Goal: Task Accomplishment & Management: Manage account settings

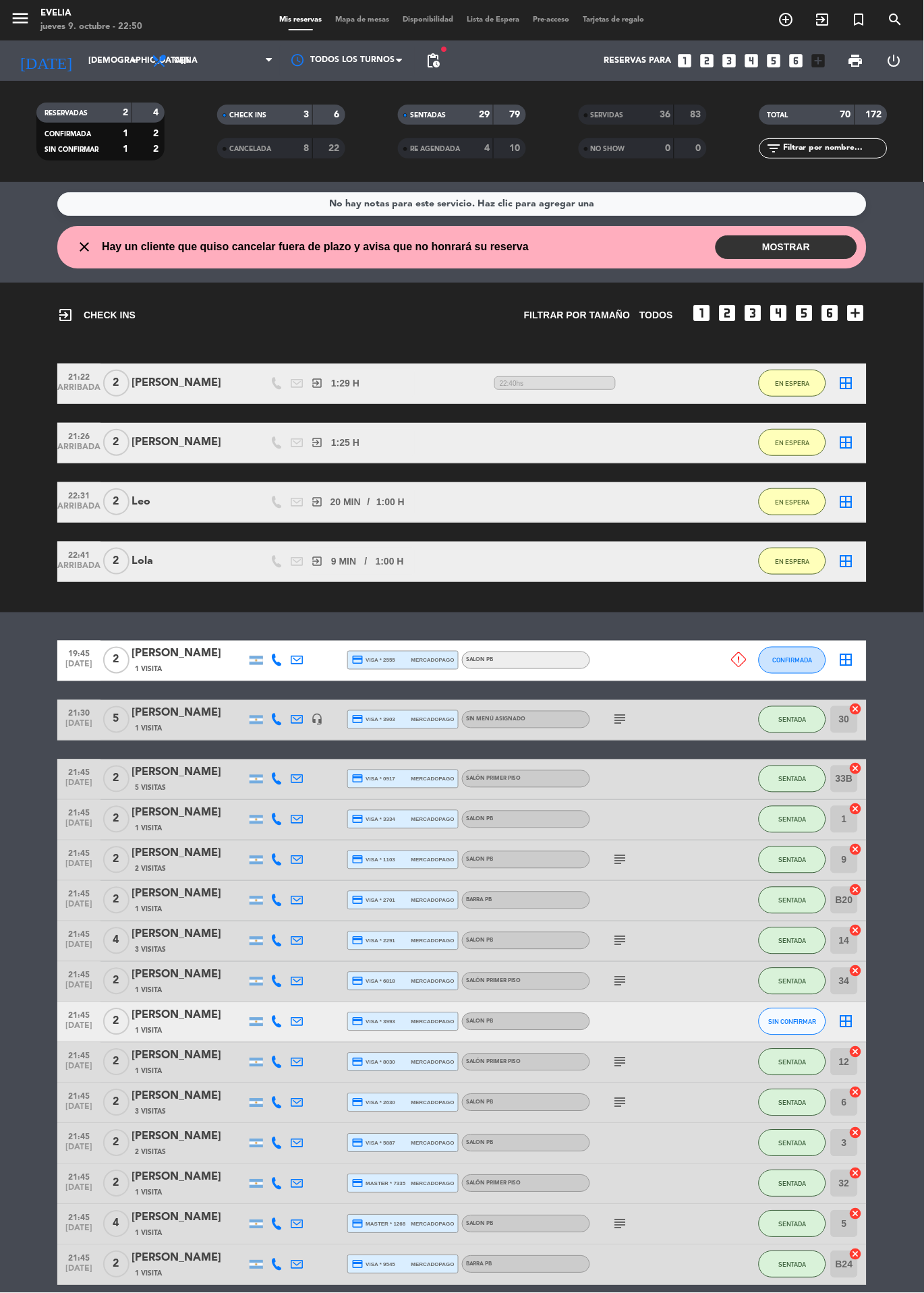
click at [359, 20] on span "Mapa de mesas" at bounding box center [363, 20] width 68 height 7
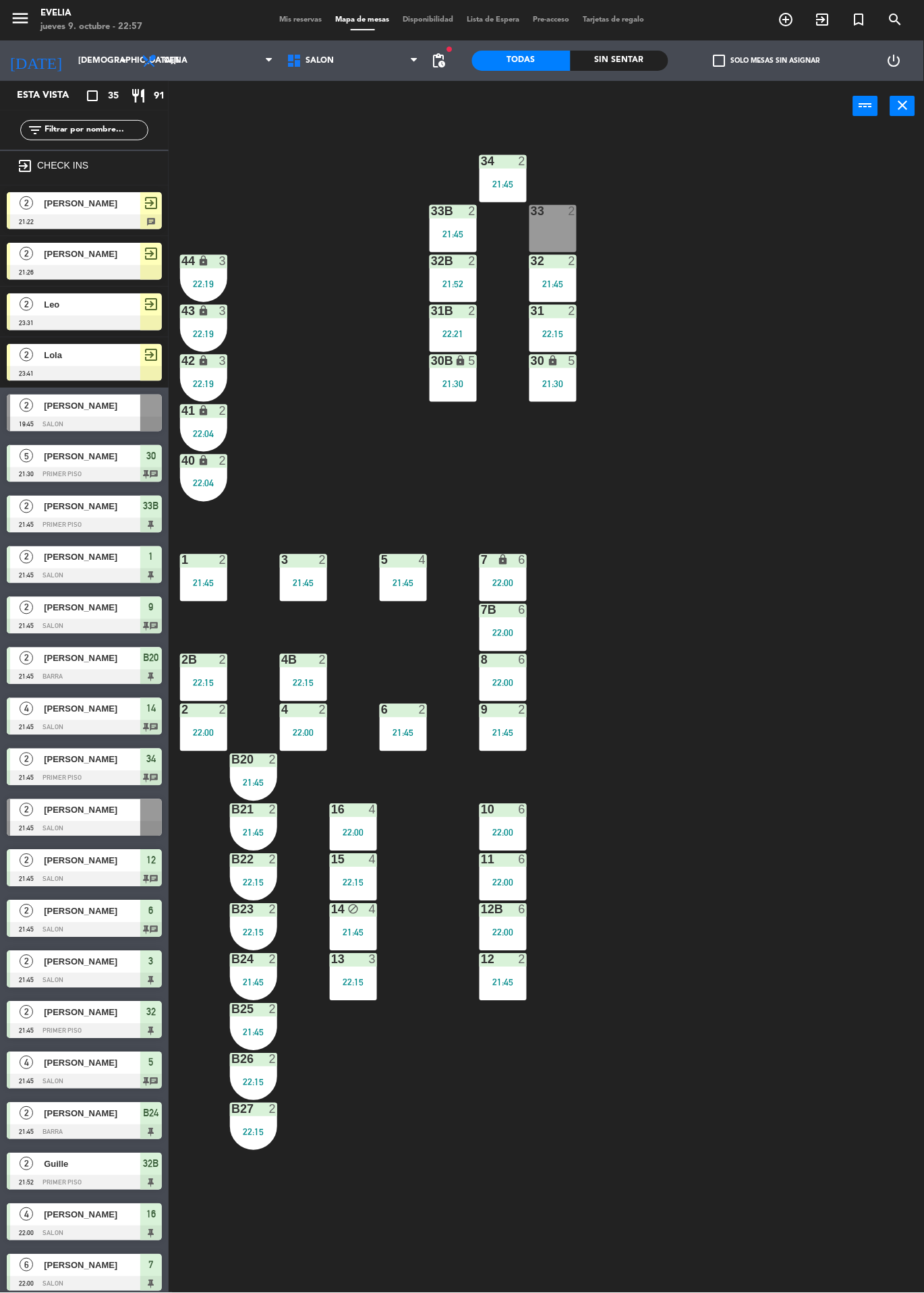
click at [273, 18] on span "Mis reservas" at bounding box center [301, 20] width 56 height 7
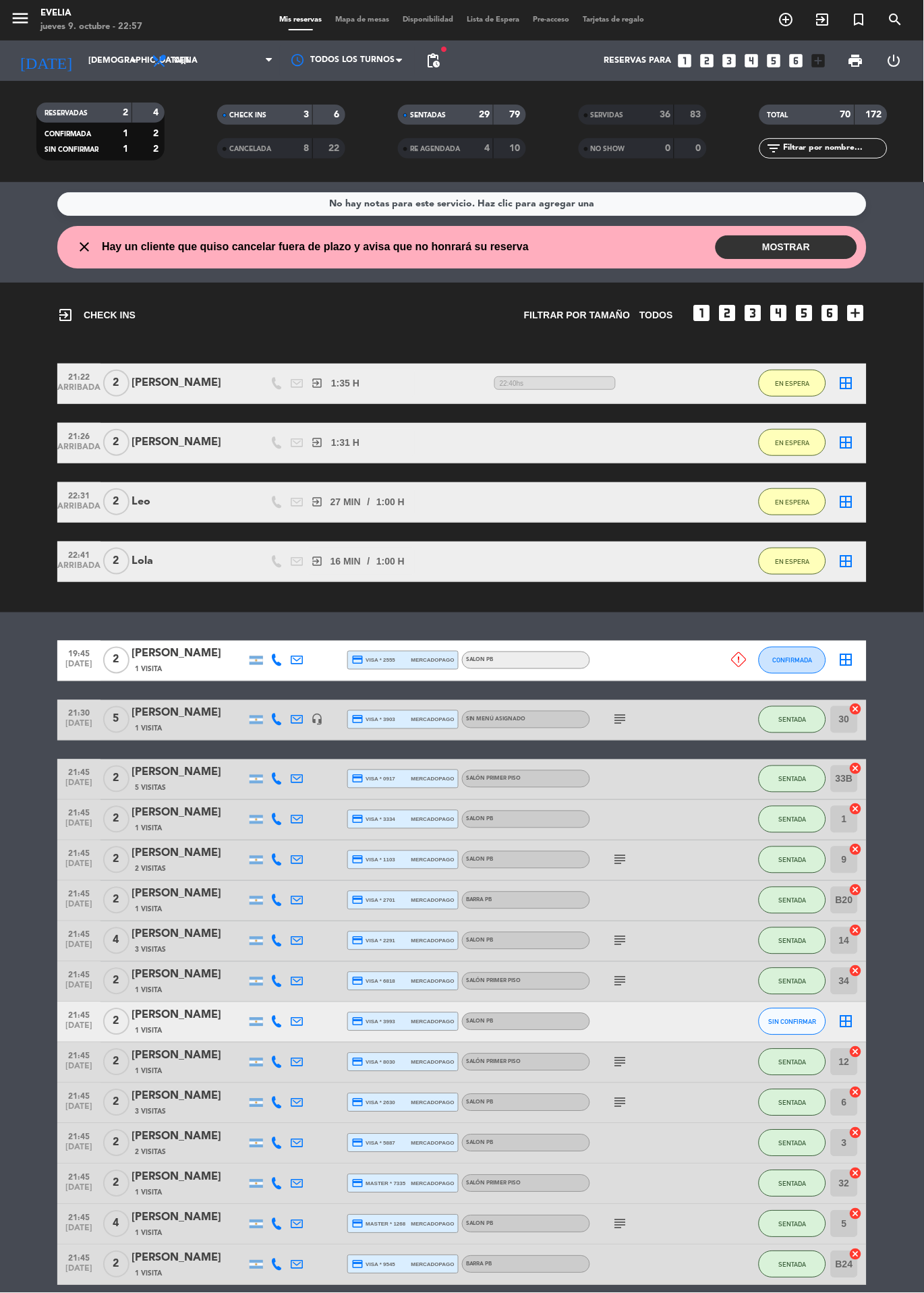
click at [336, 16] on span "Mapa de mesas" at bounding box center [363, 20] width 68 height 7
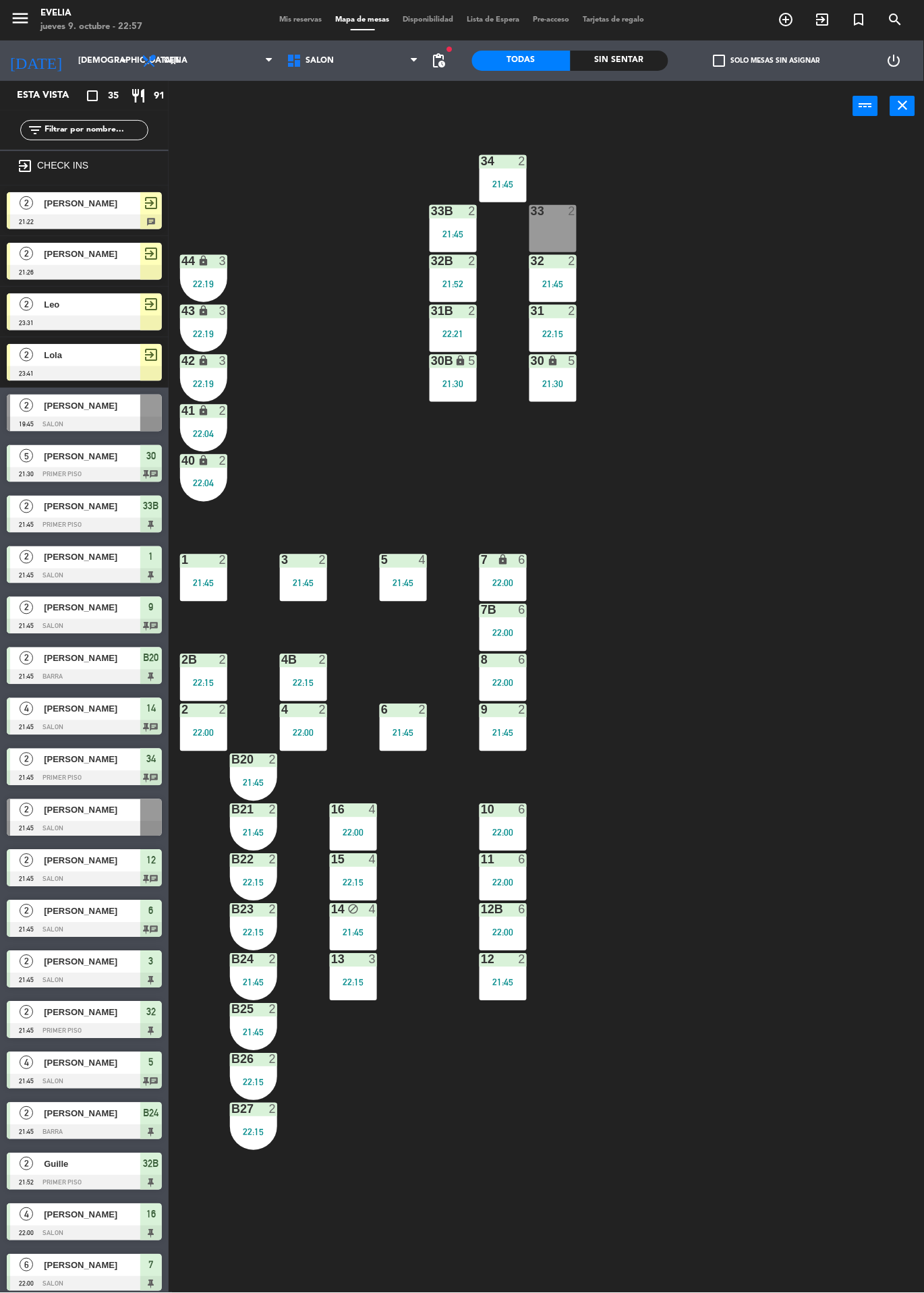
click at [255, 762] on div at bounding box center [253, 760] width 22 height 12
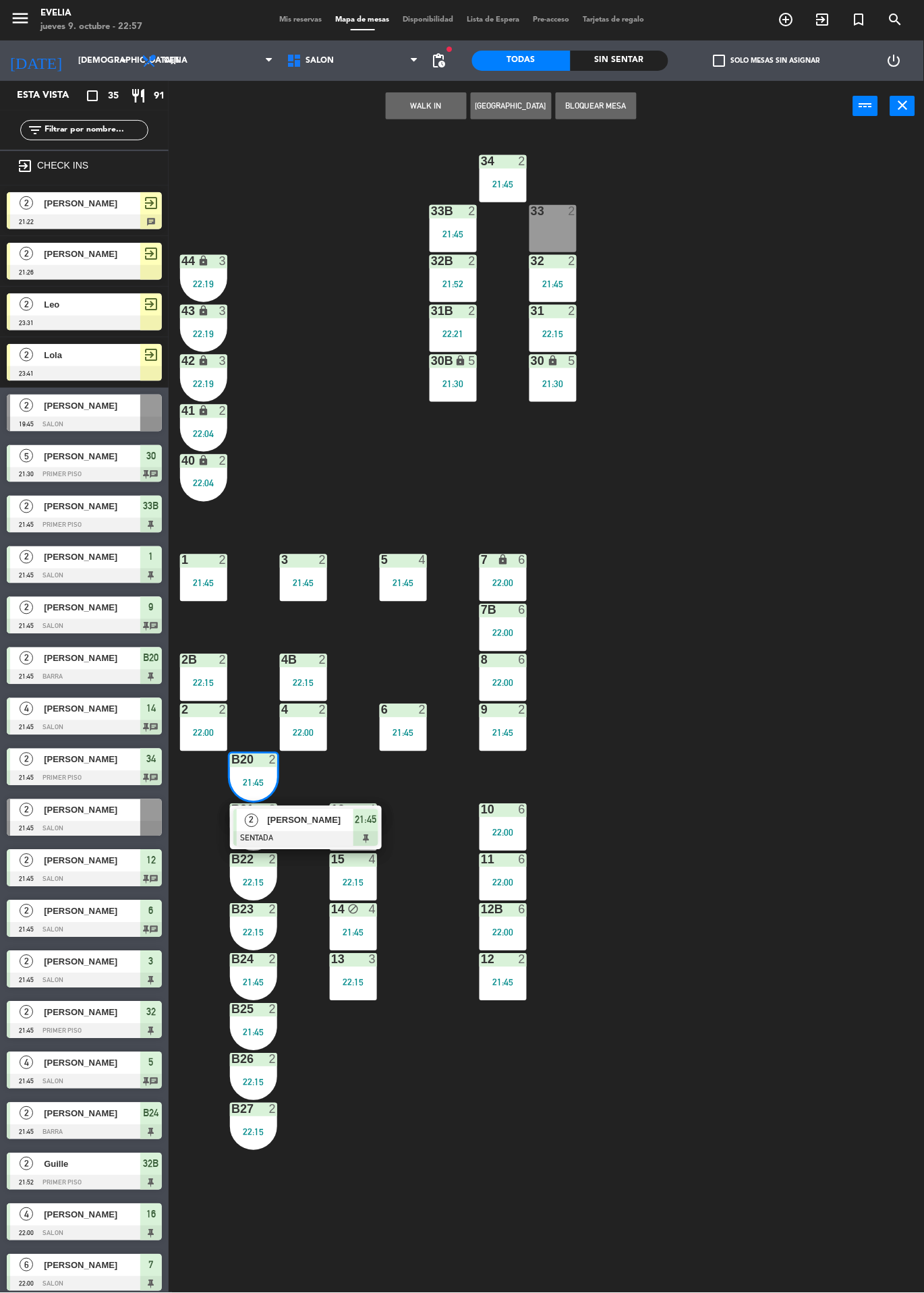
click at [317, 817] on span "[PERSON_NAME]" at bounding box center [310, 821] width 86 height 14
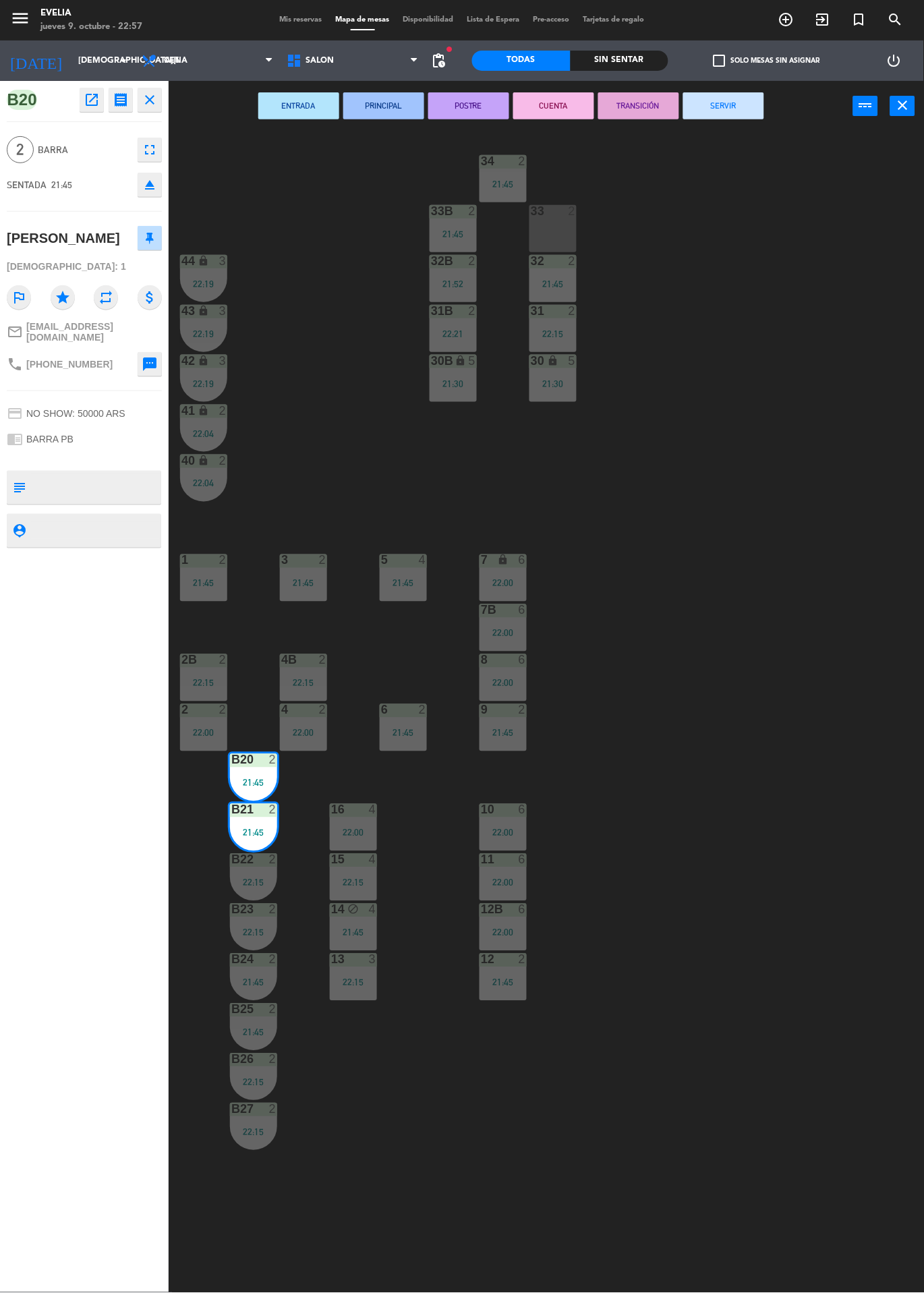
click at [729, 97] on button "SERVIR" at bounding box center [724, 106] width 81 height 27
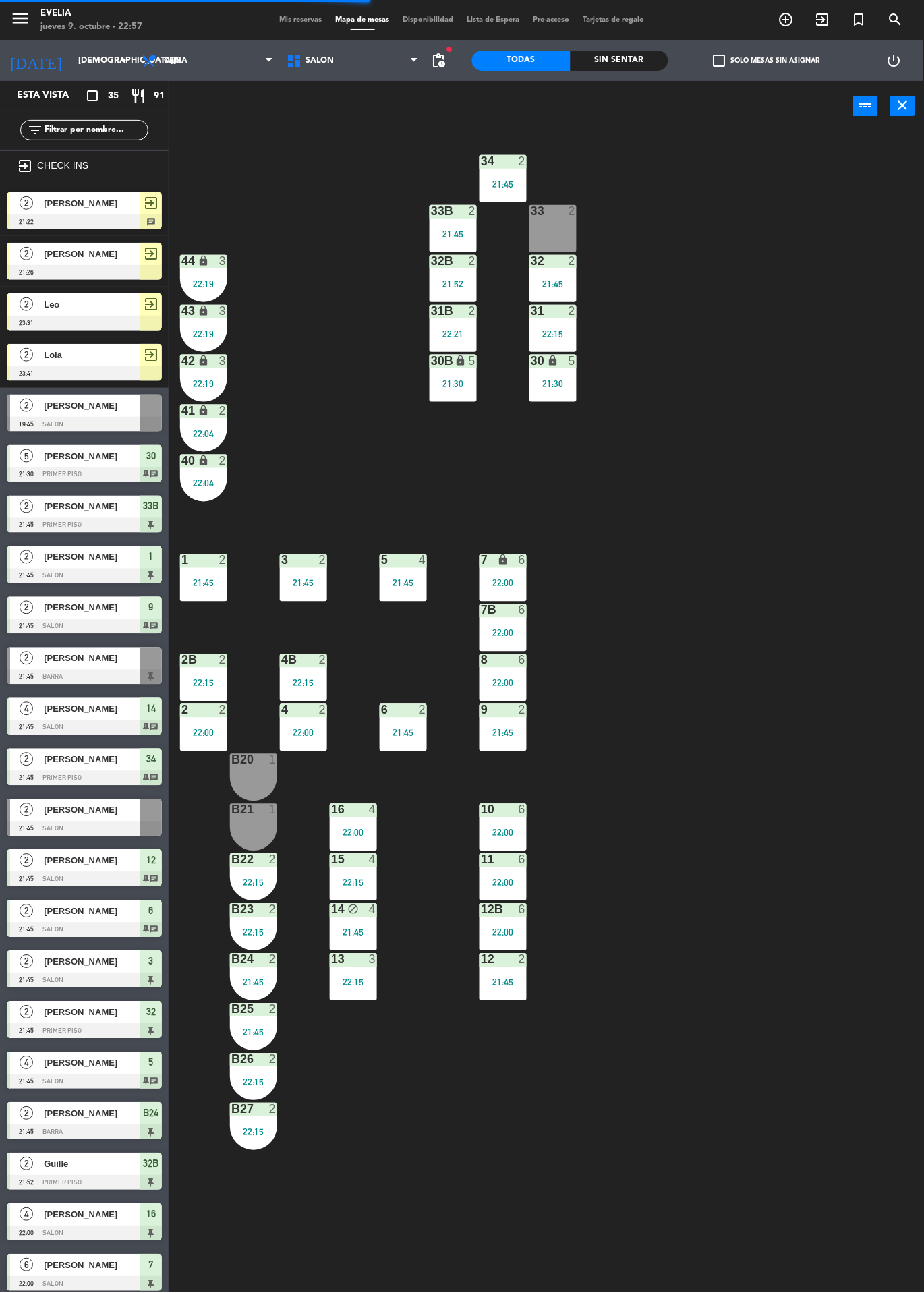
click at [474, 233] on div "21:45" at bounding box center [453, 233] width 47 height 9
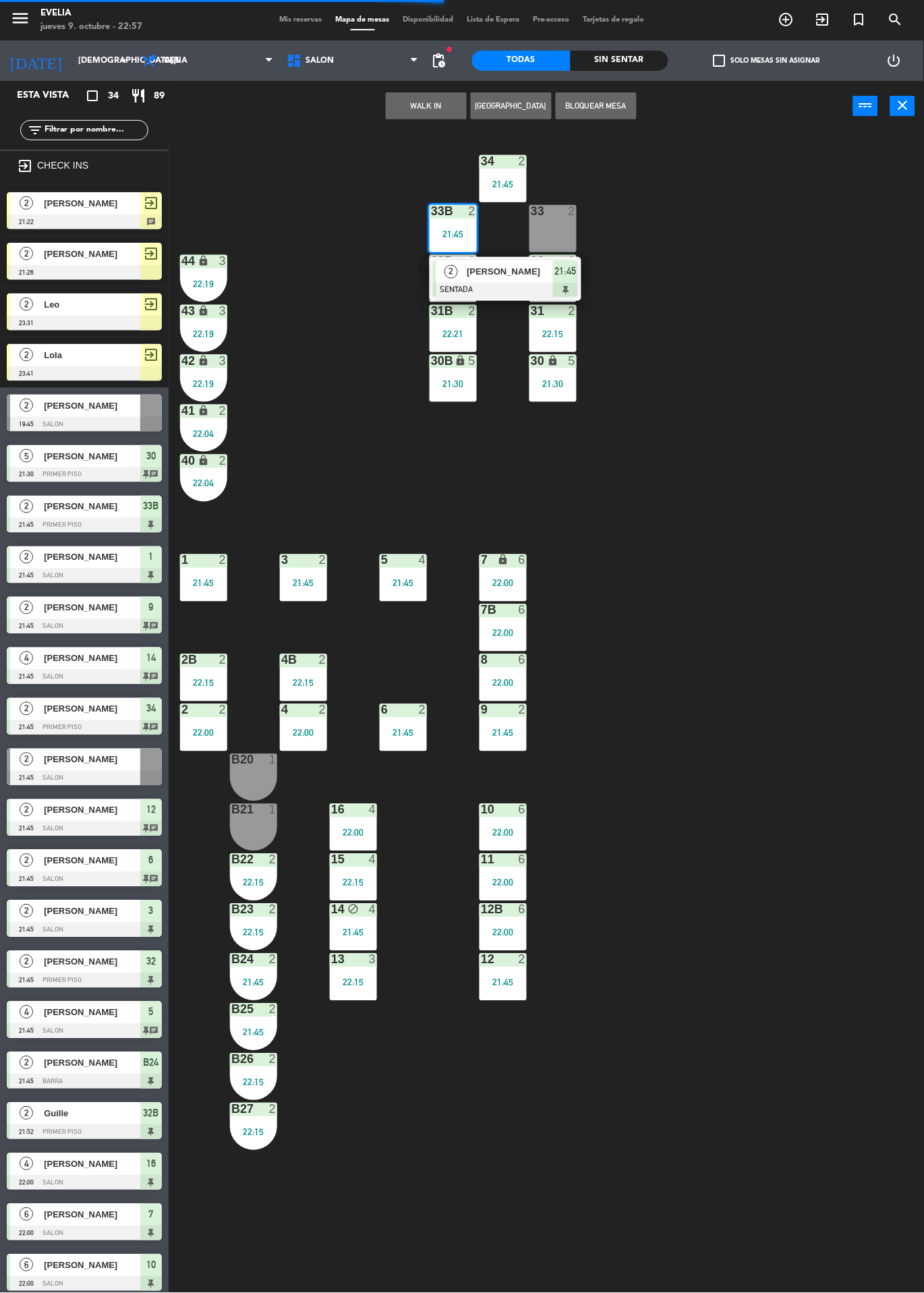
click at [782, 242] on div "34 2 21:45 33B 2 21:45 2 [PERSON_NAME] SENTADA 21:45 33 2 44 lock 3 22:19 32B 2…" at bounding box center [551, 712] width 746 height 1161
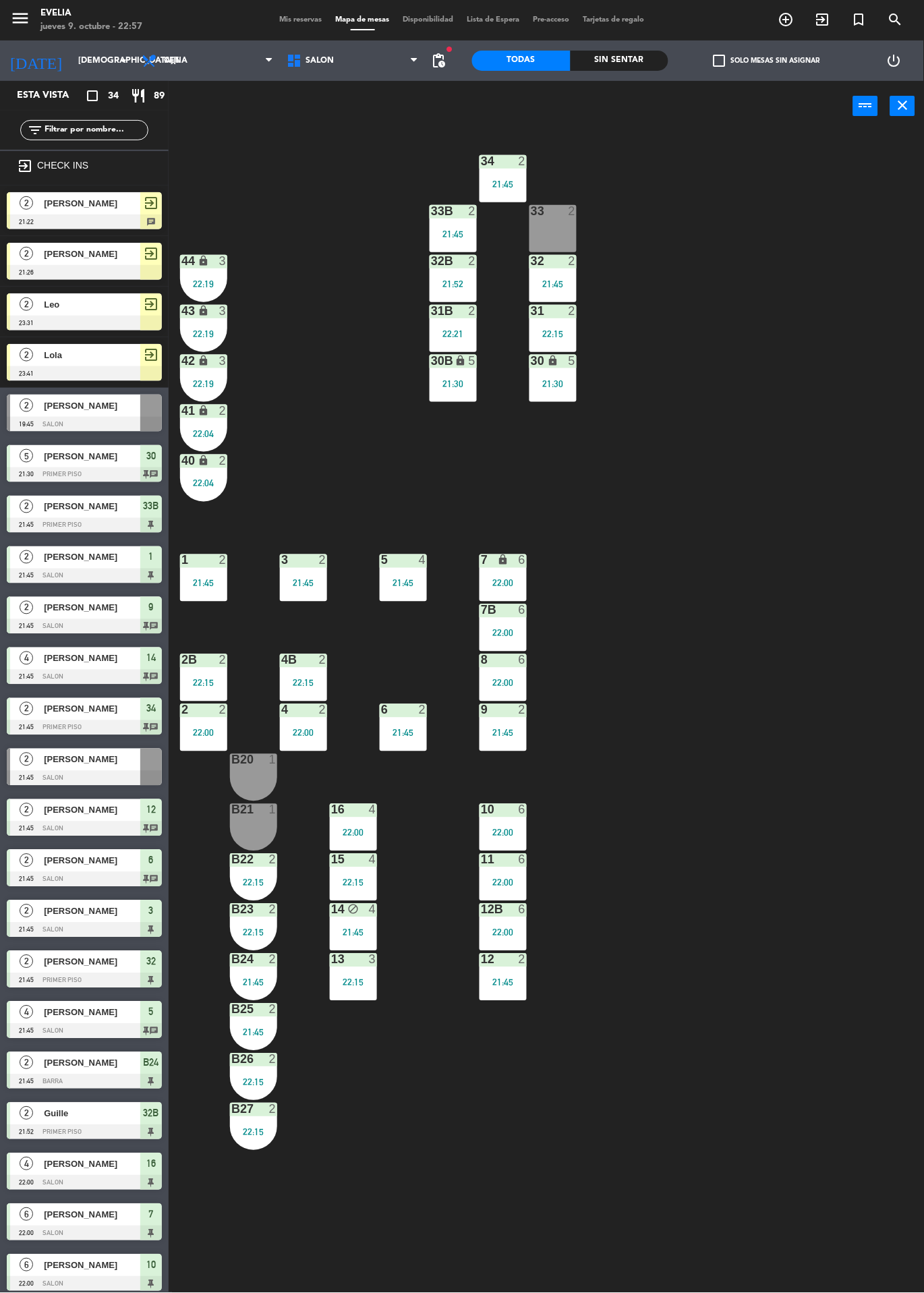
click at [569, 283] on div "21:45" at bounding box center [553, 284] width 47 height 9
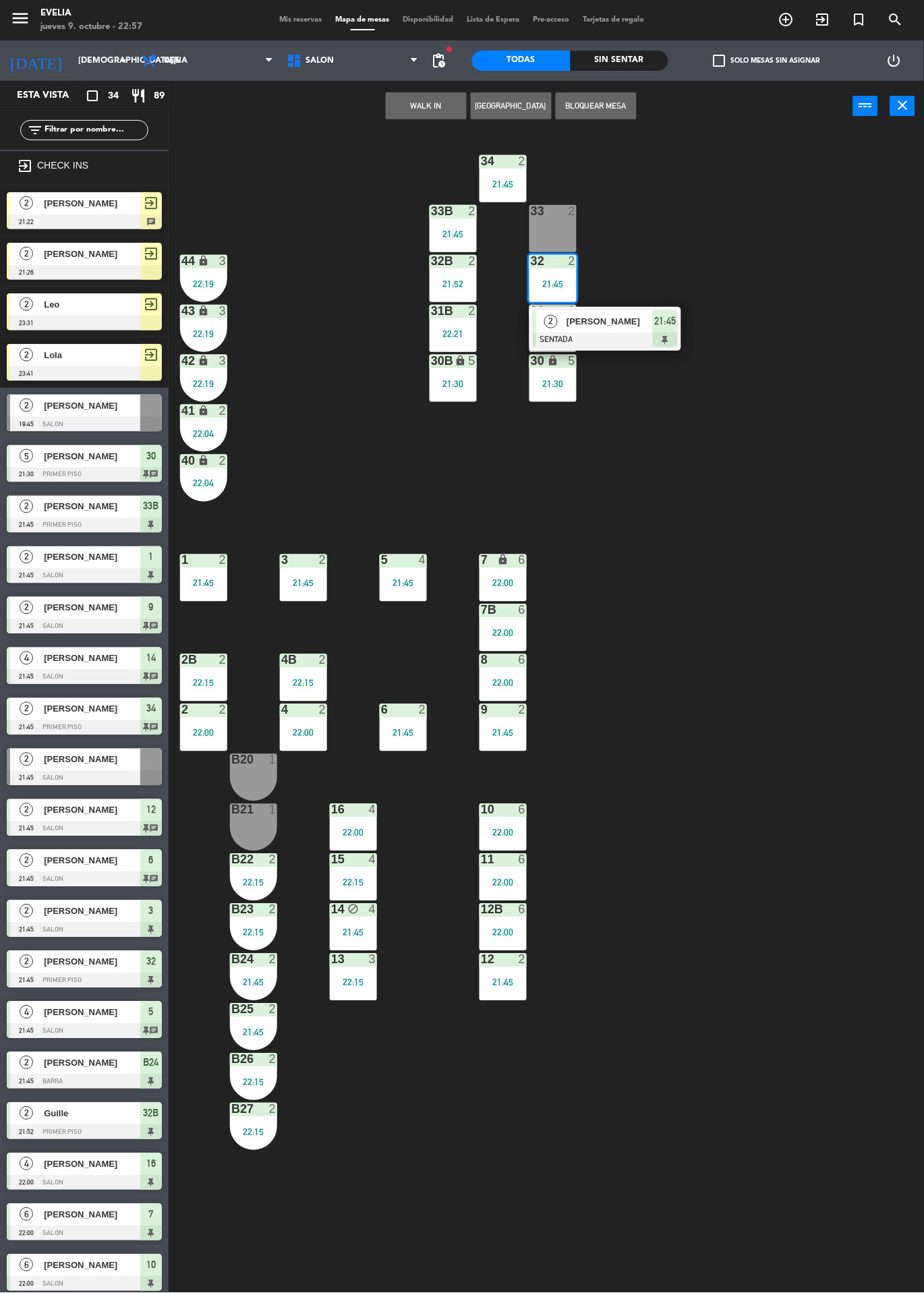
click at [634, 327] on span "[PERSON_NAME]" at bounding box center [610, 321] width 86 height 14
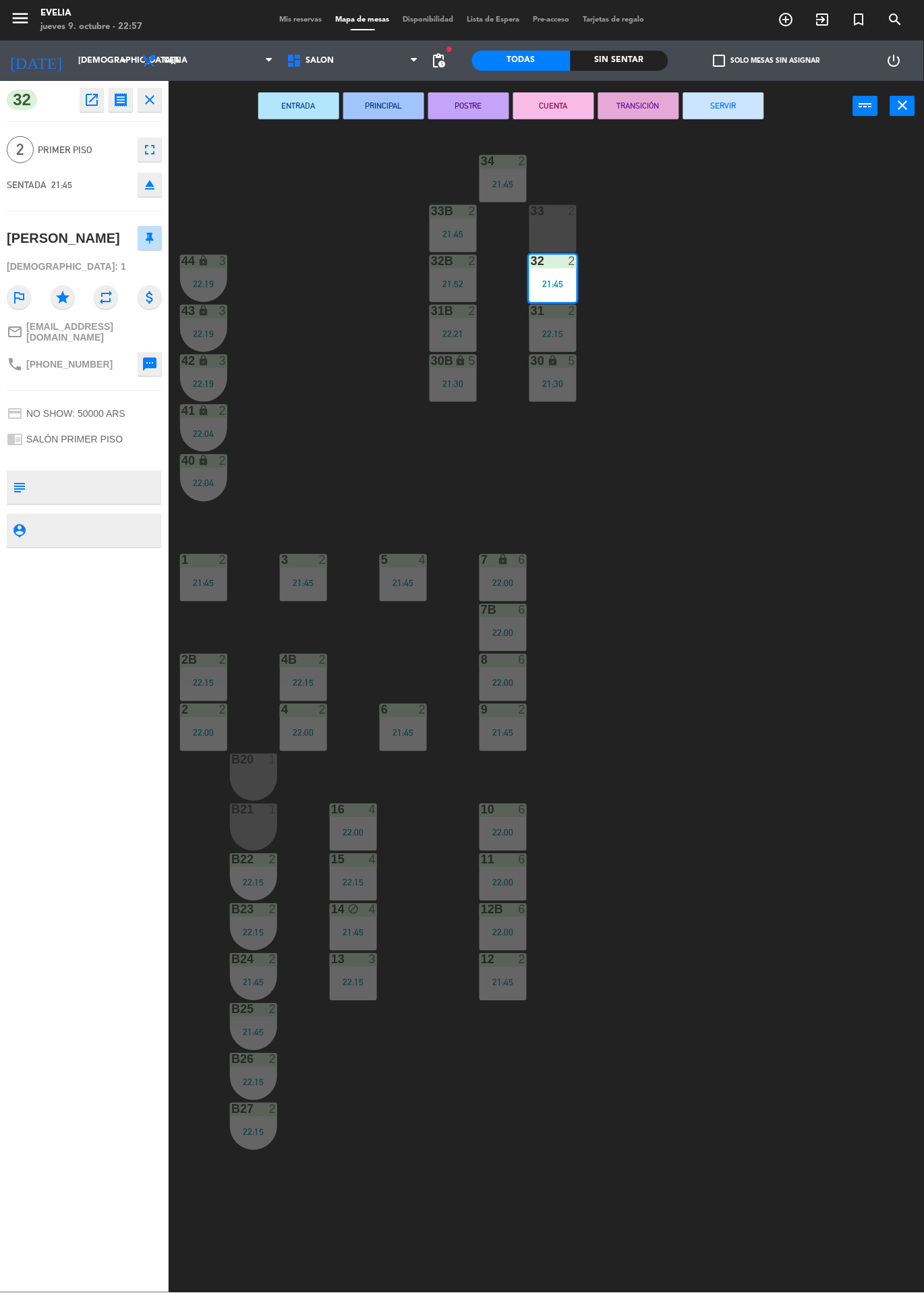
click at [543, 104] on button "CUENTA" at bounding box center [554, 106] width 81 height 27
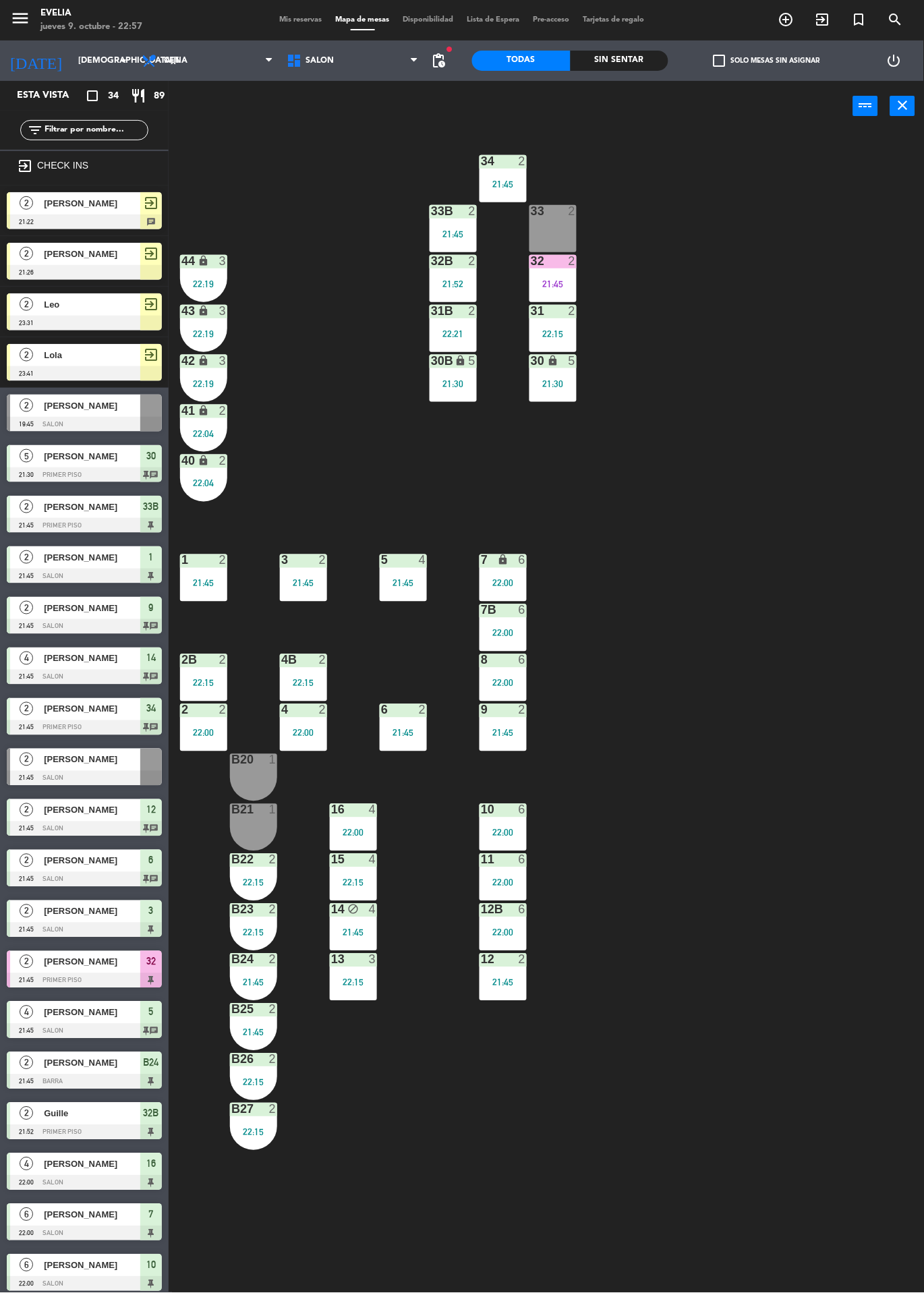
click at [749, 353] on div "34 2 21:45 33B 2 21:45 33 2 44 lock 3 22:19 32B 2 21:52 32 2 21:45 43 lock 3 22…" at bounding box center [551, 712] width 746 height 1161
click at [558, 385] on div "21:30" at bounding box center [553, 383] width 47 height 9
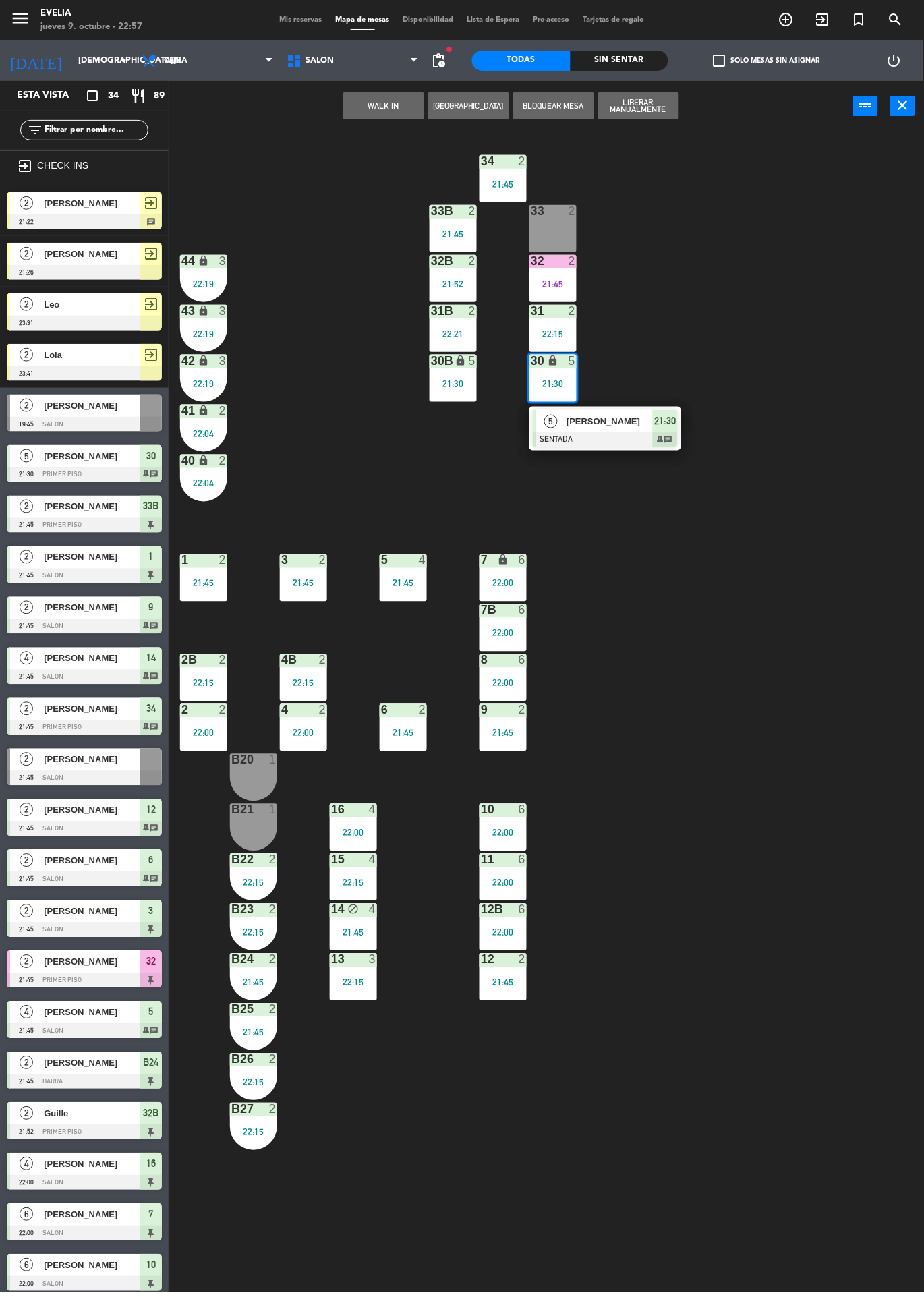
click at [657, 412] on div "21:30" at bounding box center [665, 421] width 25 height 22
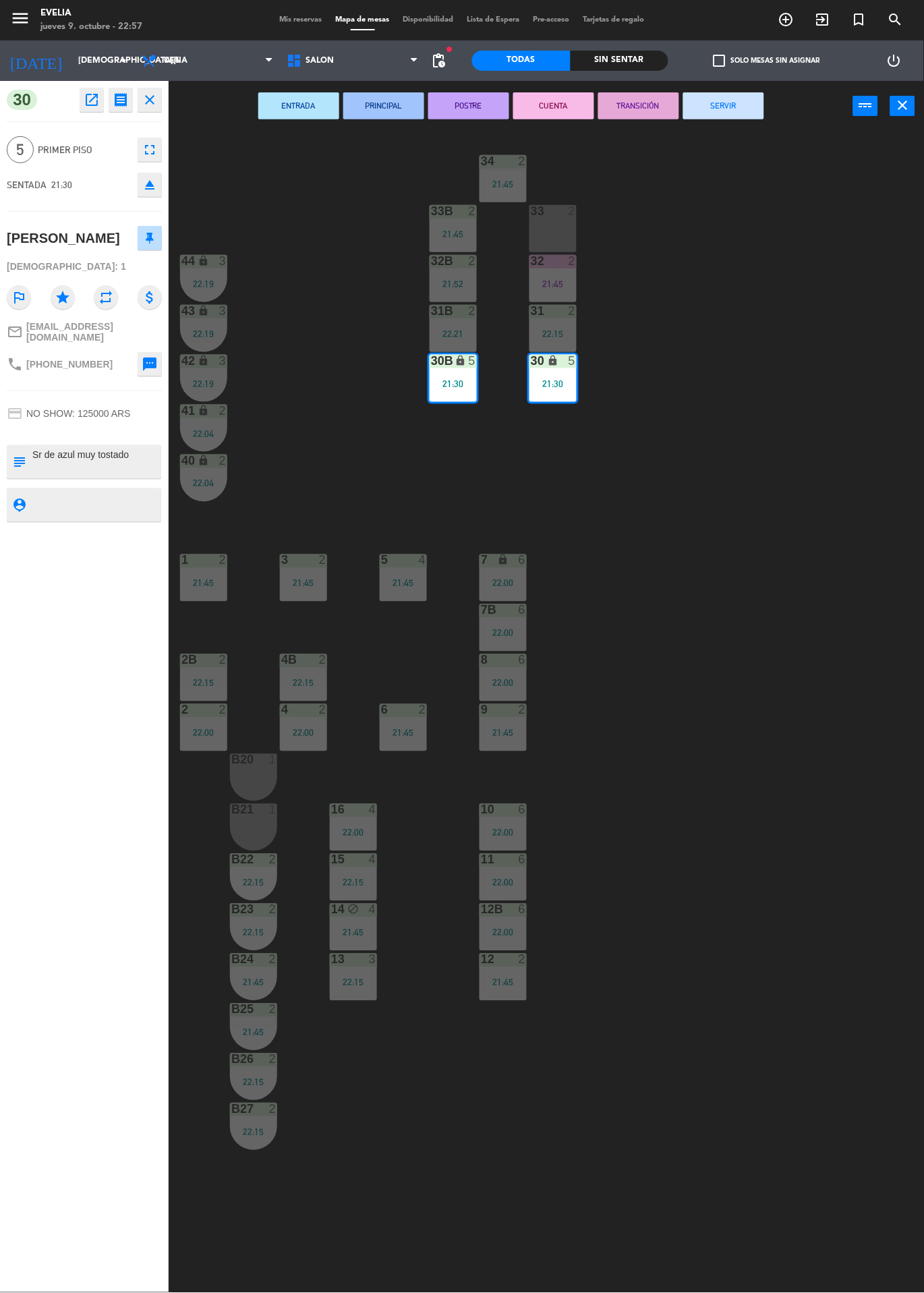
click at [551, 105] on button "CUENTA" at bounding box center [554, 106] width 81 height 27
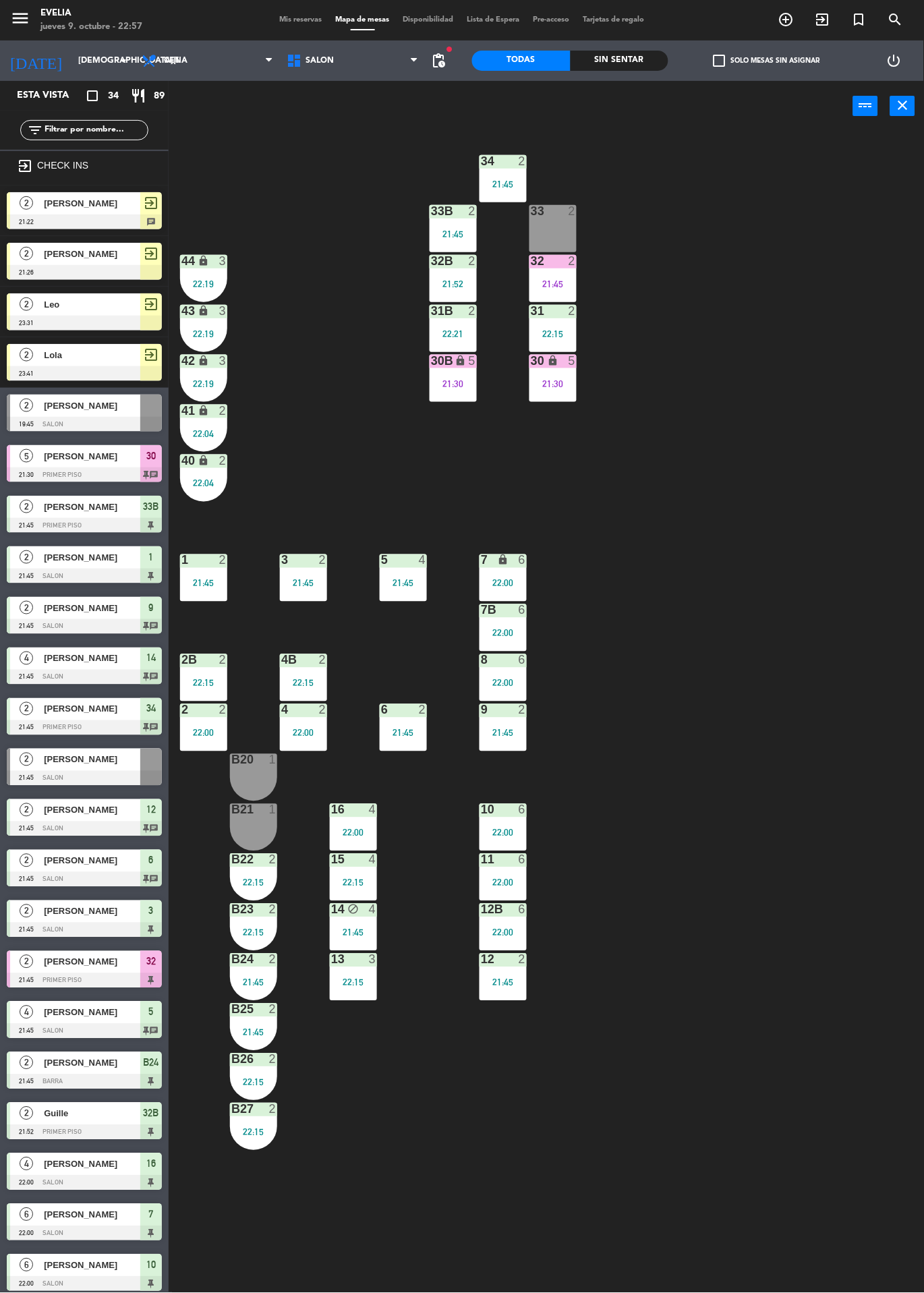
click at [740, 375] on div "34 2 21:45 33B 2 21:45 33 2 44 lock 3 22:19 32B 2 21:52 32 2 21:45 43 lock 3 22…" at bounding box center [551, 712] width 746 height 1161
click at [130, 213] on div "[PERSON_NAME]" at bounding box center [92, 203] width 98 height 22
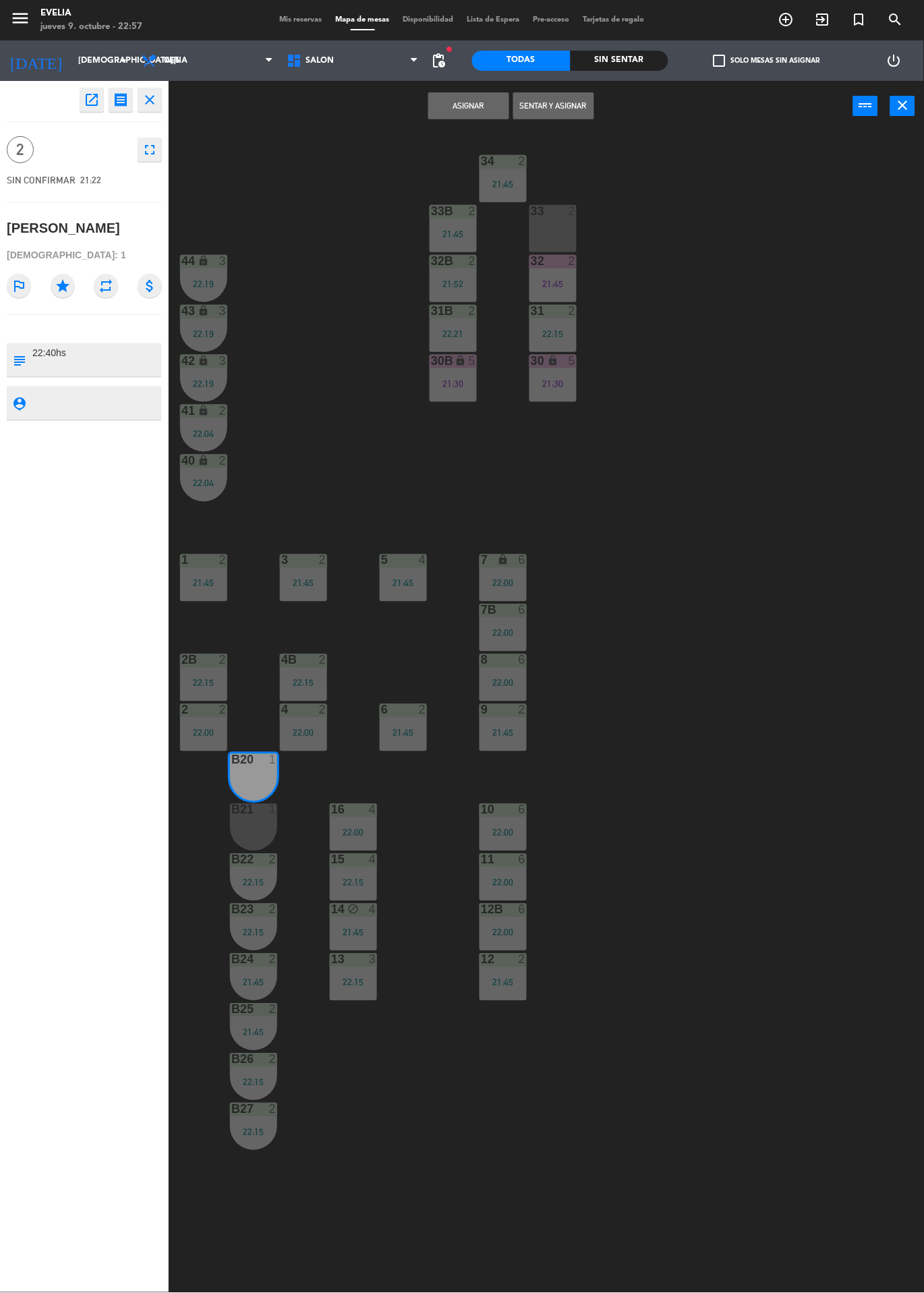
click at [250, 816] on div at bounding box center [253, 809] width 22 height 12
click at [467, 105] on button "Asignar" at bounding box center [469, 106] width 81 height 27
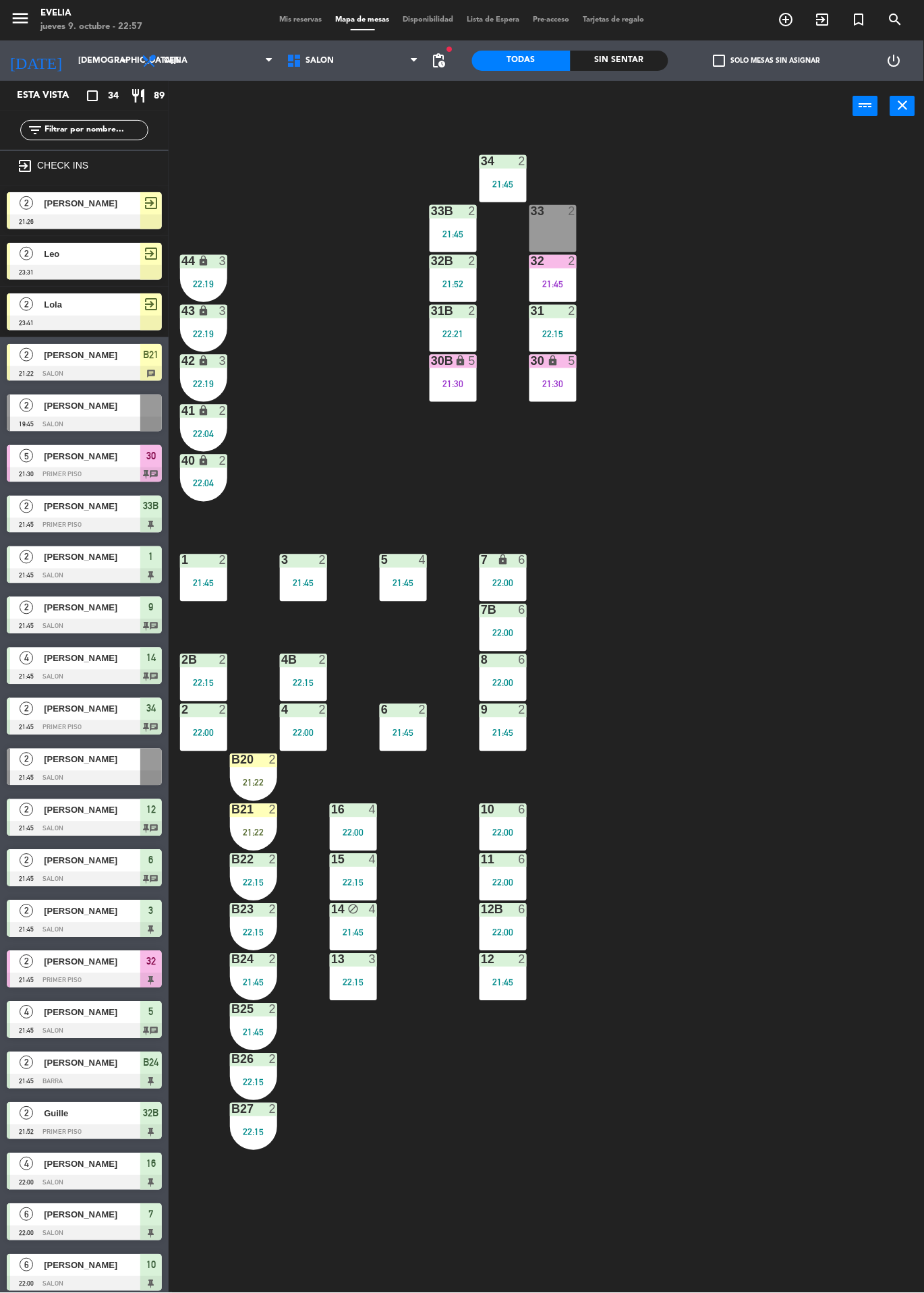
click at [233, 783] on div "21:22" at bounding box center [253, 782] width 47 height 9
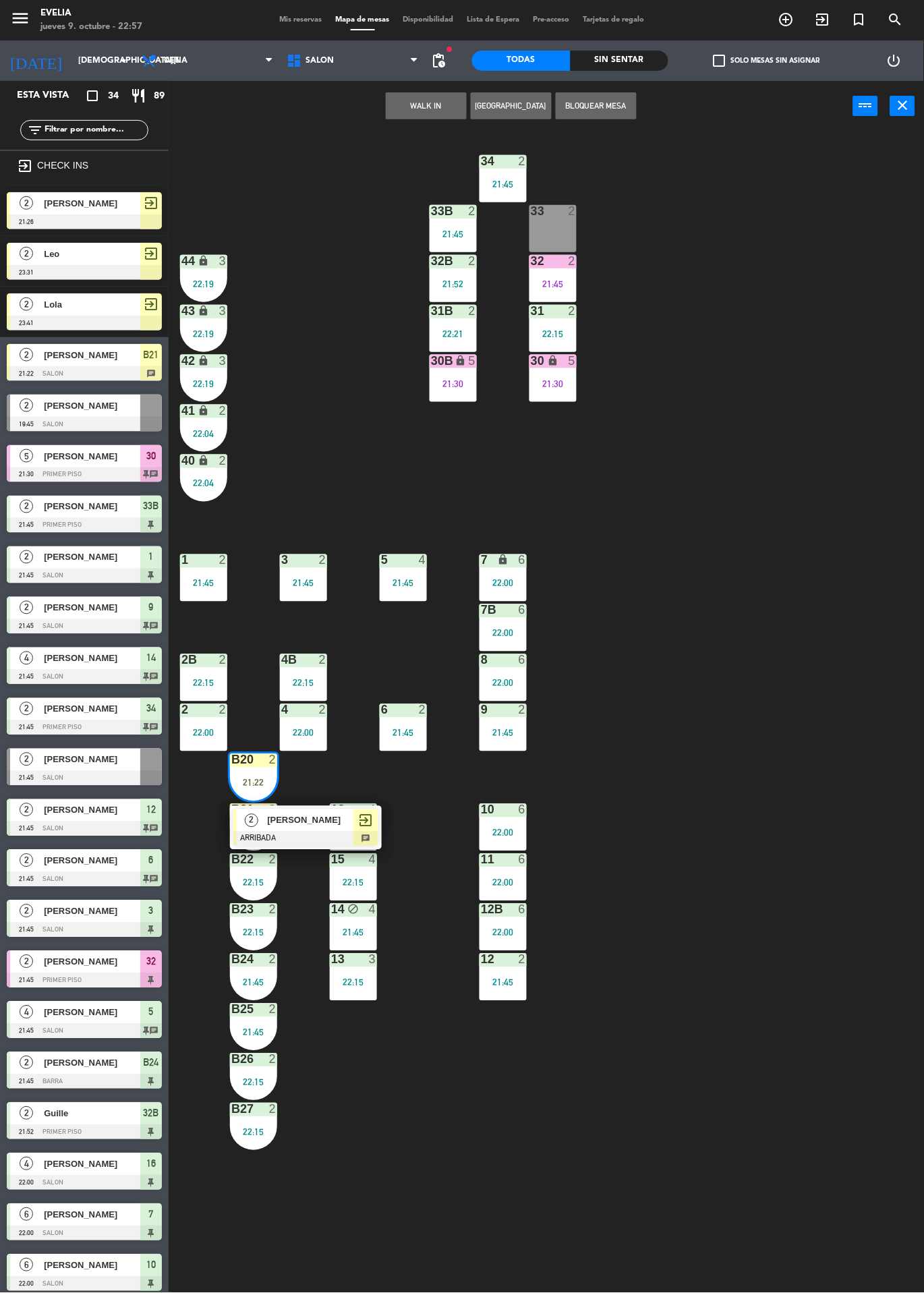
click at [326, 814] on span "[PERSON_NAME]" at bounding box center [310, 821] width 86 height 14
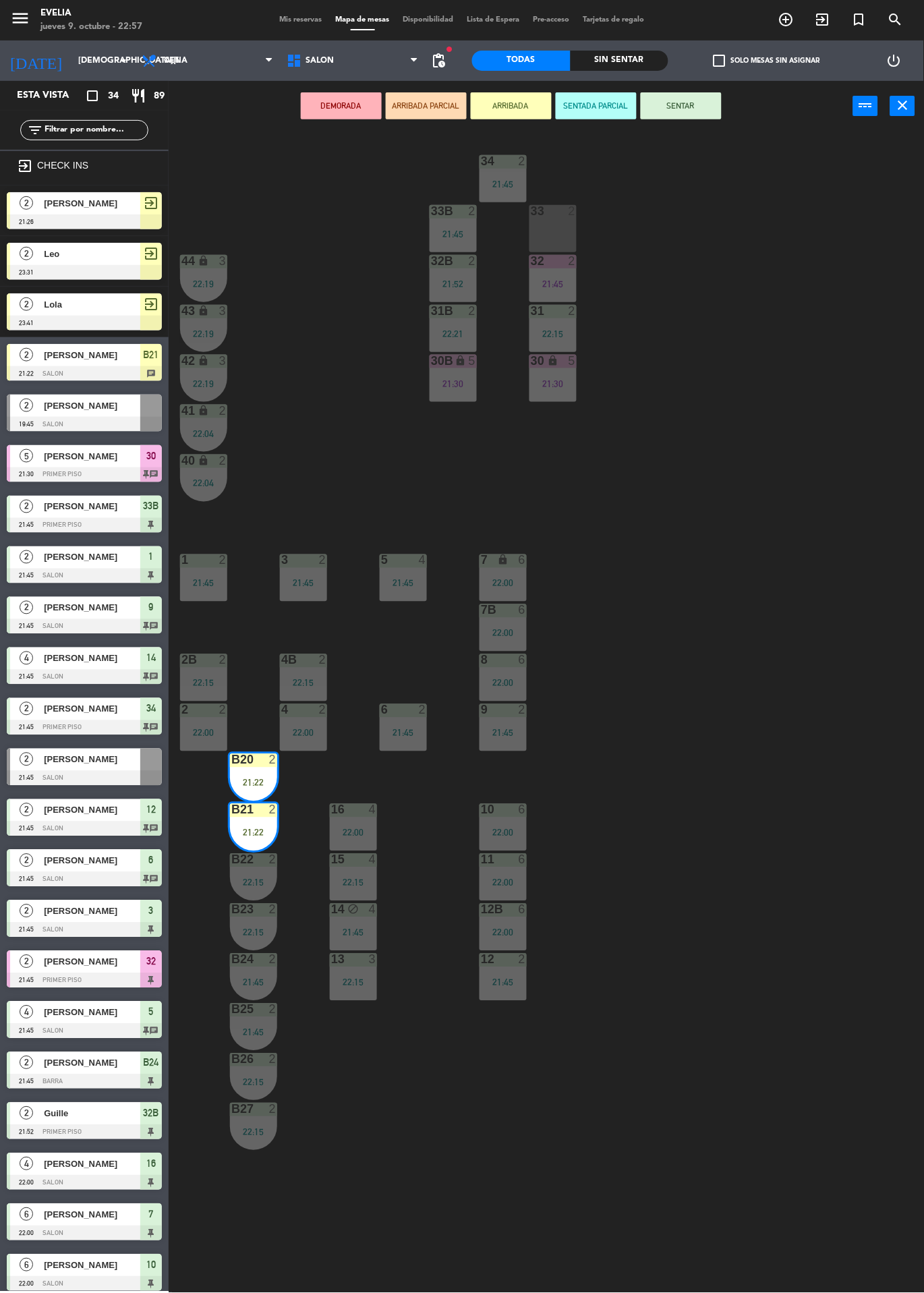
click at [668, 97] on button "SENTAR" at bounding box center [681, 106] width 81 height 27
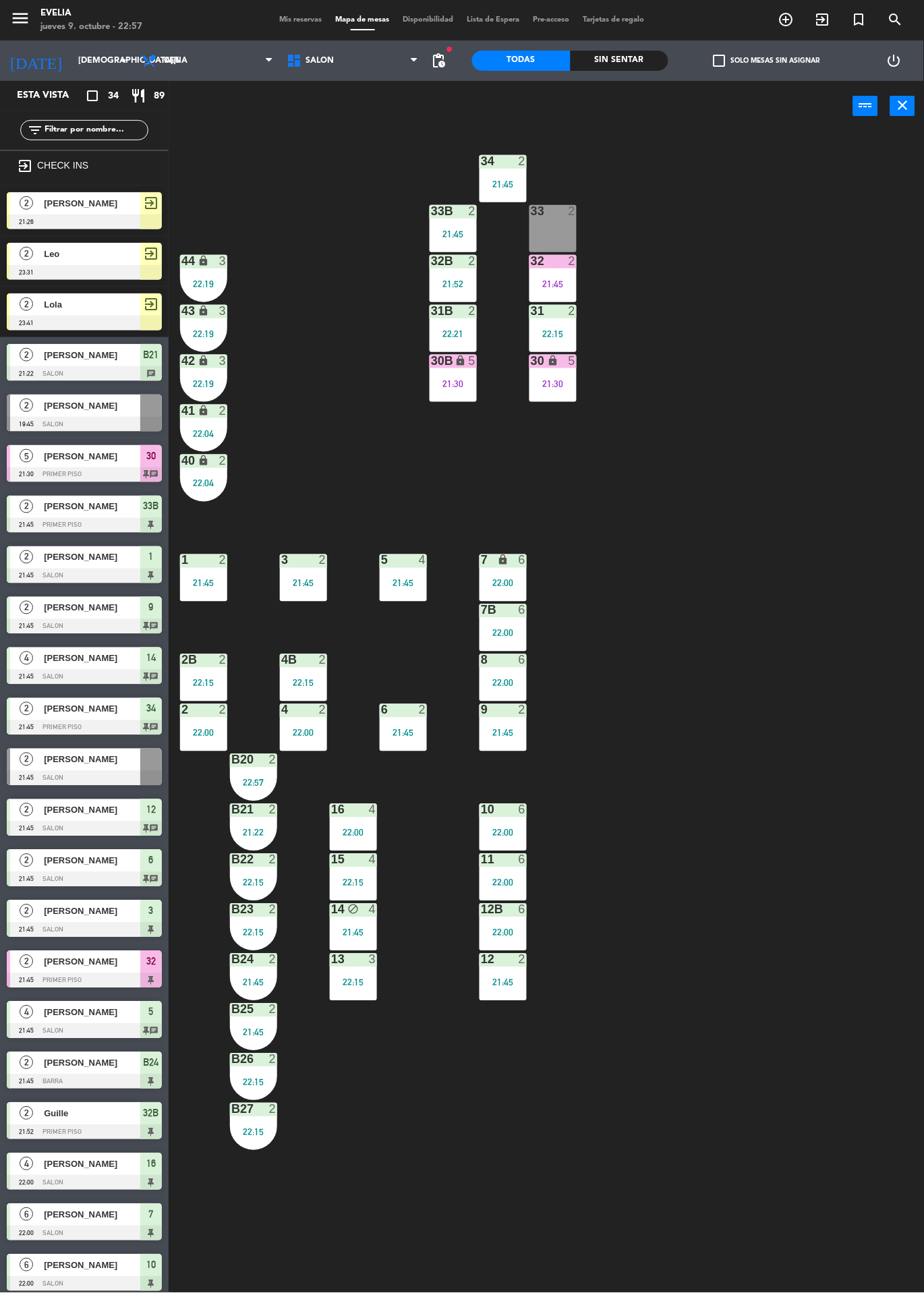
click at [280, 23] on div "Mis reservas Mapa de mesas Disponibilidad Lista de Espera Pre-acceso Tarjetas d…" at bounding box center [462, 20] width 378 height 12
click at [304, 20] on span "Mis reservas" at bounding box center [301, 20] width 56 height 7
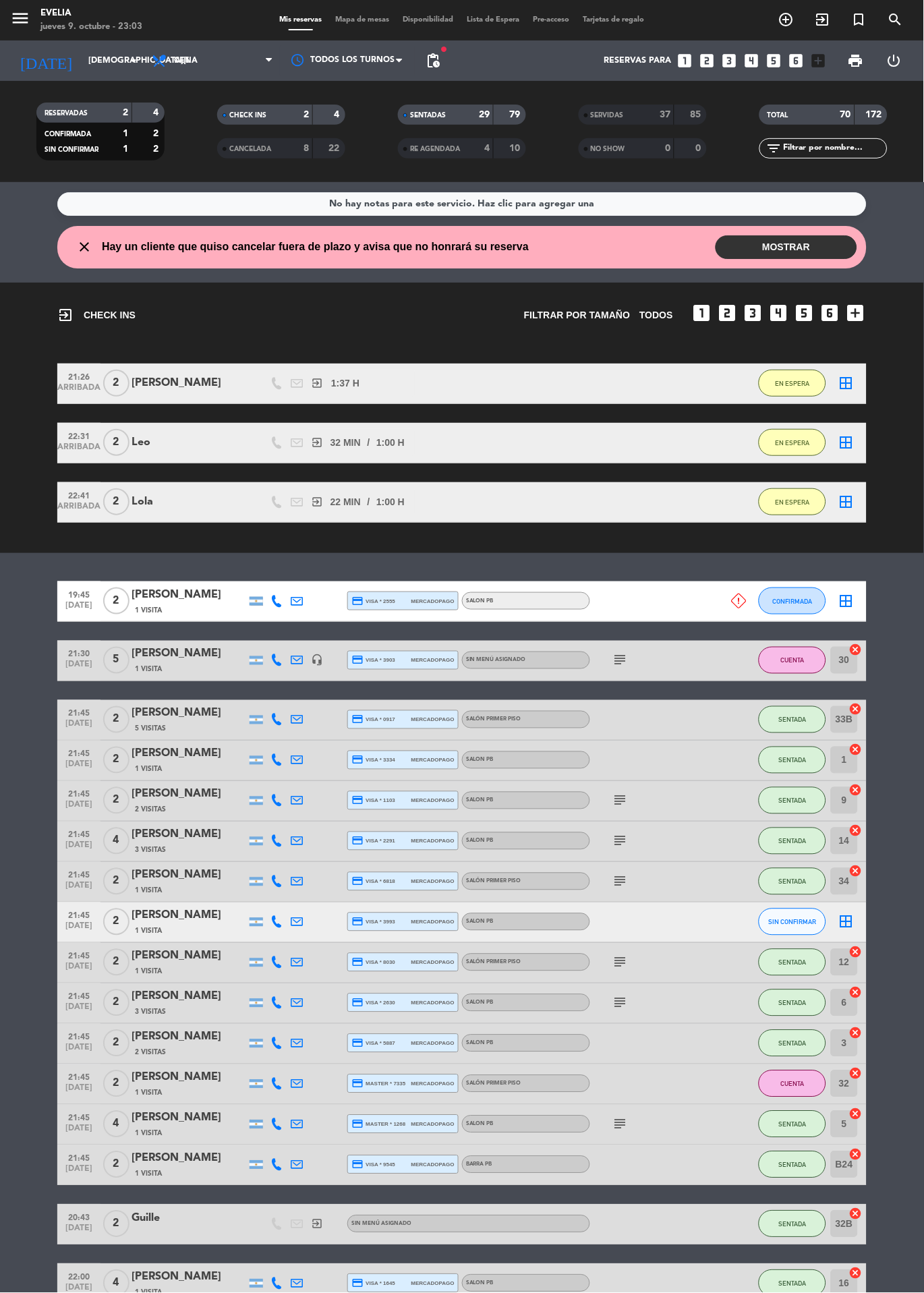
click at [354, 20] on span "Mapa de mesas" at bounding box center [363, 20] width 68 height 7
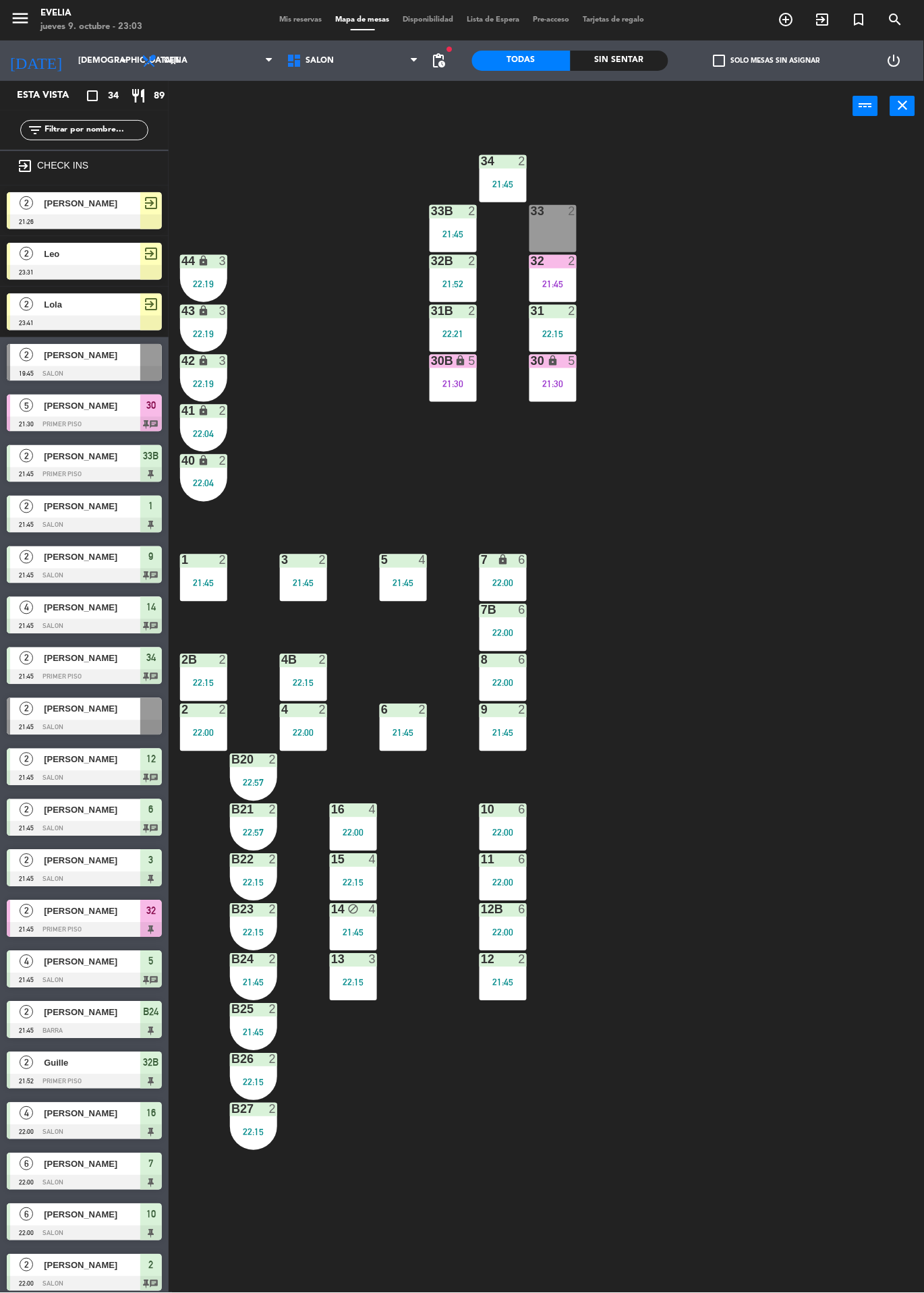
click at [582, 262] on div "2" at bounding box center [575, 260] width 22 height 12
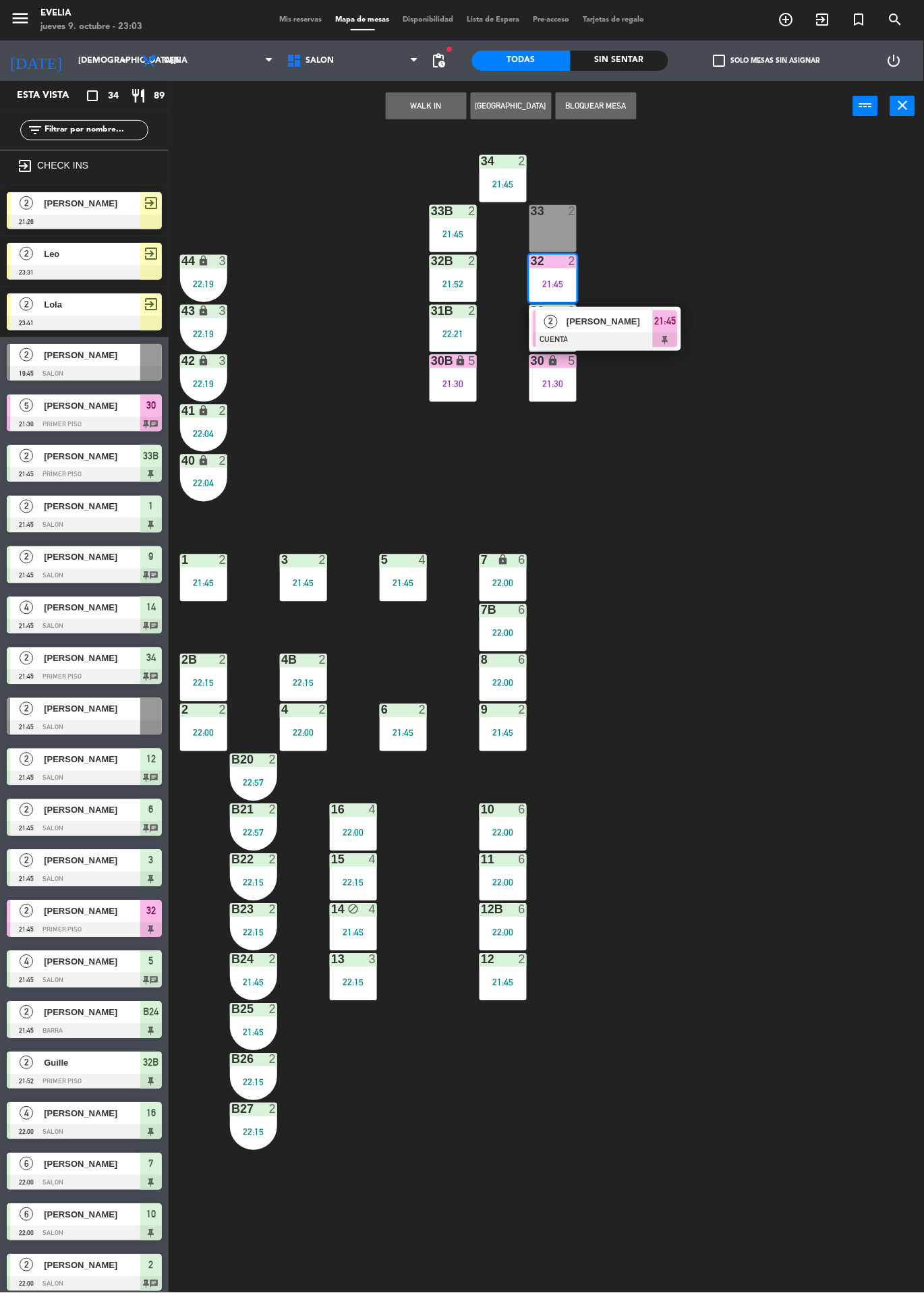
click at [646, 342] on div at bounding box center [605, 340] width 145 height 15
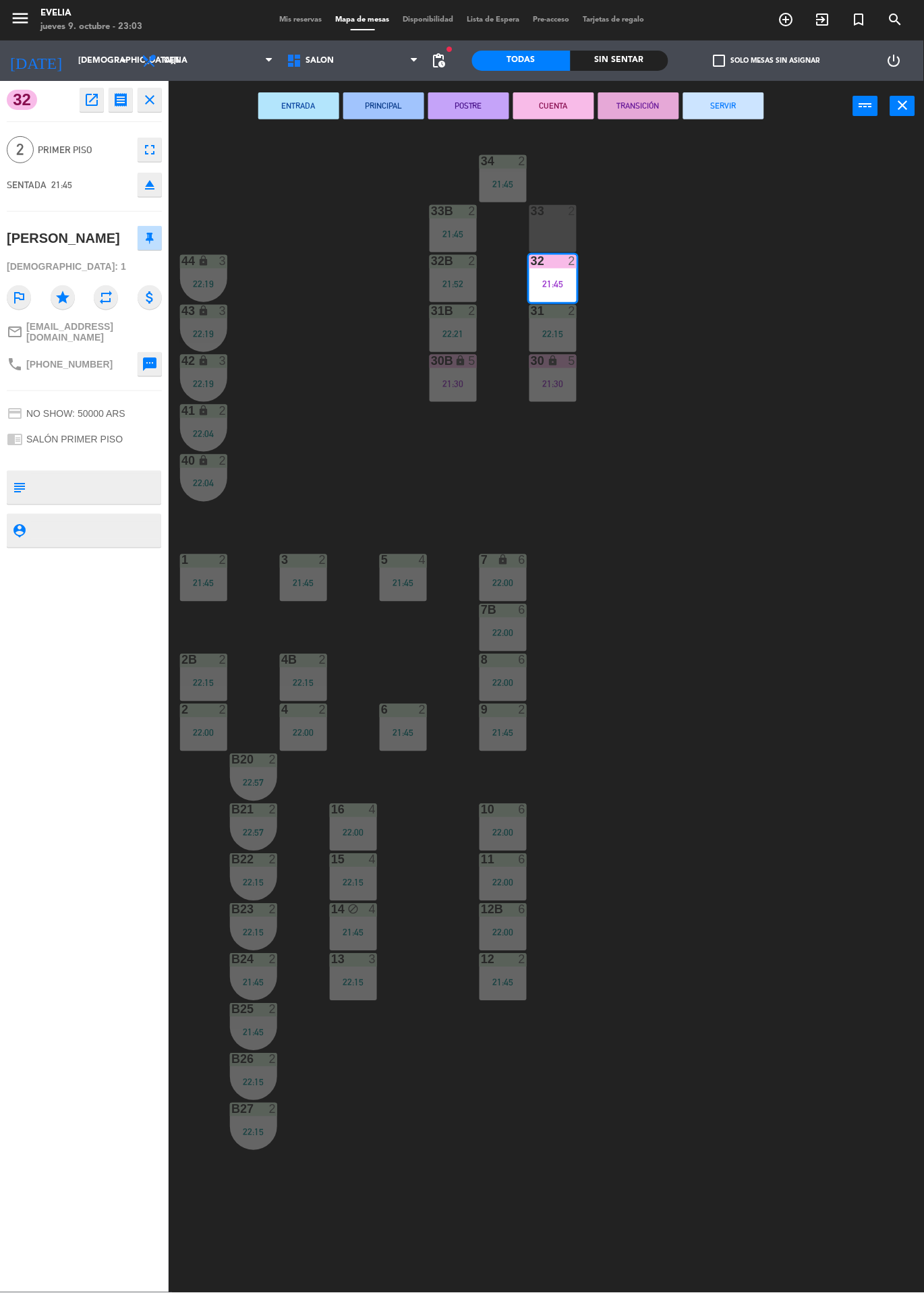
click at [740, 116] on button "SERVIR" at bounding box center [724, 106] width 81 height 27
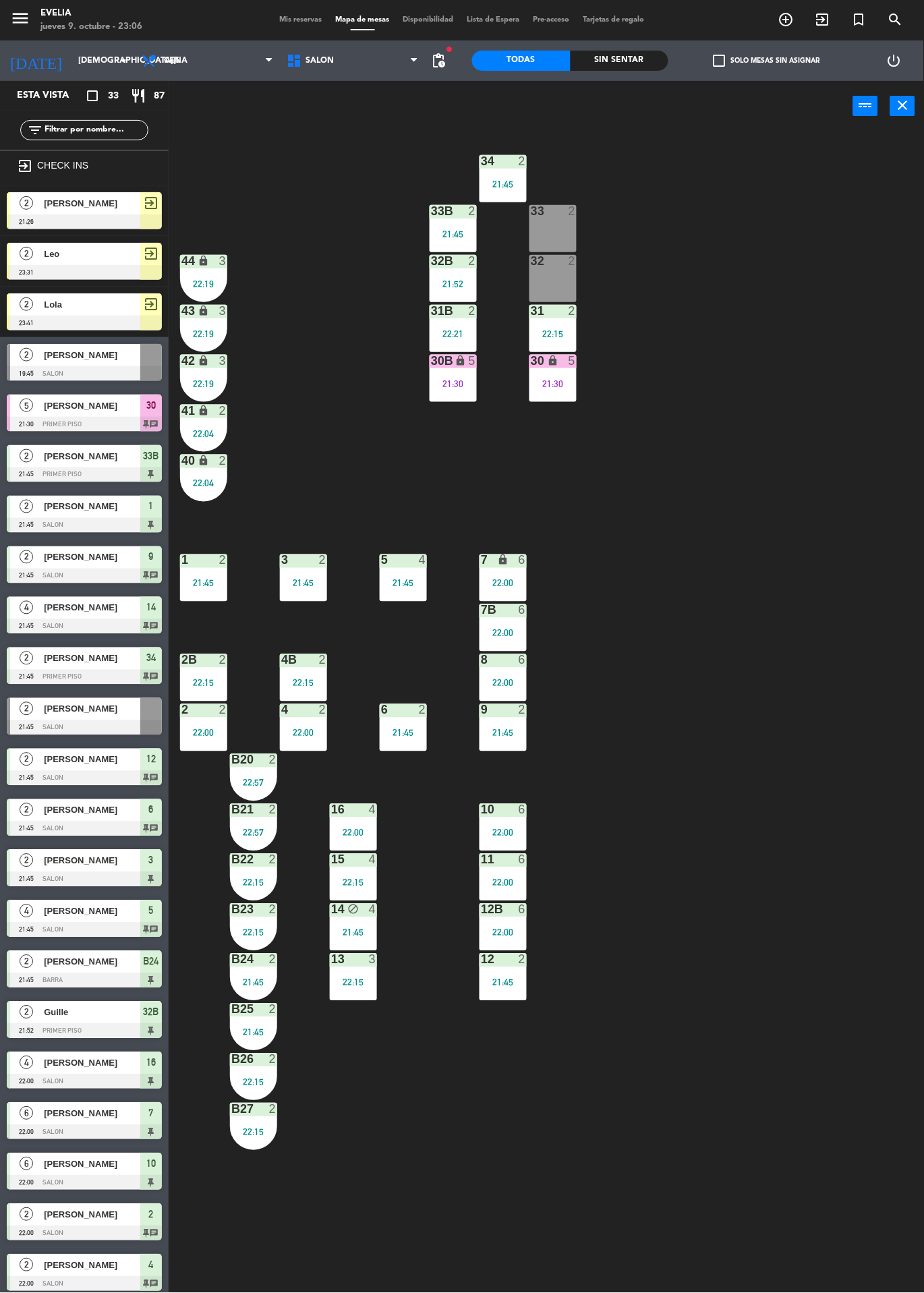
click at [285, 574] on div "3 2 21:45" at bounding box center [304, 578] width 47 height 47
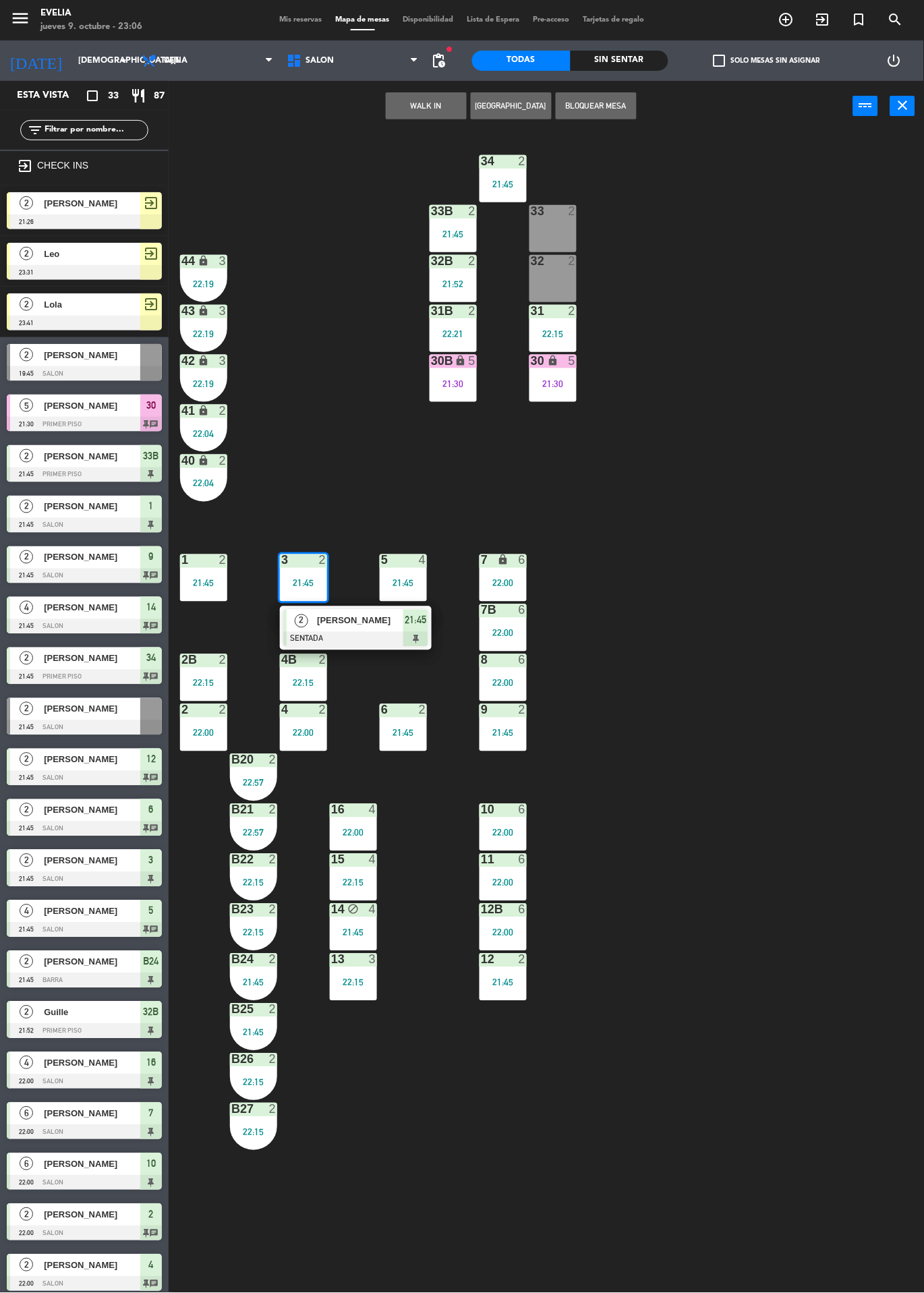
click at [300, 622] on span "2" at bounding box center [301, 621] width 14 height 14
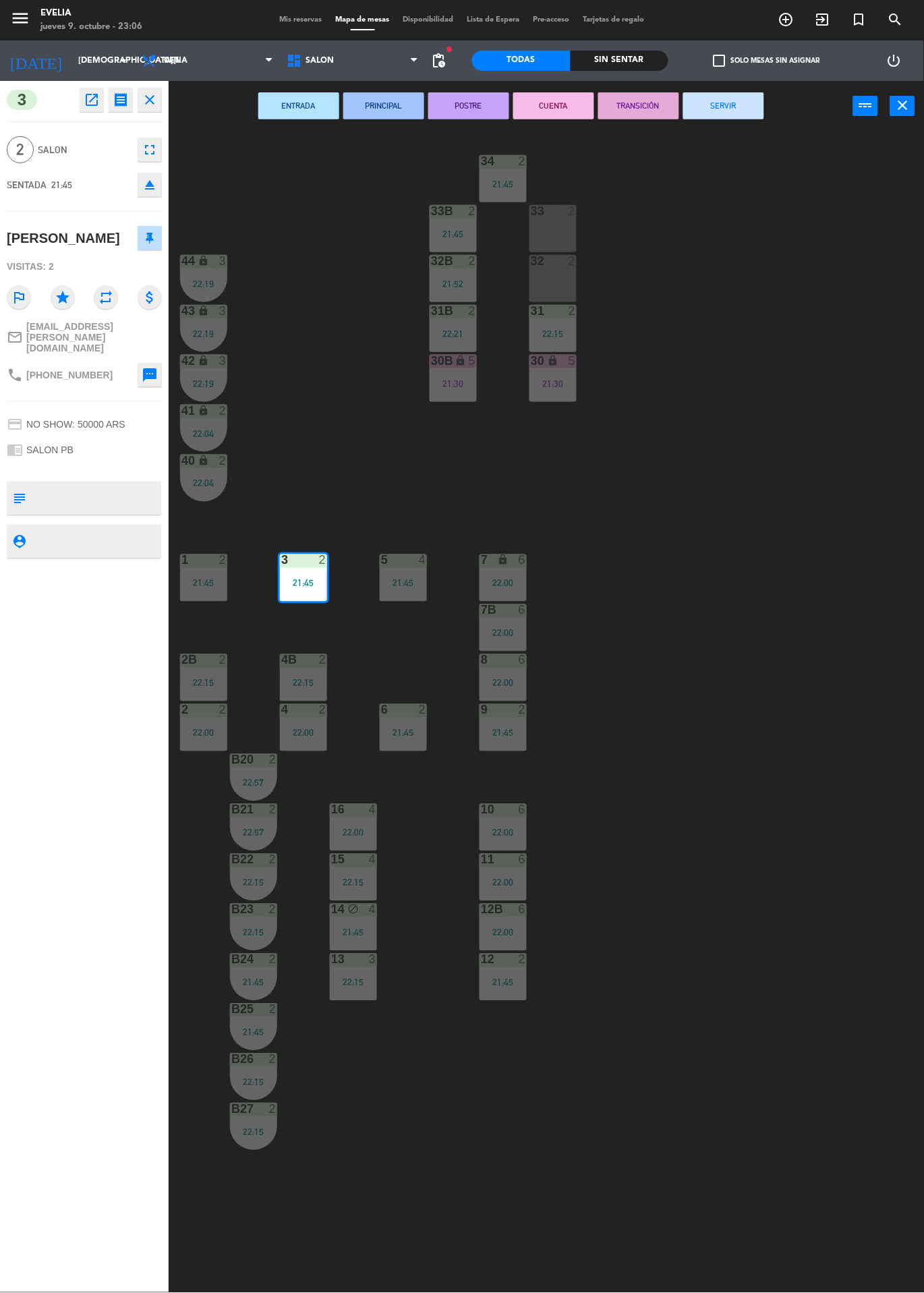
click at [728, 116] on button "SERVIR" at bounding box center [724, 106] width 81 height 27
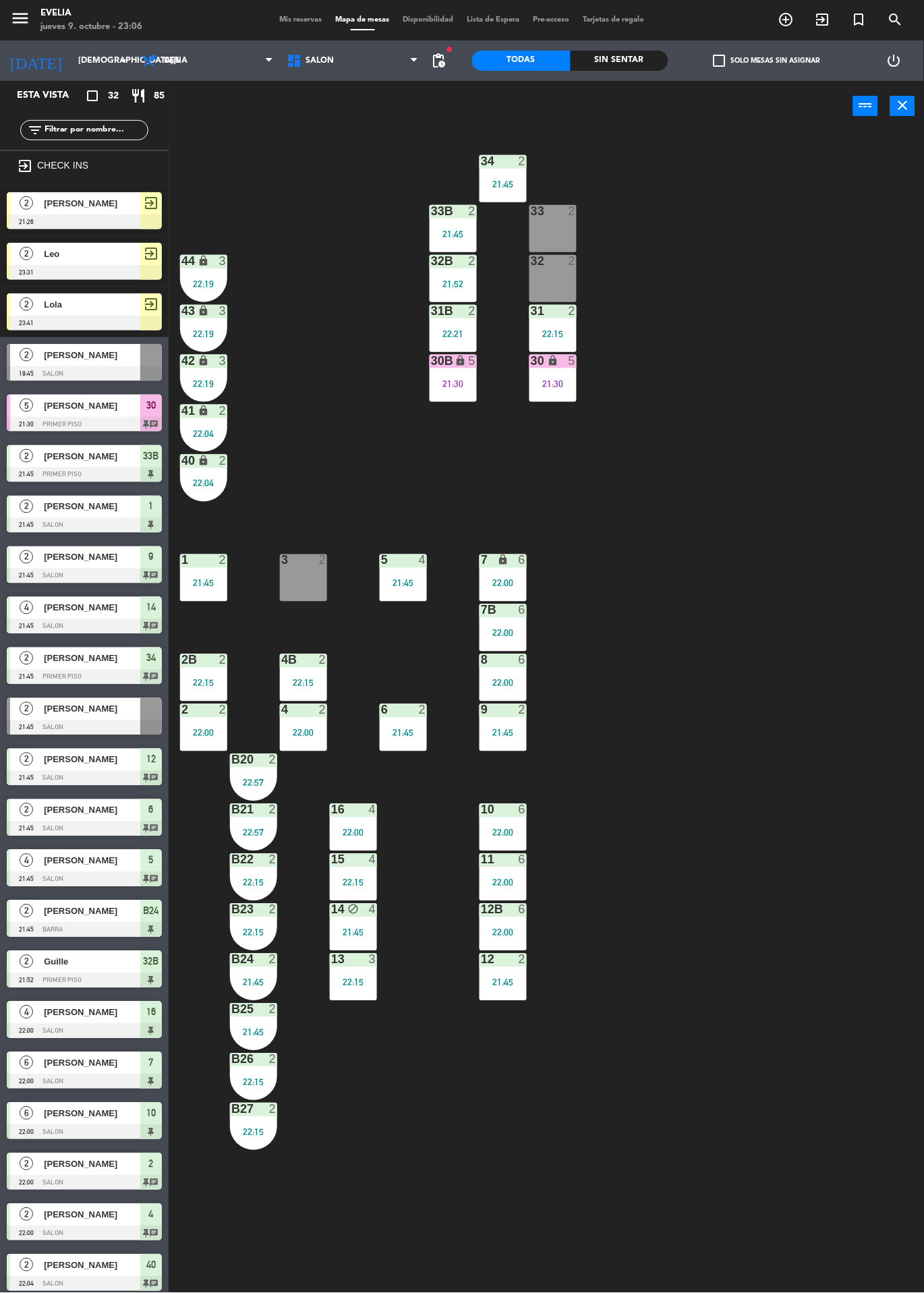
click at [122, 201] on span "[PERSON_NAME]" at bounding box center [92, 203] width 97 height 14
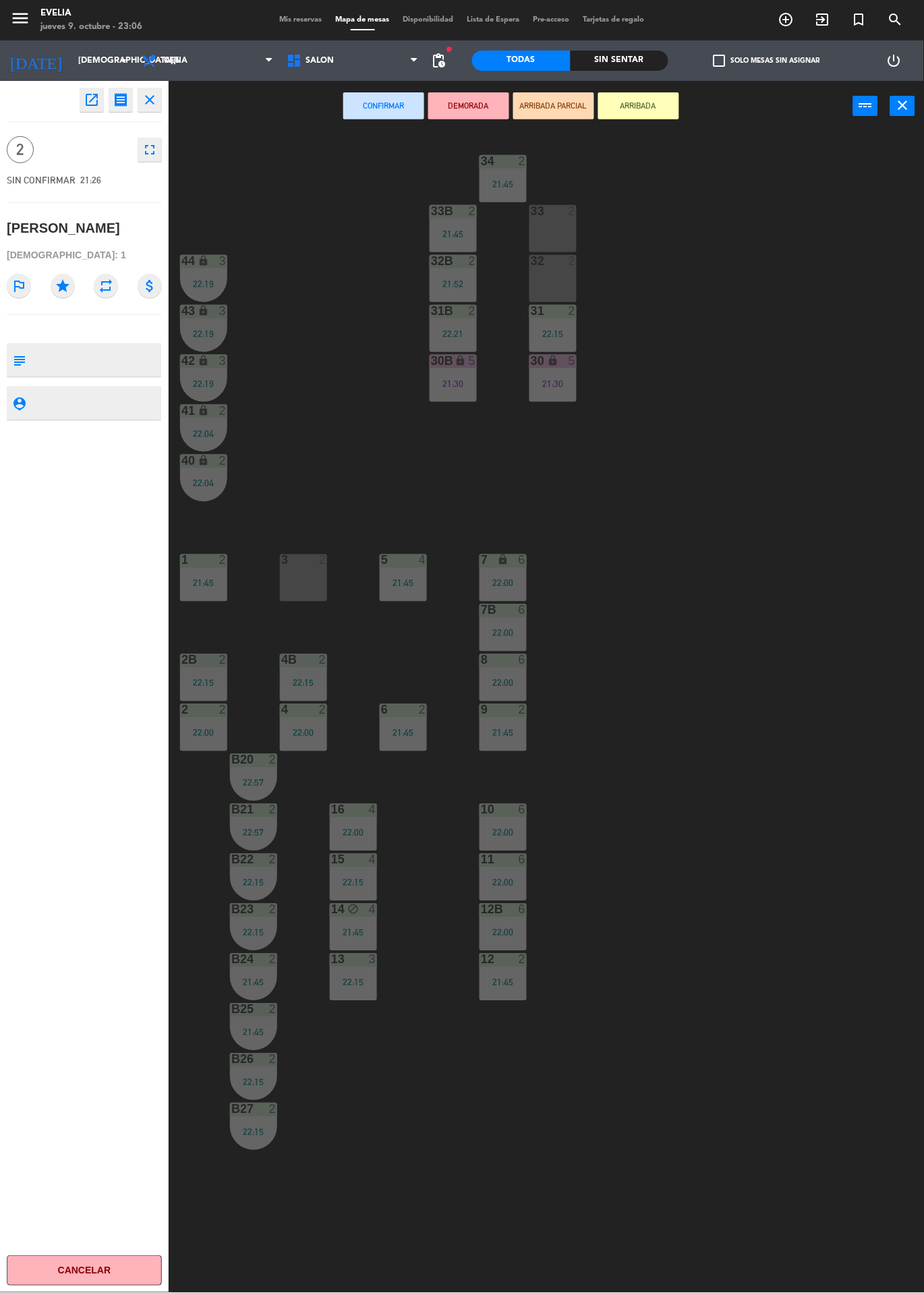
click at [552, 282] on div "32 2" at bounding box center [553, 278] width 47 height 47
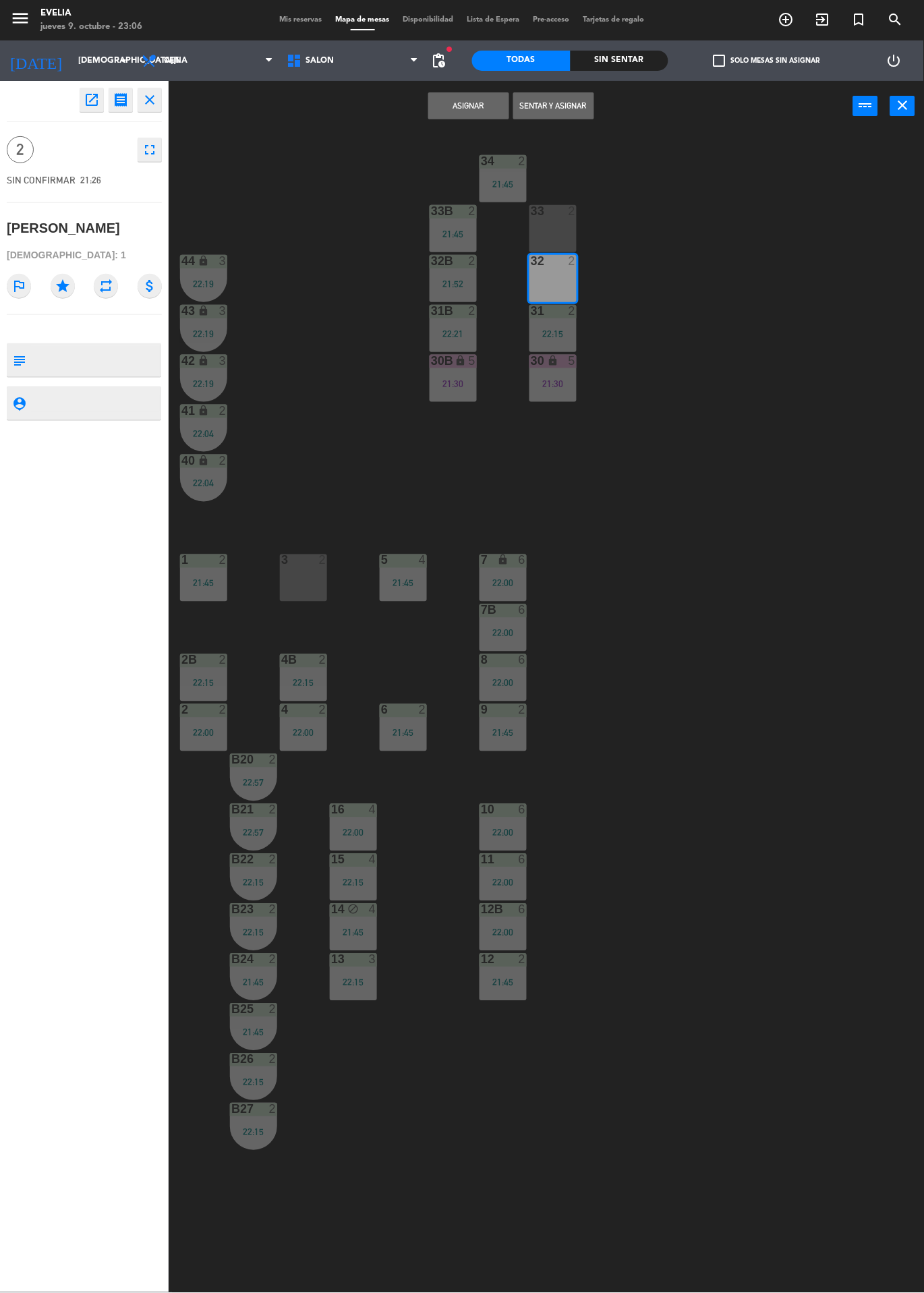
click at [482, 115] on button "Asignar" at bounding box center [469, 106] width 81 height 27
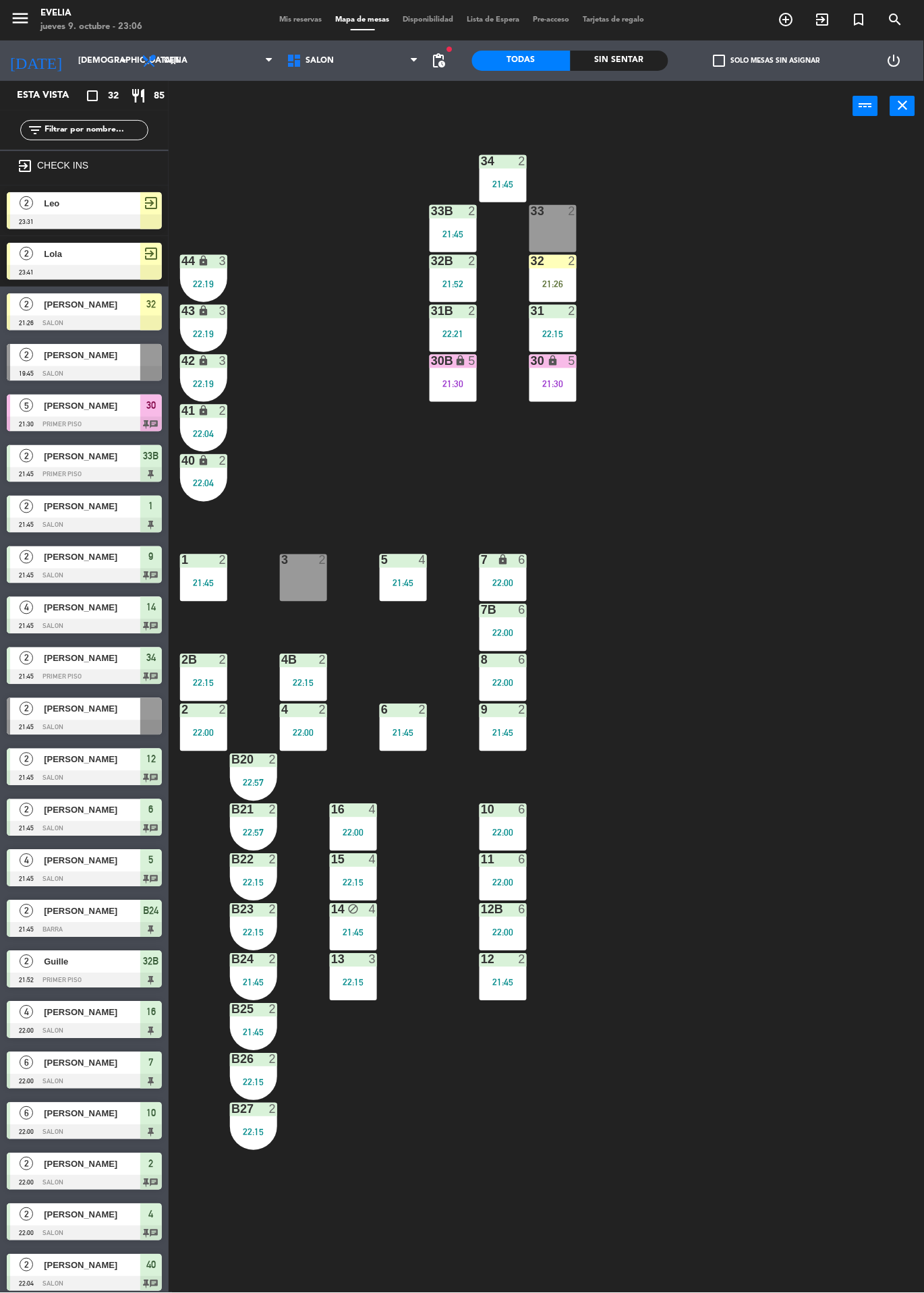
click at [561, 262] on div at bounding box center [553, 260] width 22 height 12
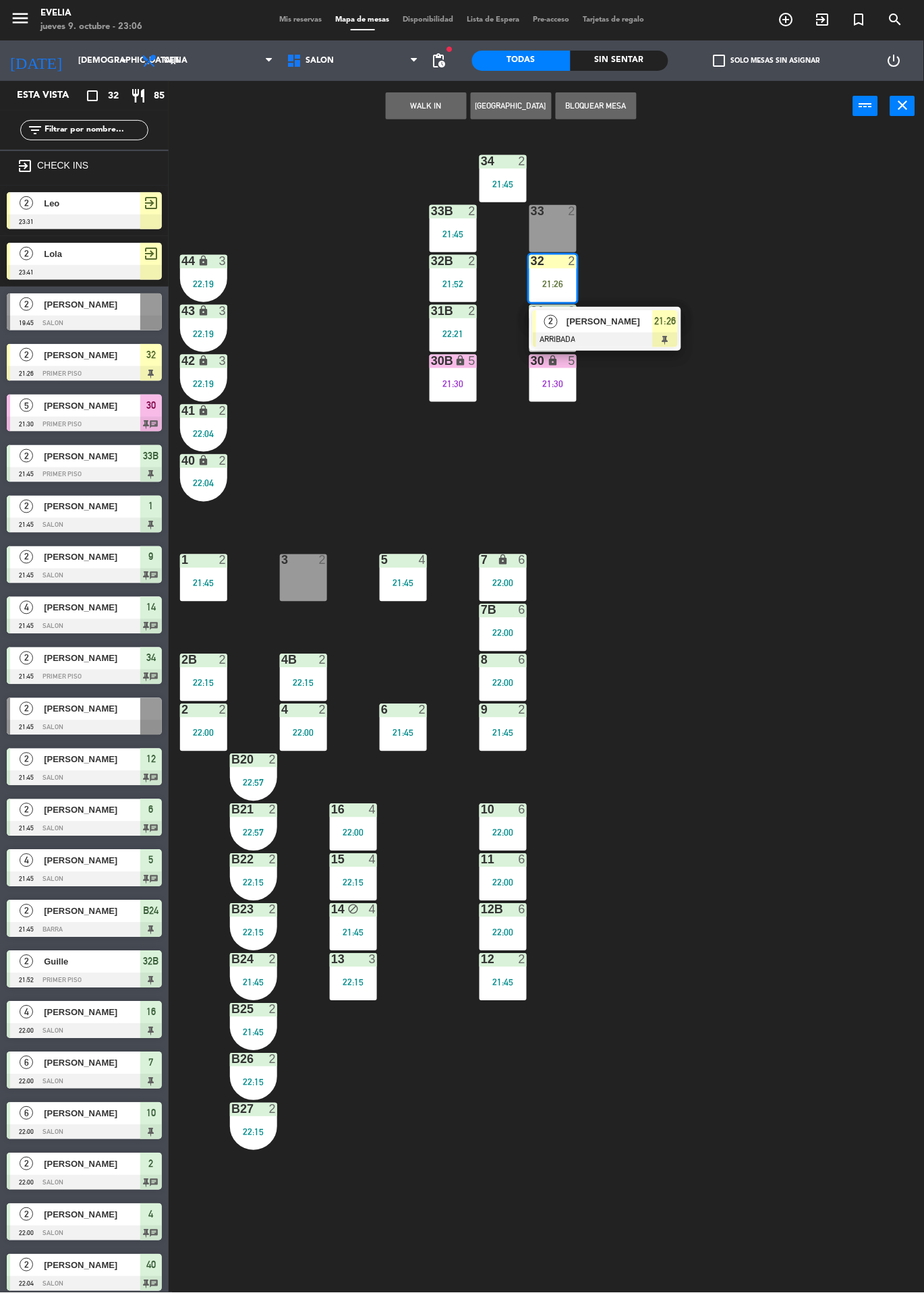
click at [655, 334] on div at bounding box center [605, 340] width 145 height 15
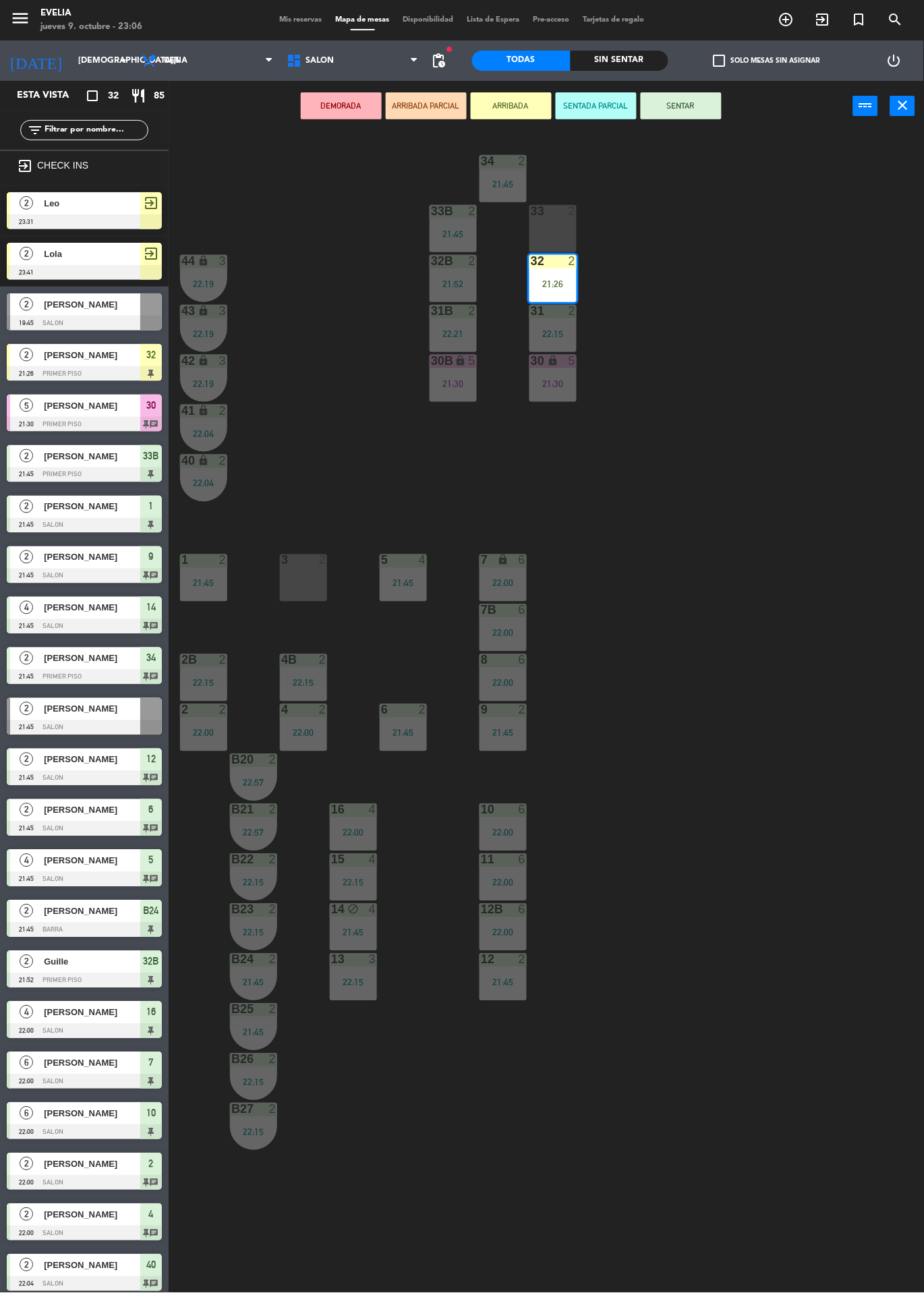
click at [713, 104] on button "SENTAR" at bounding box center [681, 106] width 81 height 27
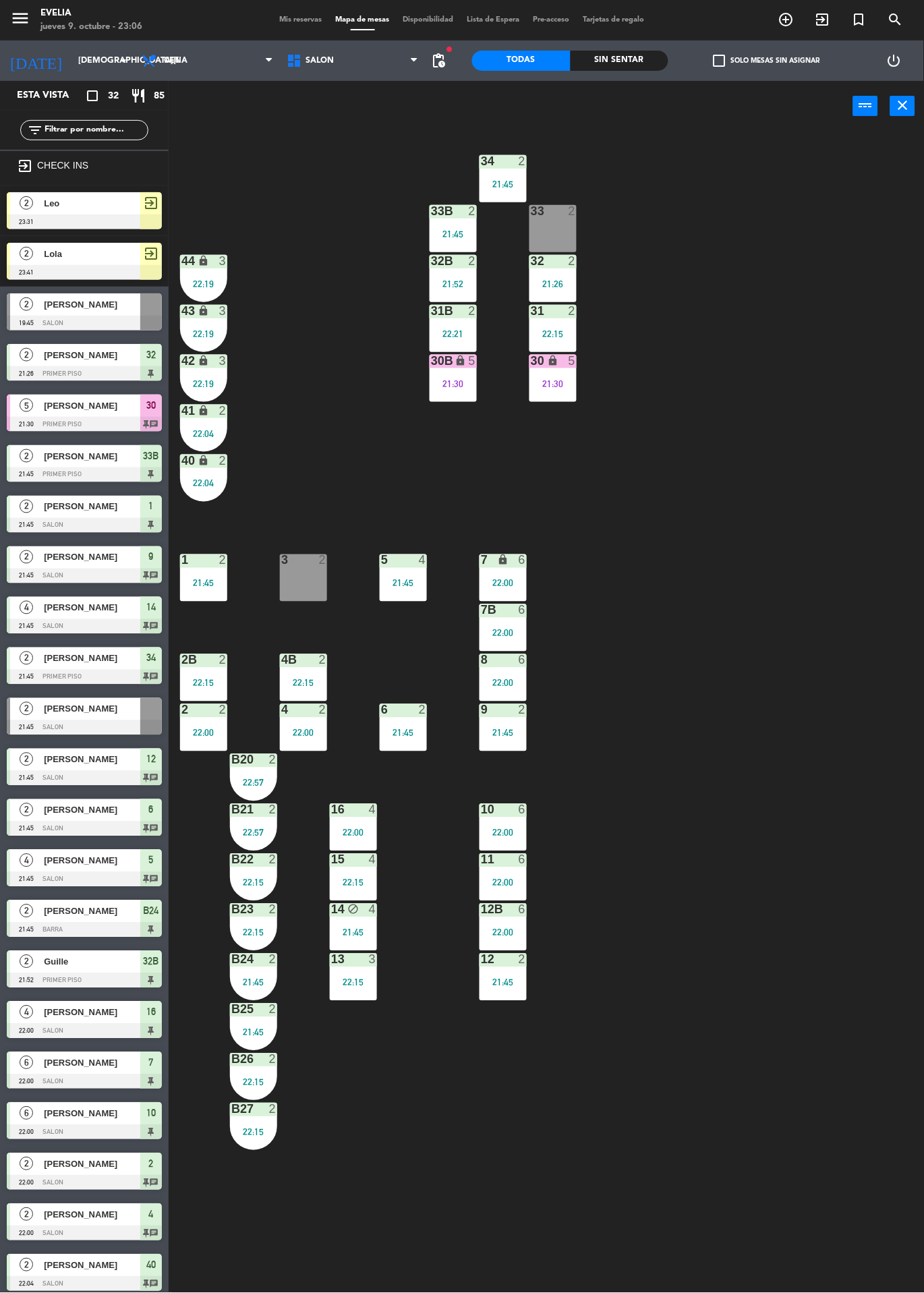
click at [296, 560] on div at bounding box center [304, 560] width 22 height 12
click at [431, 107] on button "WALK IN" at bounding box center [426, 106] width 81 height 27
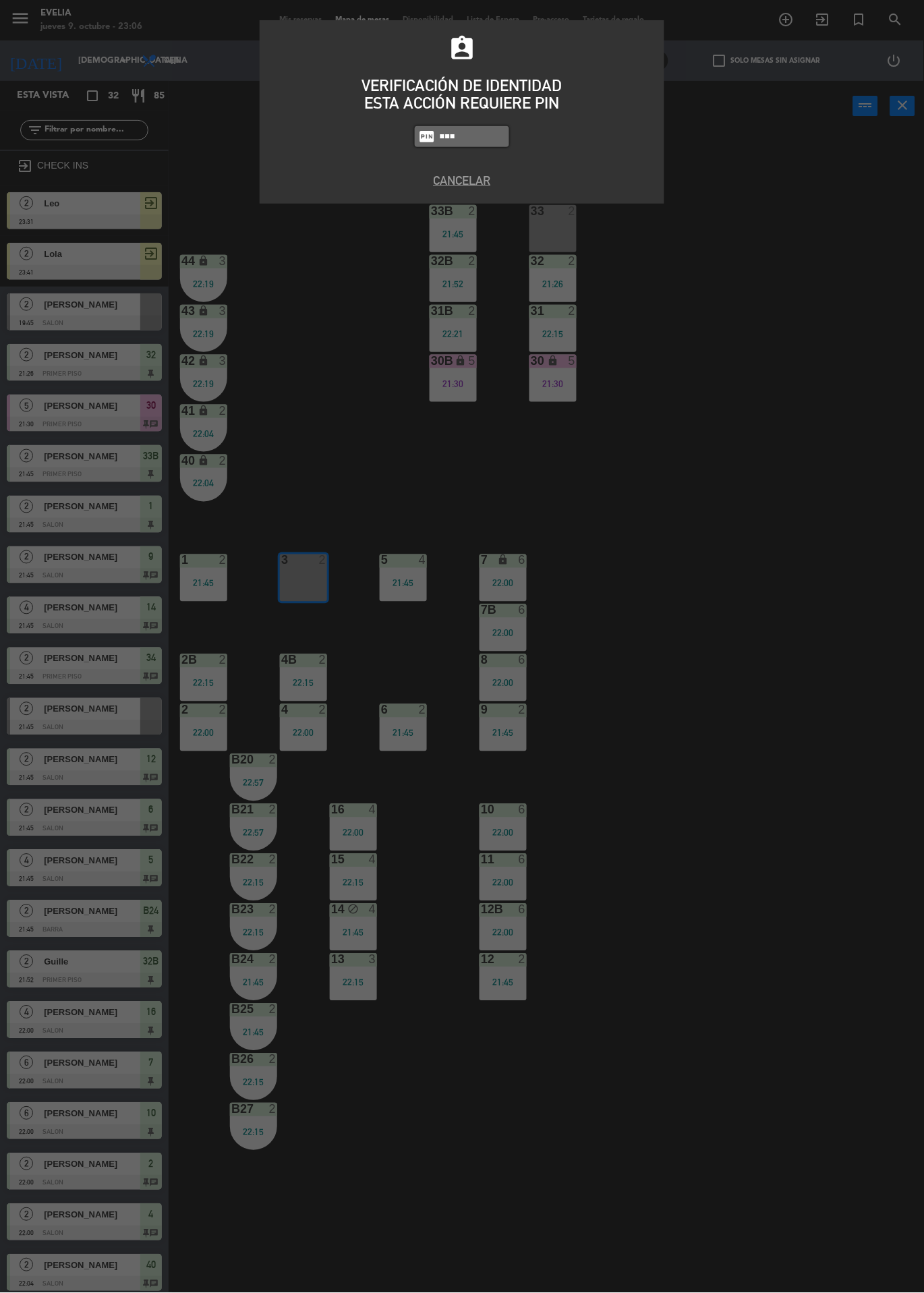
type input "6389"
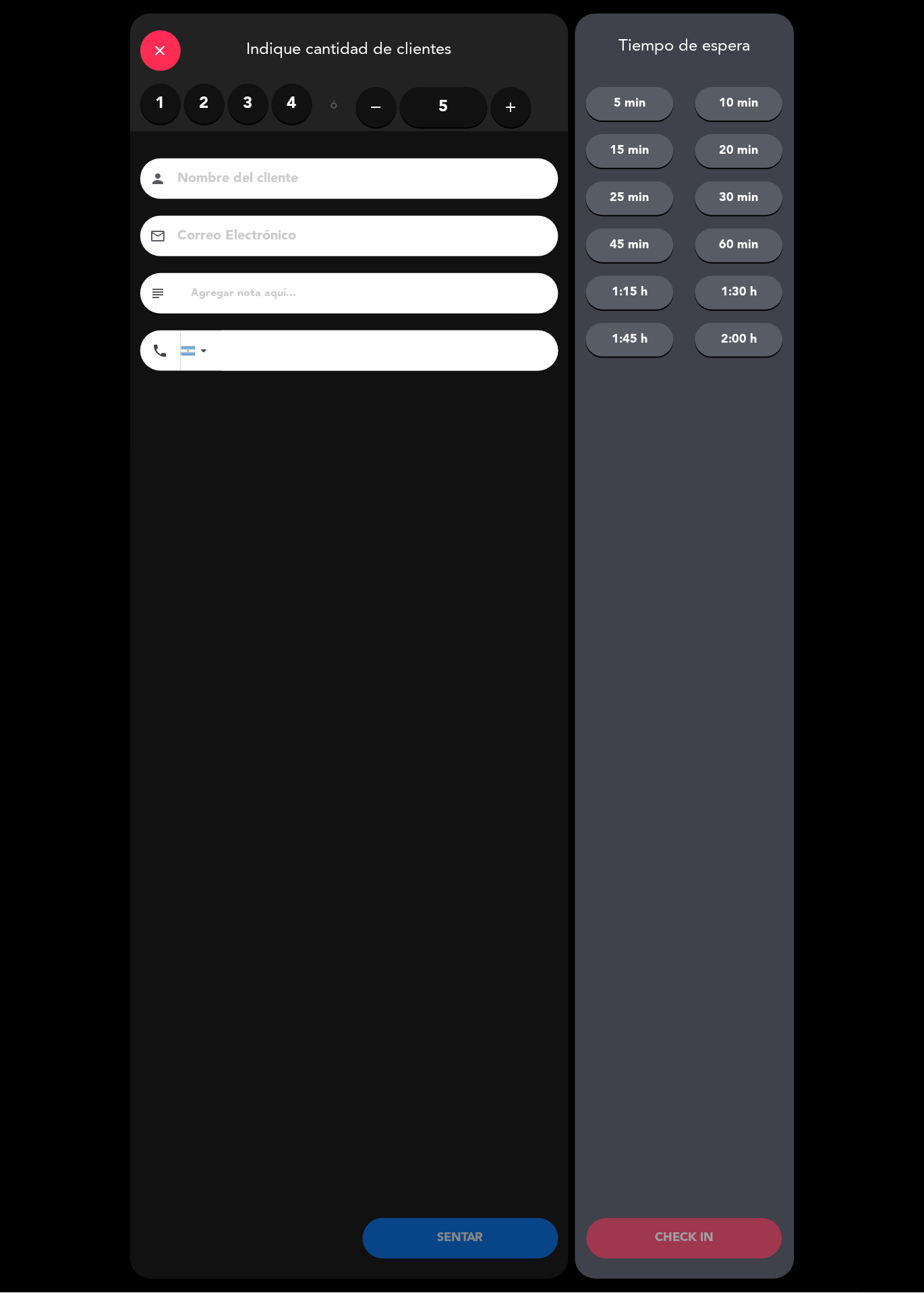
click at [187, 98] on label "2" at bounding box center [204, 104] width 41 height 41
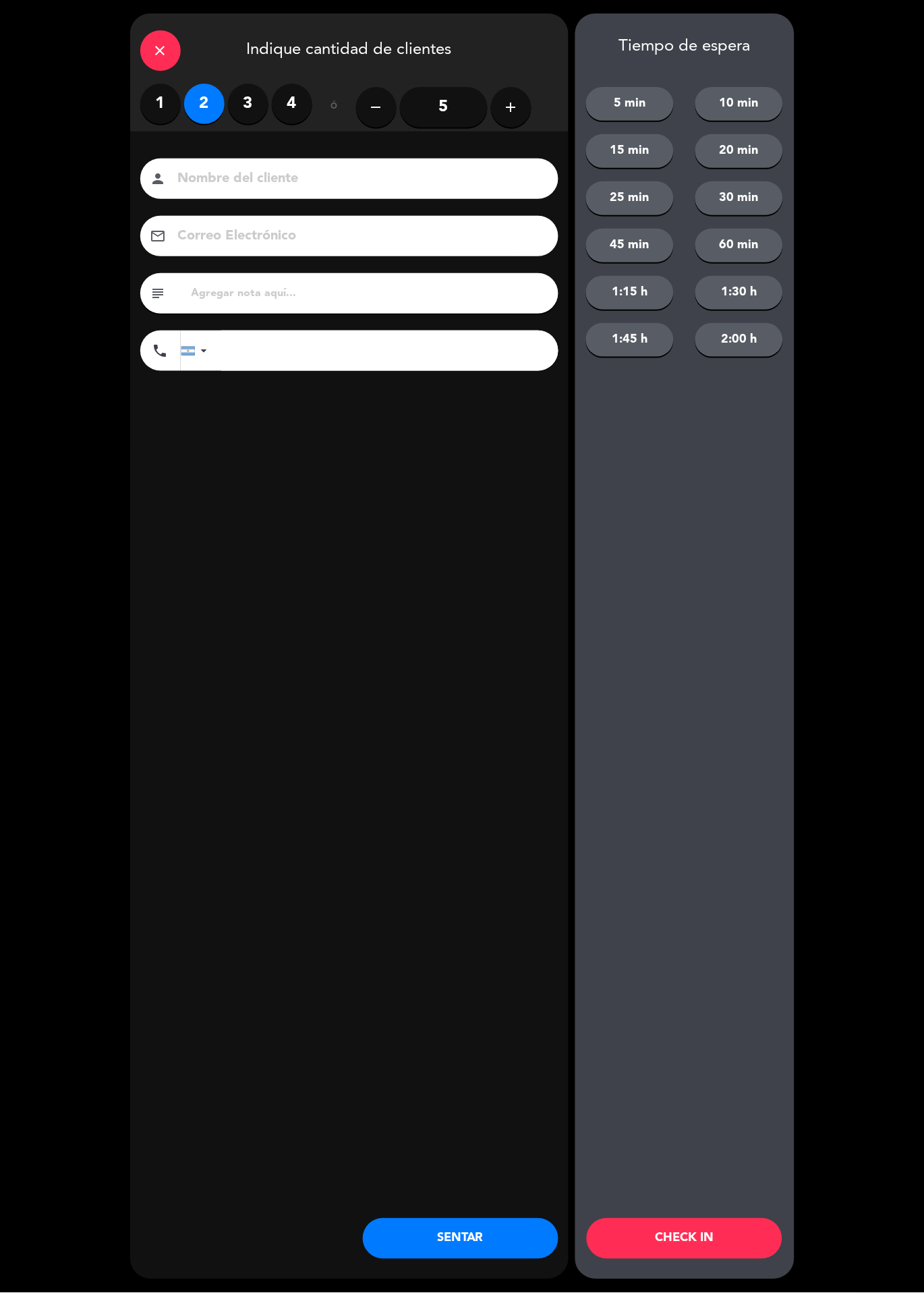
click at [722, 1248] on button "CHECK IN" at bounding box center [684, 1239] width 196 height 41
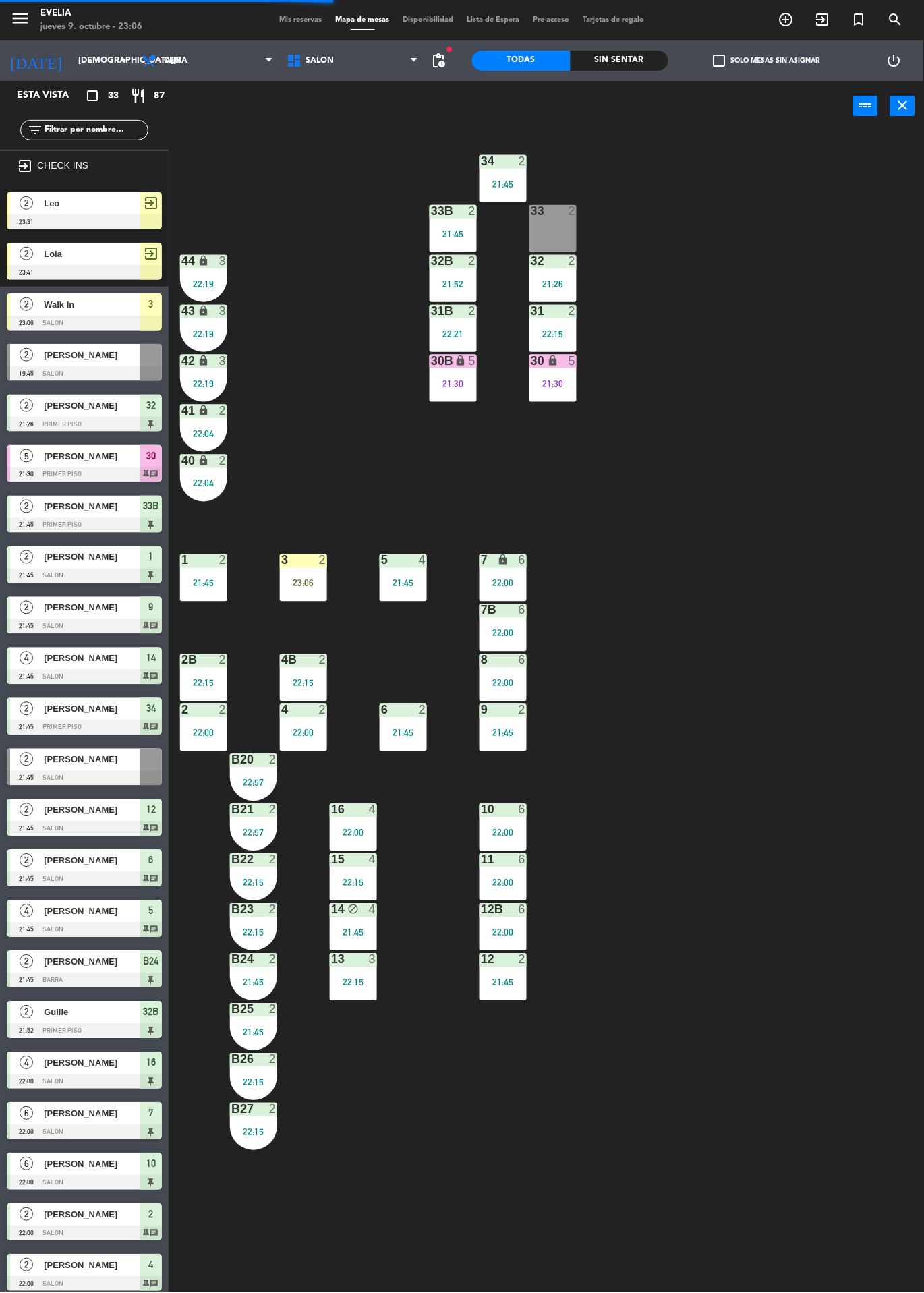
click at [302, 587] on div "23:06" at bounding box center [304, 583] width 47 height 9
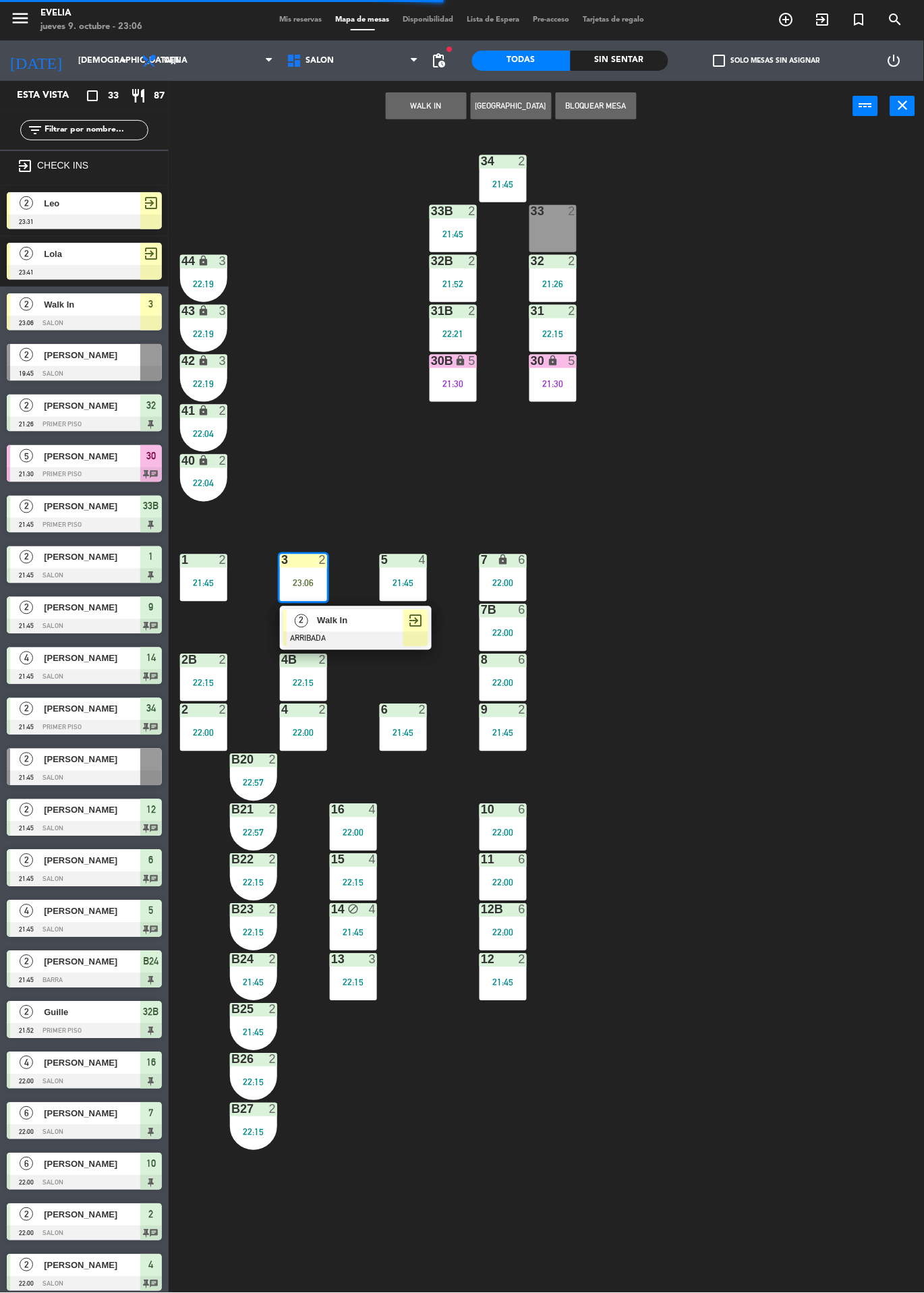
click at [334, 615] on span "Walk In" at bounding box center [360, 621] width 86 height 14
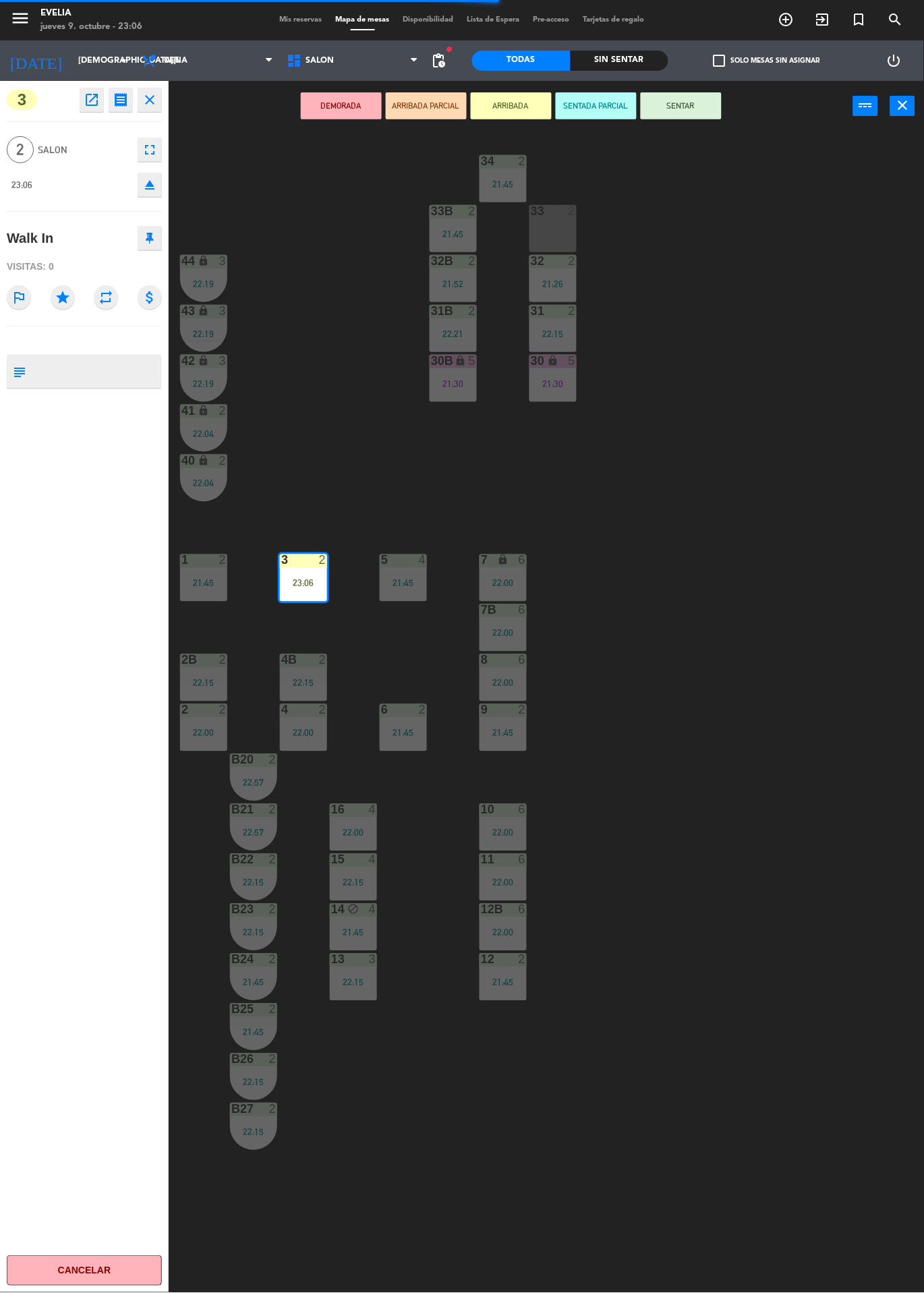
click at [680, 105] on button "SENTAR" at bounding box center [681, 106] width 81 height 27
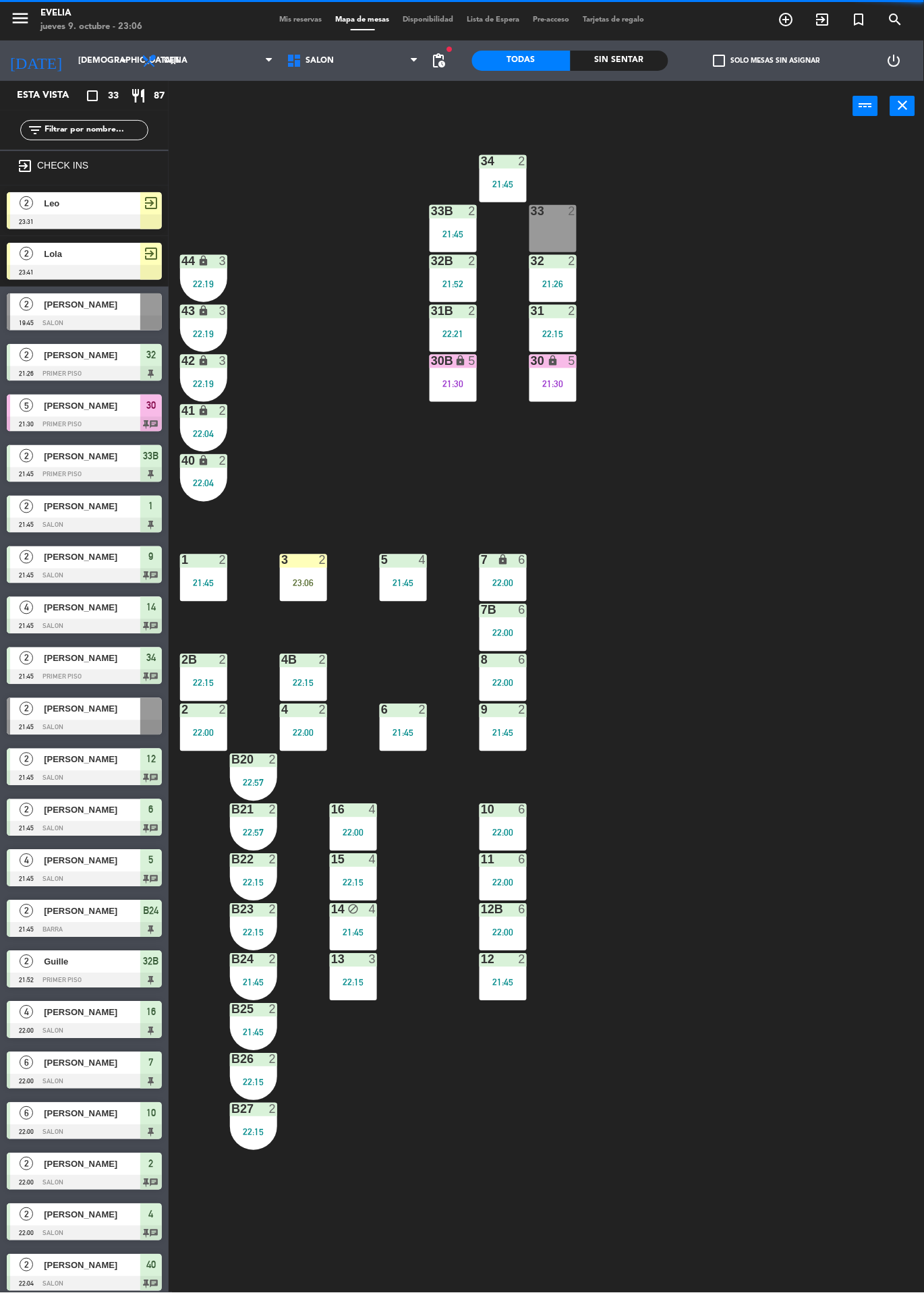
scroll to position [552, 0]
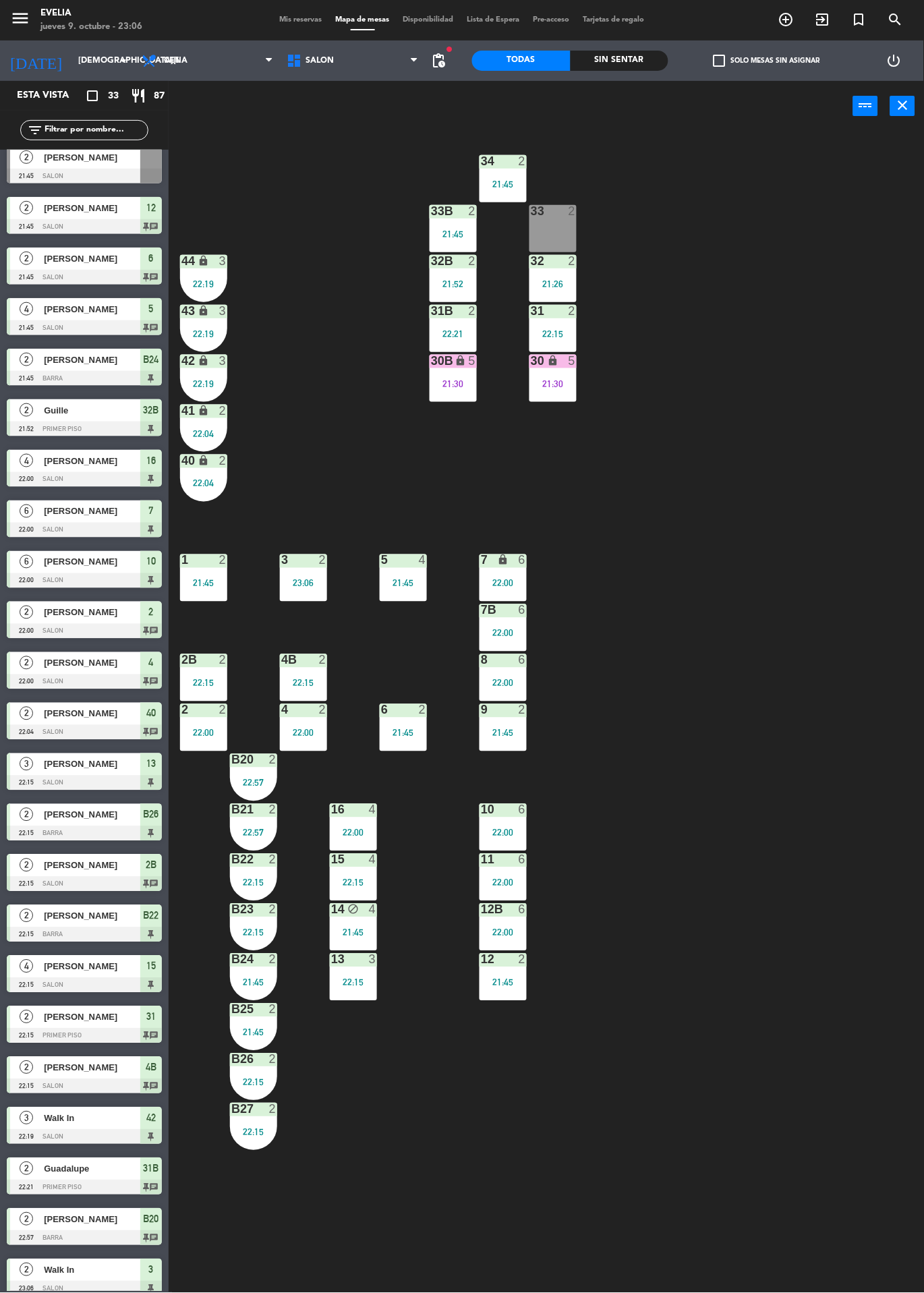
click at [771, 523] on div "34 2 21:45 33B 2 21:45 33 2 44 lock 3 22:19 32B 2 21:52 32 2 21:26 43 lock 3 22…" at bounding box center [551, 712] width 746 height 1161
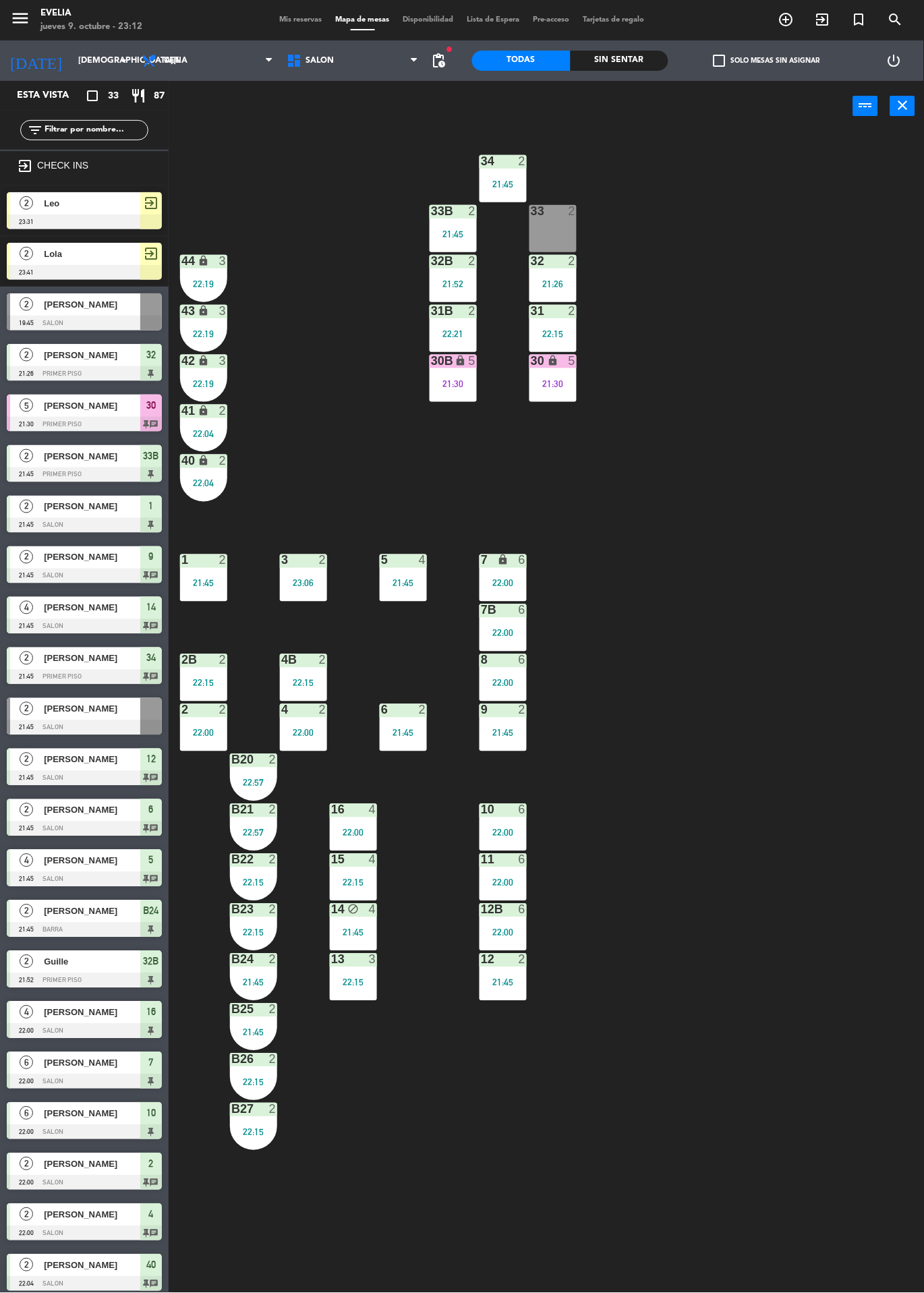
click at [553, 376] on div "30 lock 5 21:30" at bounding box center [553, 378] width 47 height 47
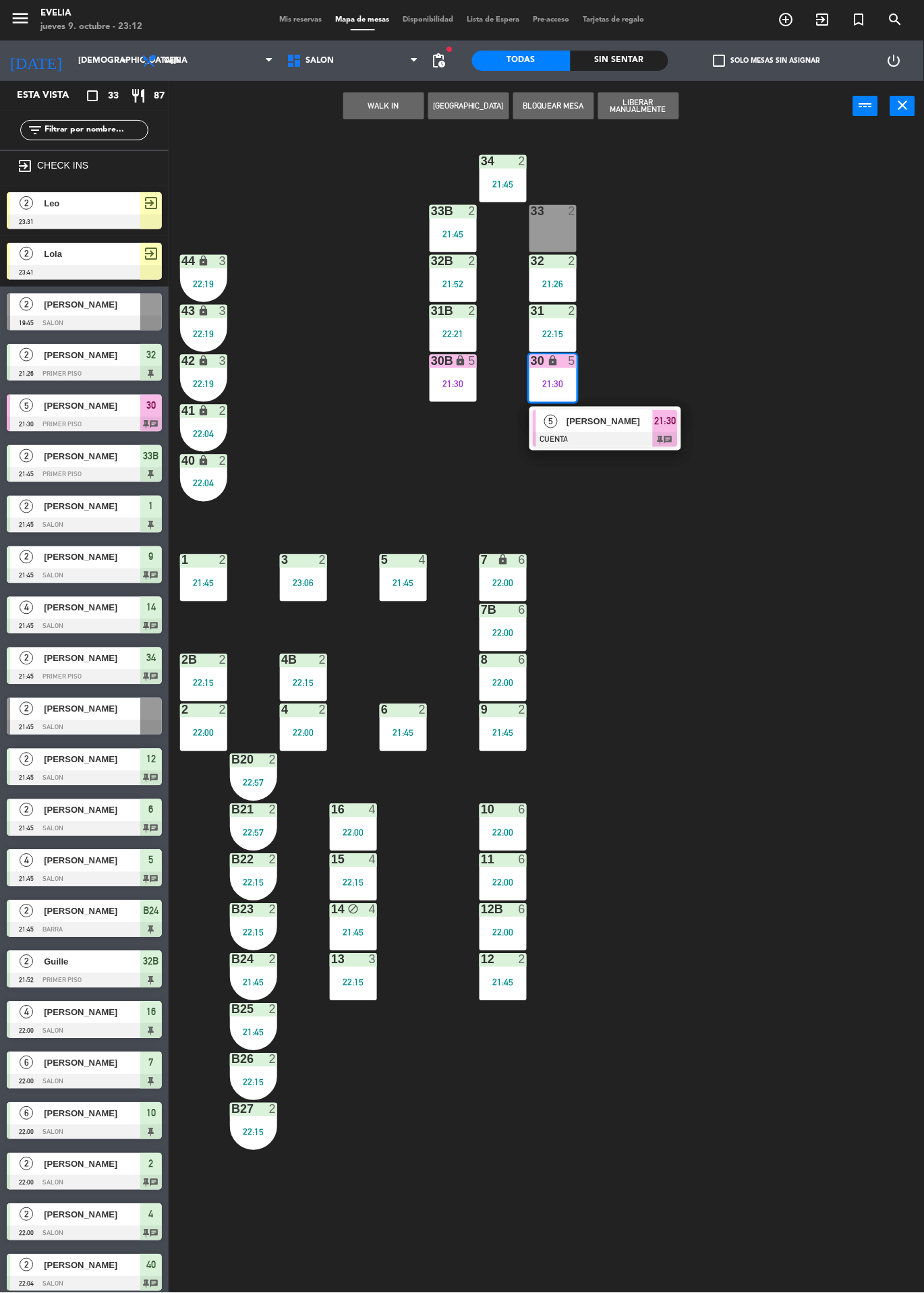
click at [631, 423] on span "[PERSON_NAME]" at bounding box center [610, 421] width 86 height 14
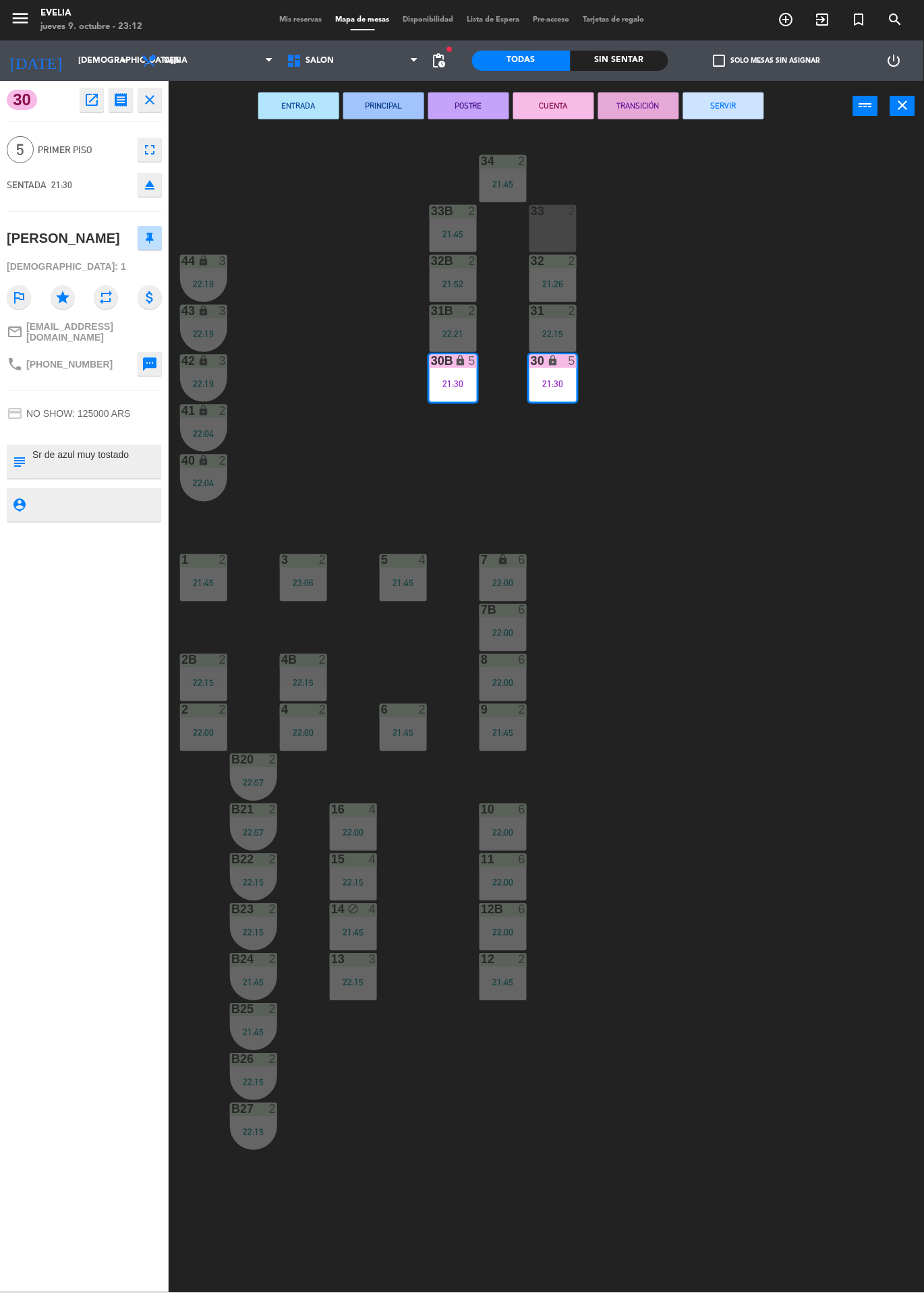
click at [718, 97] on button "SERVIR" at bounding box center [724, 106] width 81 height 27
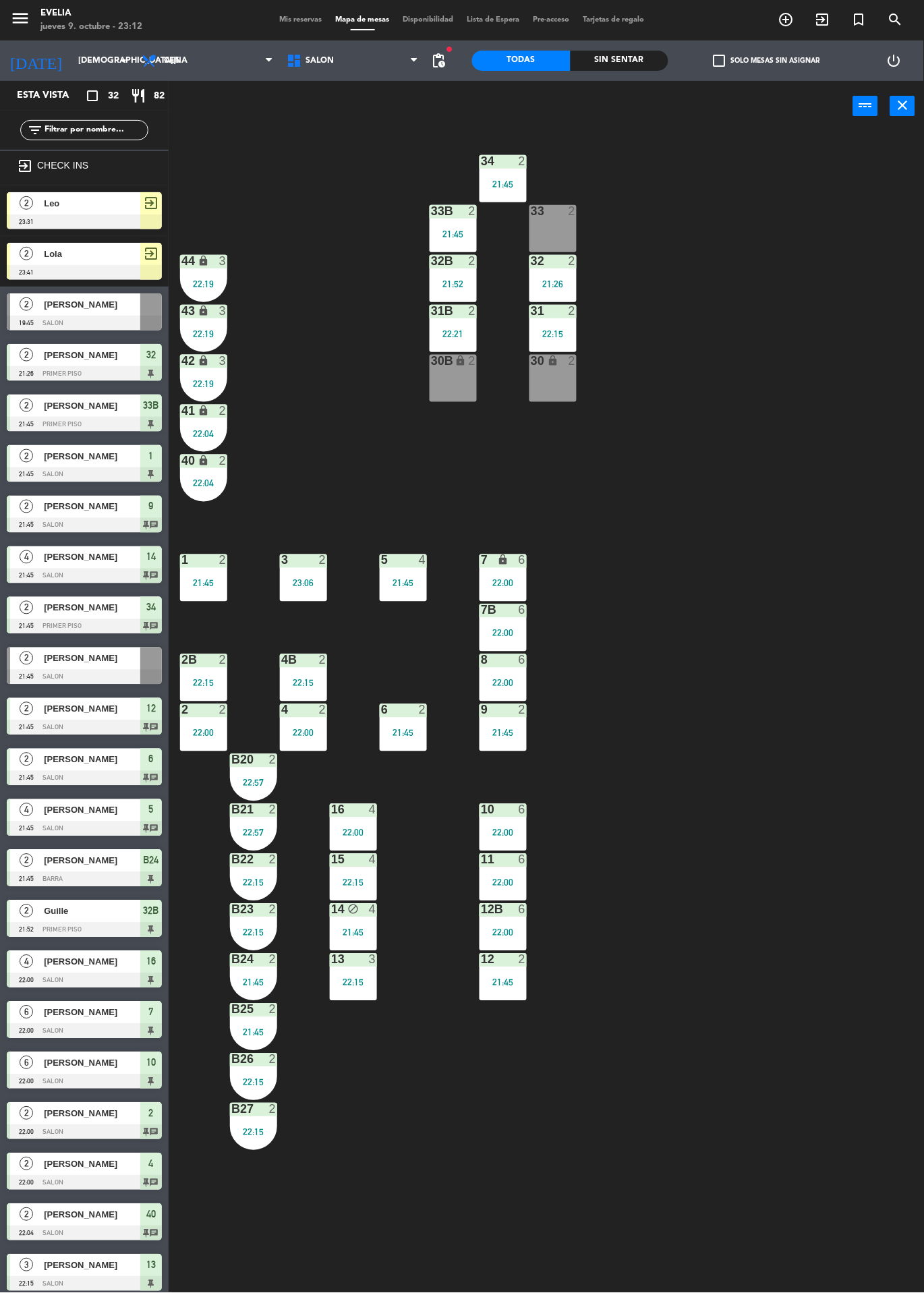
click at [109, 271] on div at bounding box center [84, 272] width 155 height 15
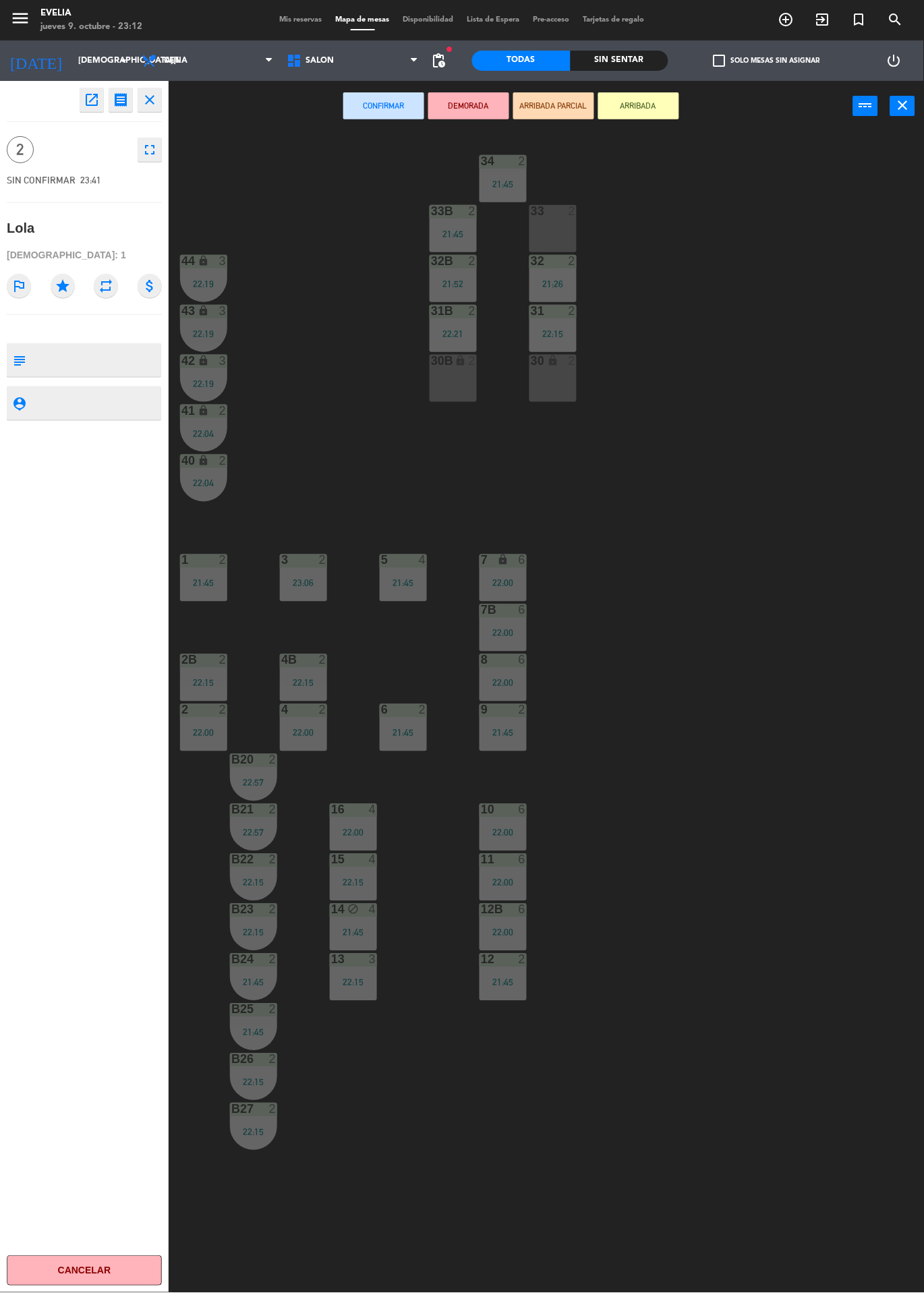
click at [536, 395] on div "30 lock 2" at bounding box center [553, 378] width 47 height 47
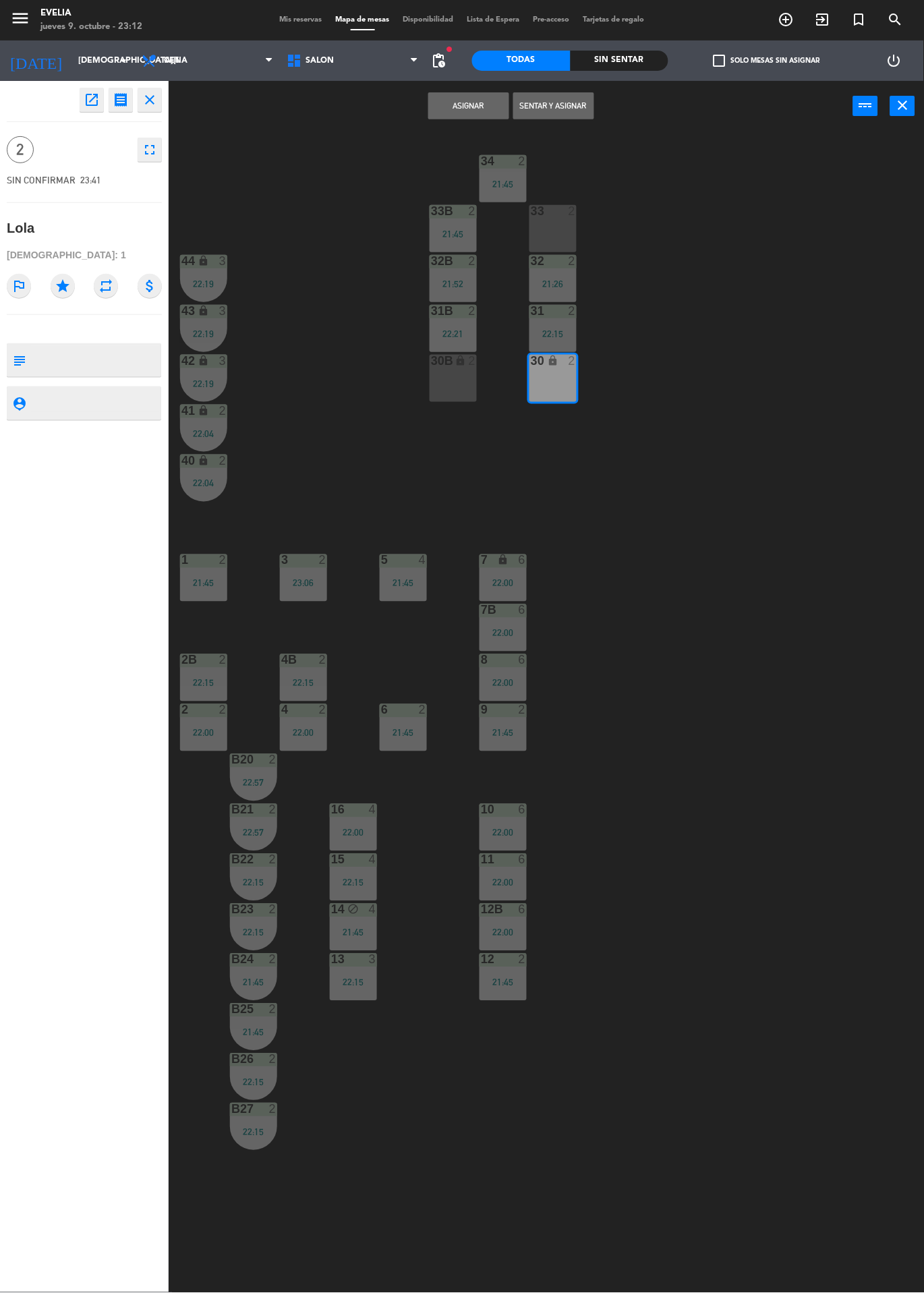
click at [465, 110] on button "Asignar" at bounding box center [469, 106] width 81 height 27
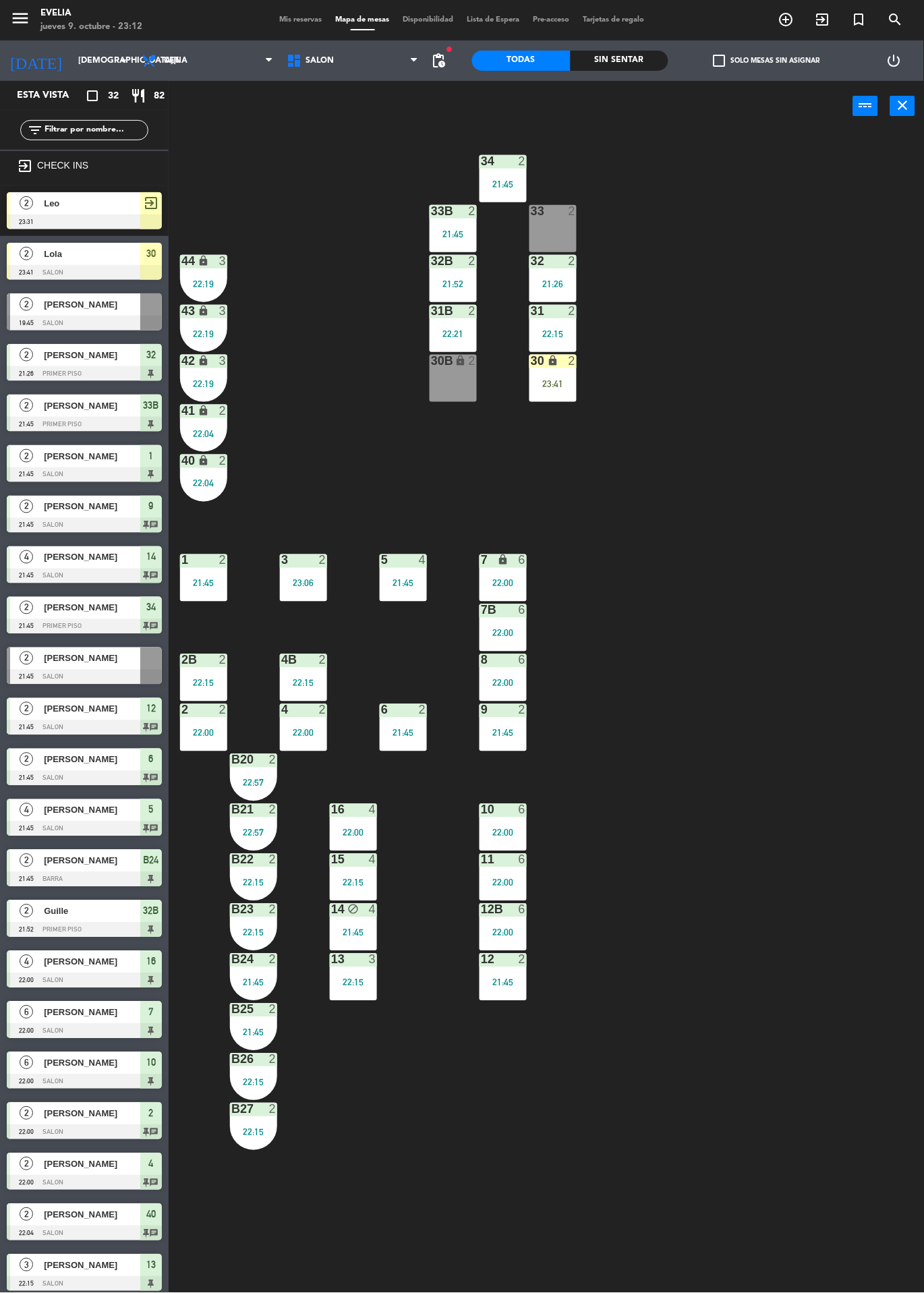
click at [302, 17] on span "Mis reservas" at bounding box center [301, 20] width 56 height 7
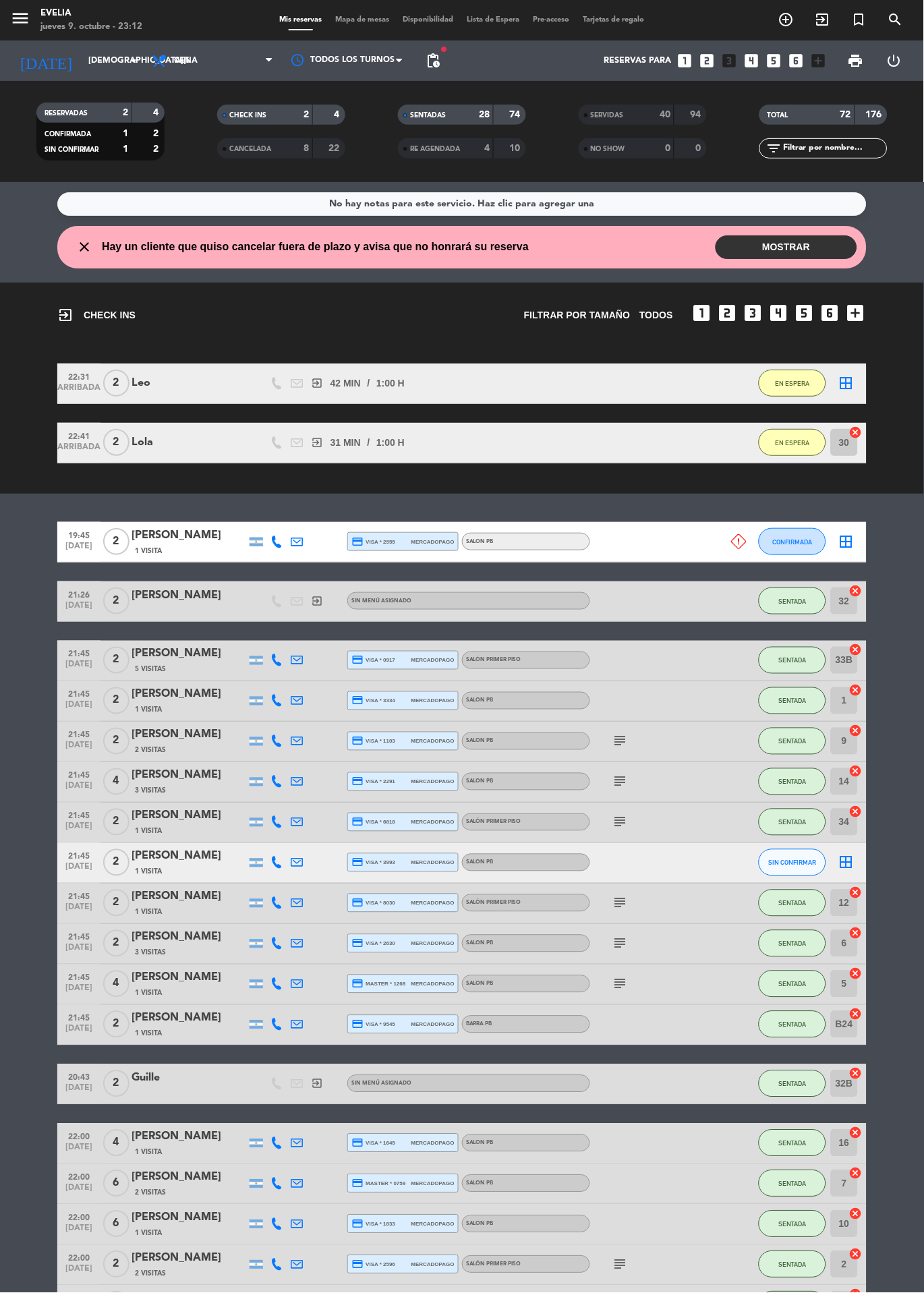
click at [356, 22] on span "Mapa de mesas" at bounding box center [363, 20] width 68 height 7
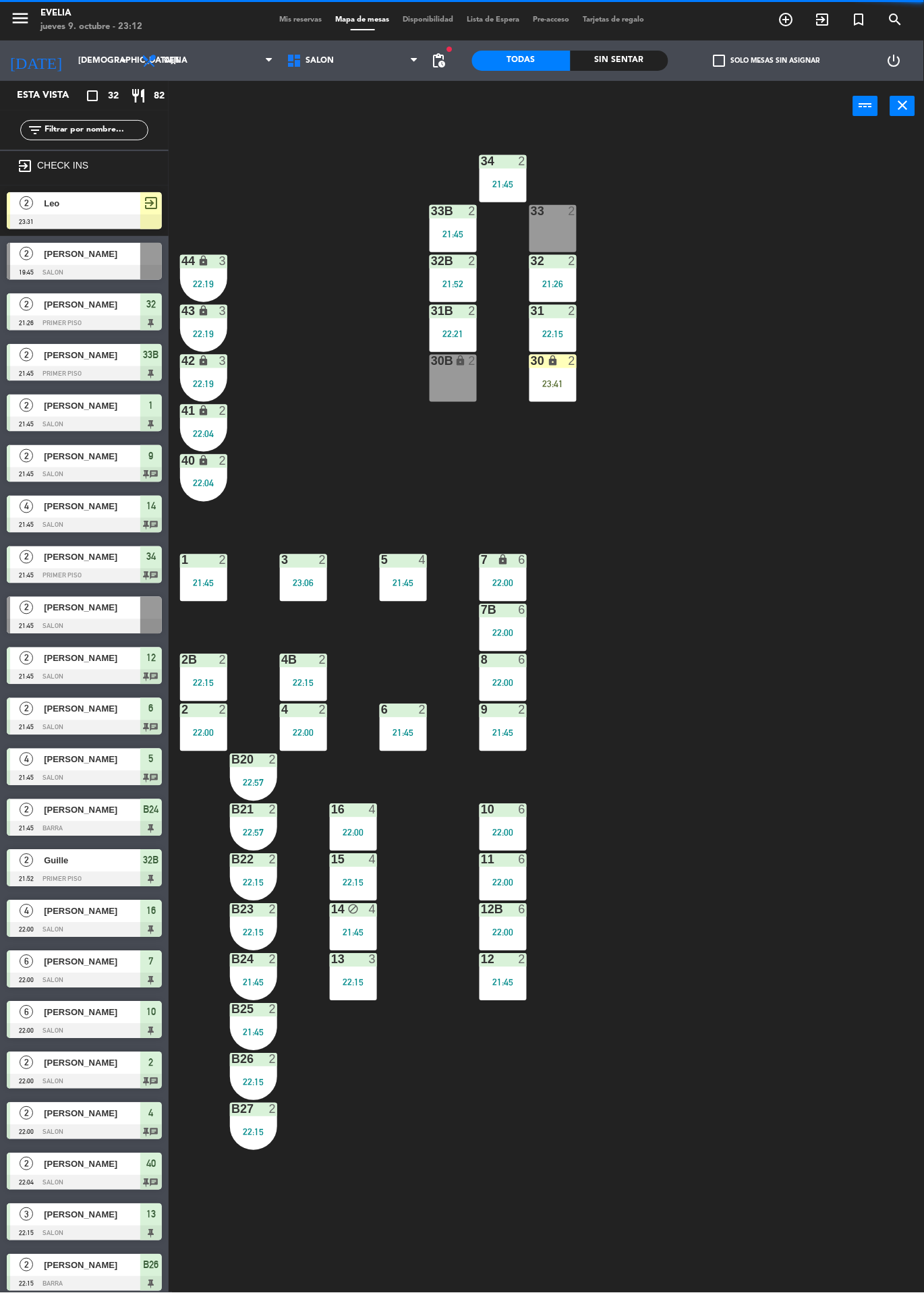
click at [565, 383] on div "23:41" at bounding box center [553, 383] width 47 height 9
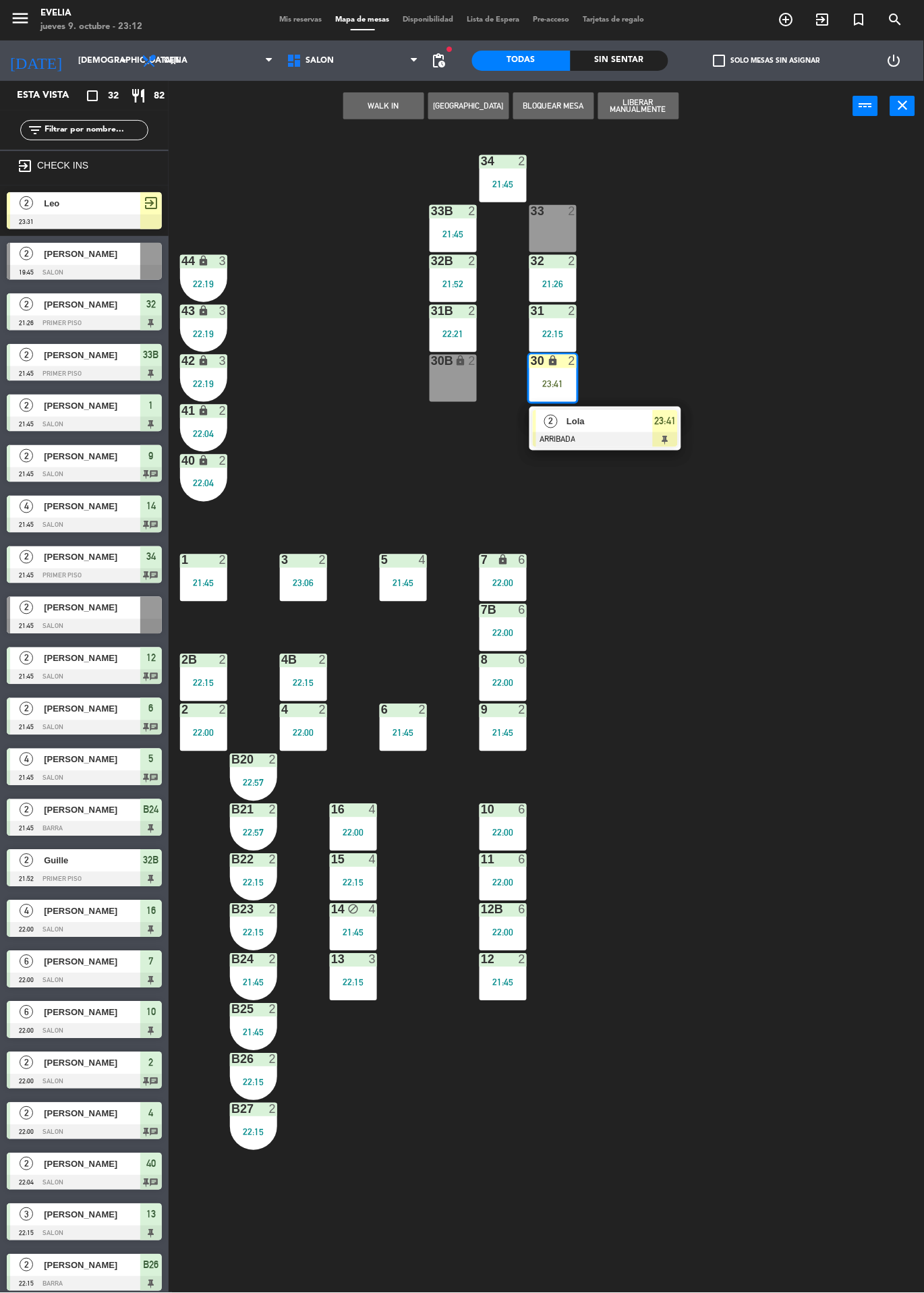
click at [637, 424] on span "Lola" at bounding box center [610, 421] width 86 height 14
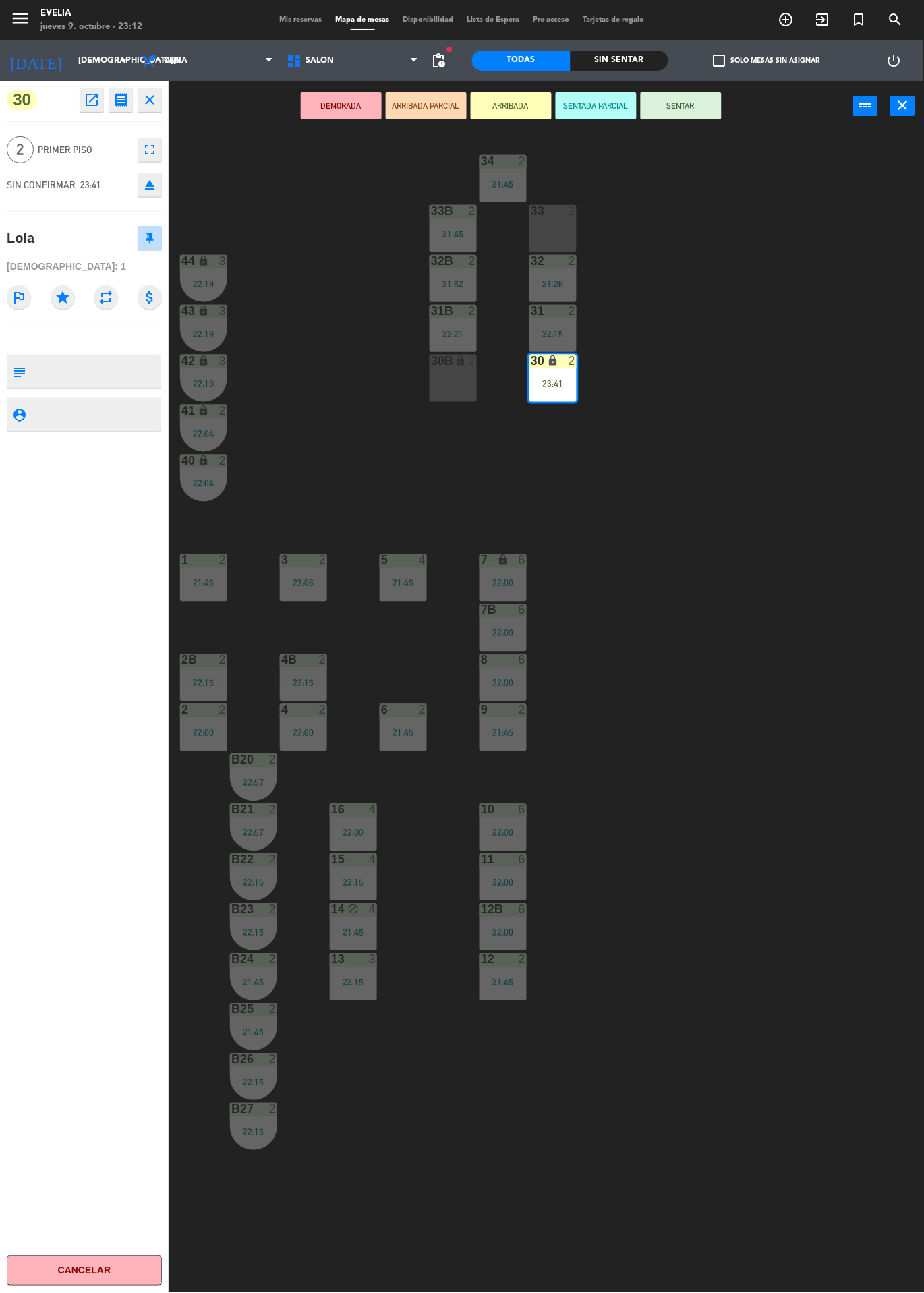
click at [691, 99] on button "SENTAR" at bounding box center [681, 106] width 81 height 27
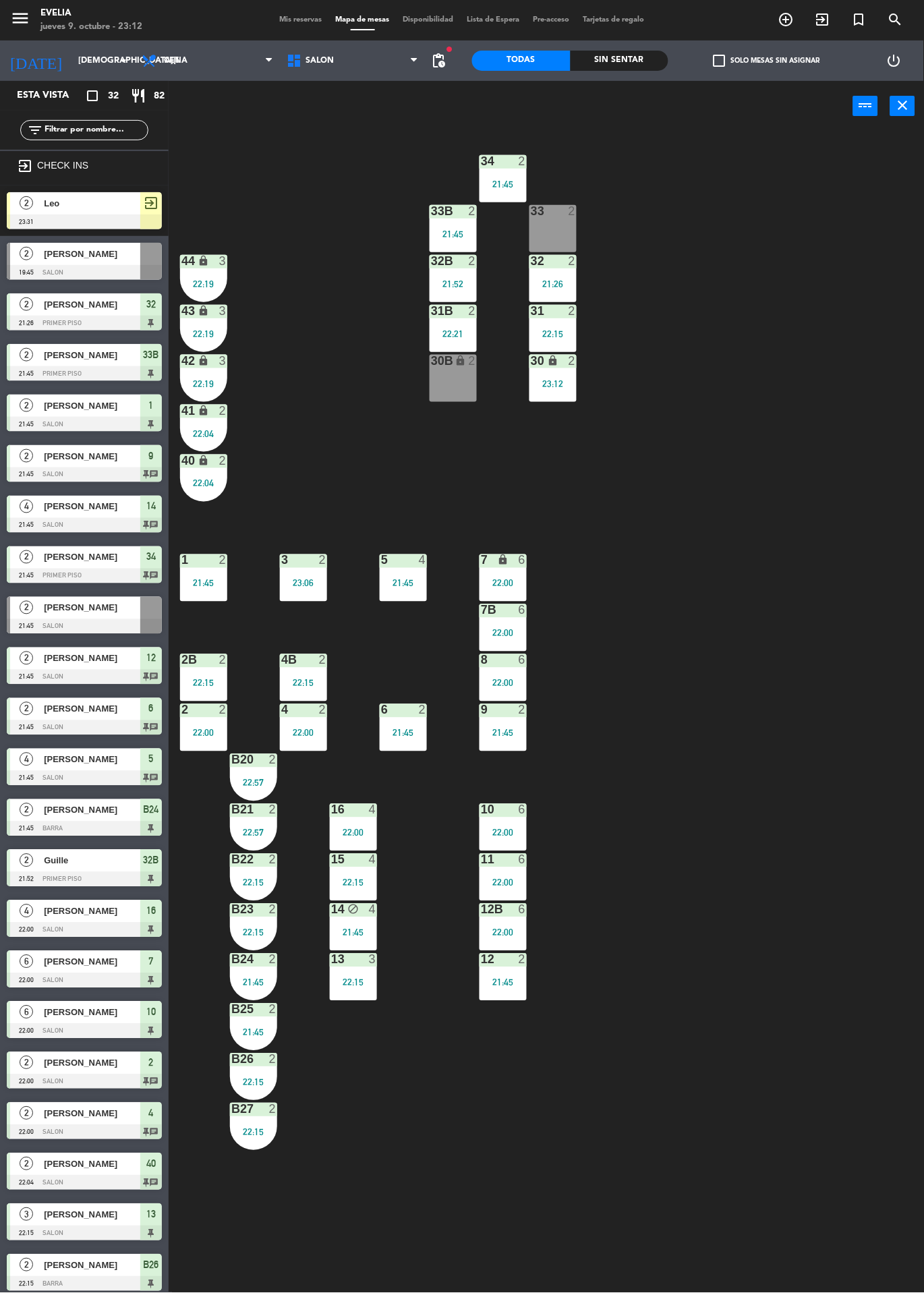
scroll to position [512, 0]
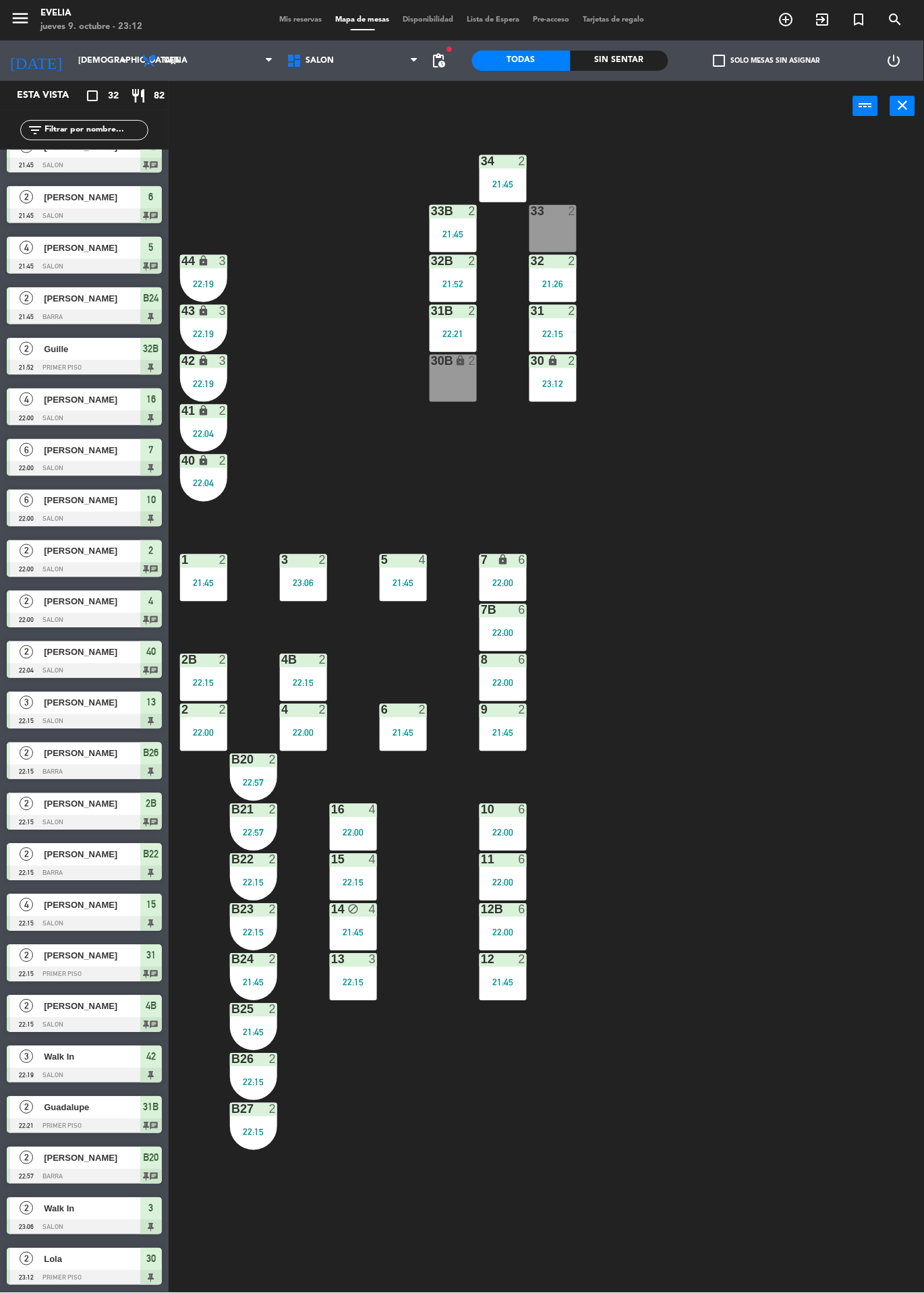
click at [281, 23] on div "Mis reservas Mapa de mesas Disponibilidad Lista de Espera Pre-acceso Tarjetas d…" at bounding box center [462, 20] width 378 height 12
click at [273, 20] on span "Mis reservas" at bounding box center [301, 20] width 56 height 7
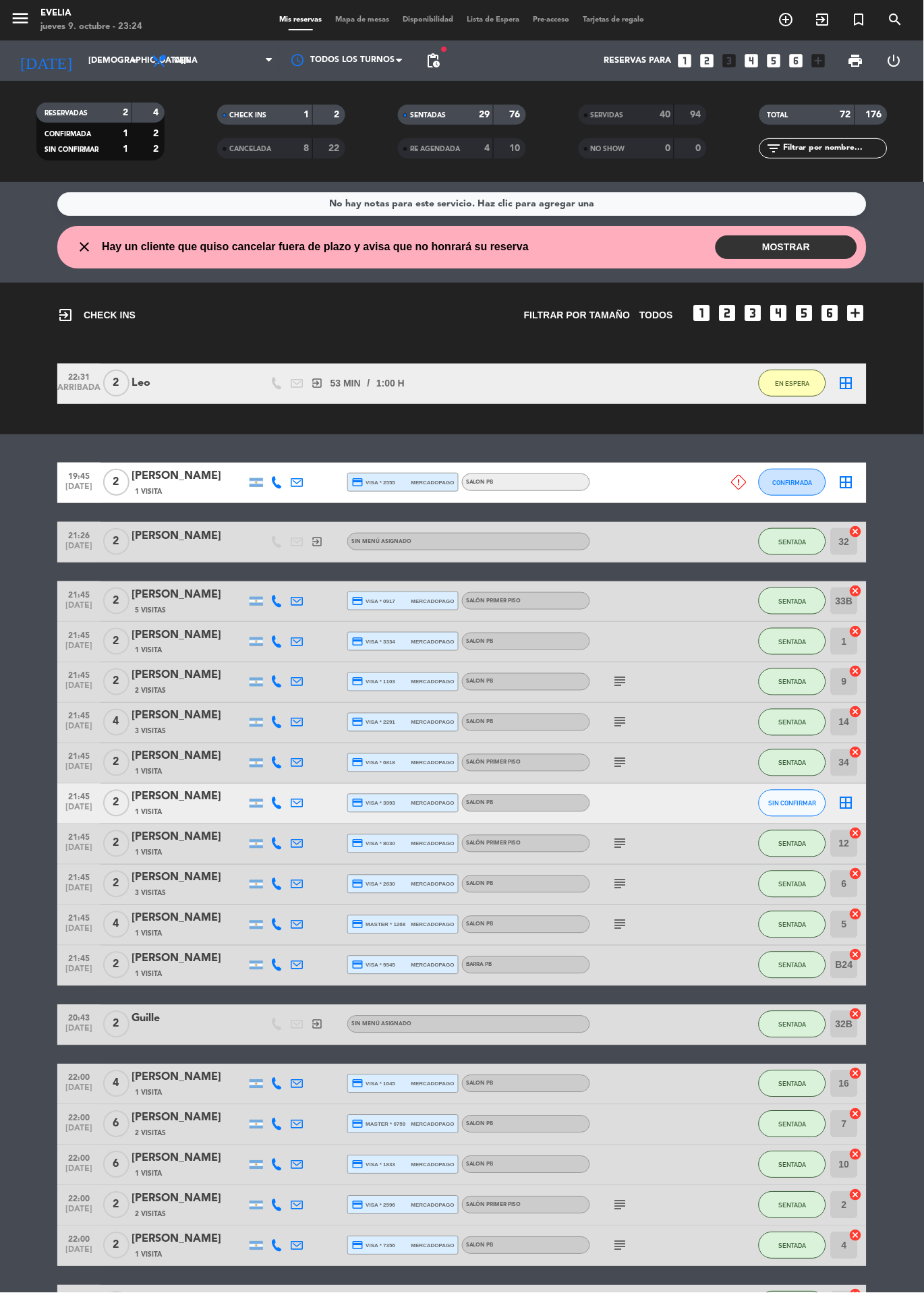
click at [90, 60] on input "[DEMOGRAPHIC_DATA][DATE]" at bounding box center [139, 60] width 114 height 23
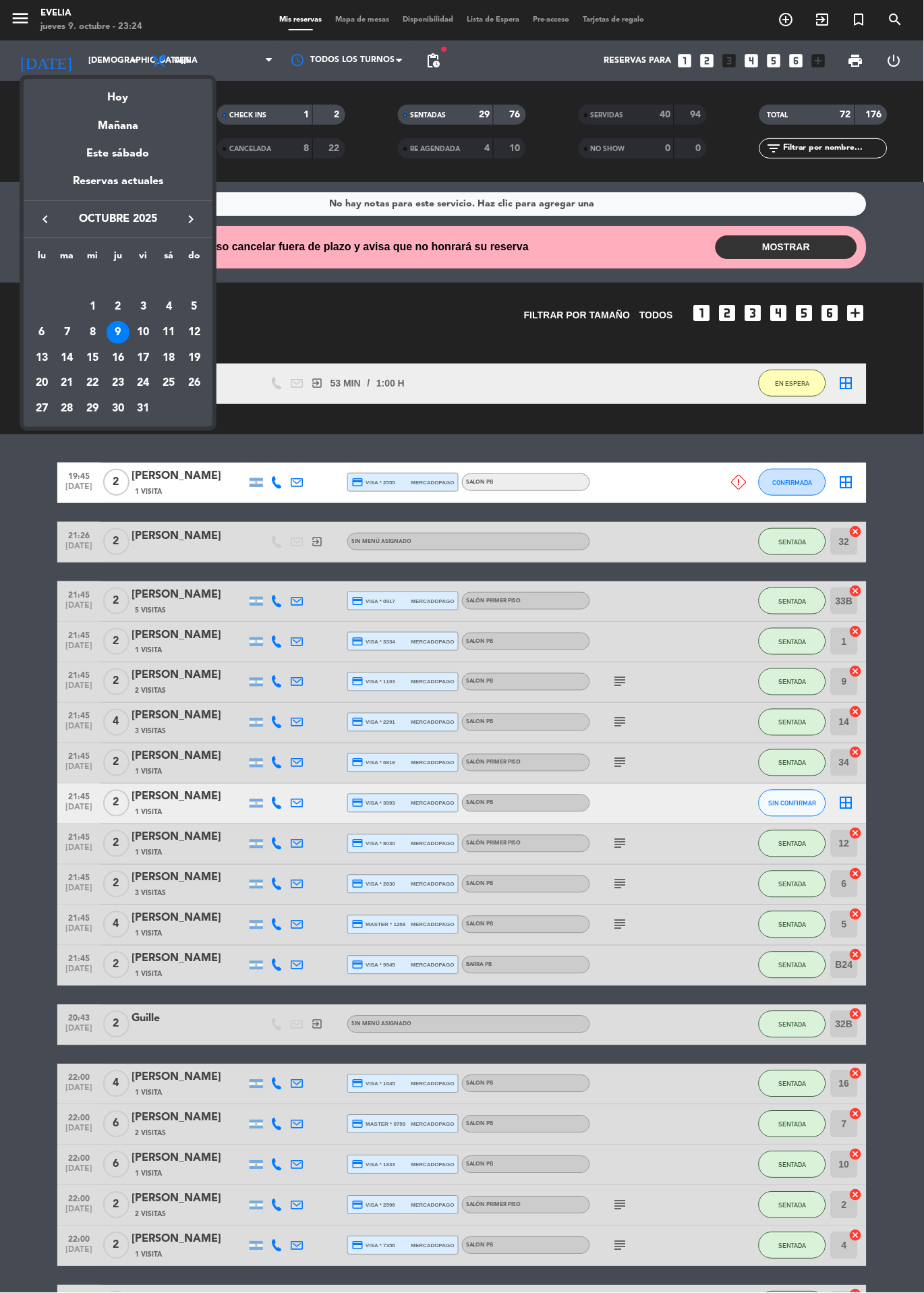
click at [169, 332] on div "11" at bounding box center [169, 332] width 23 height 23
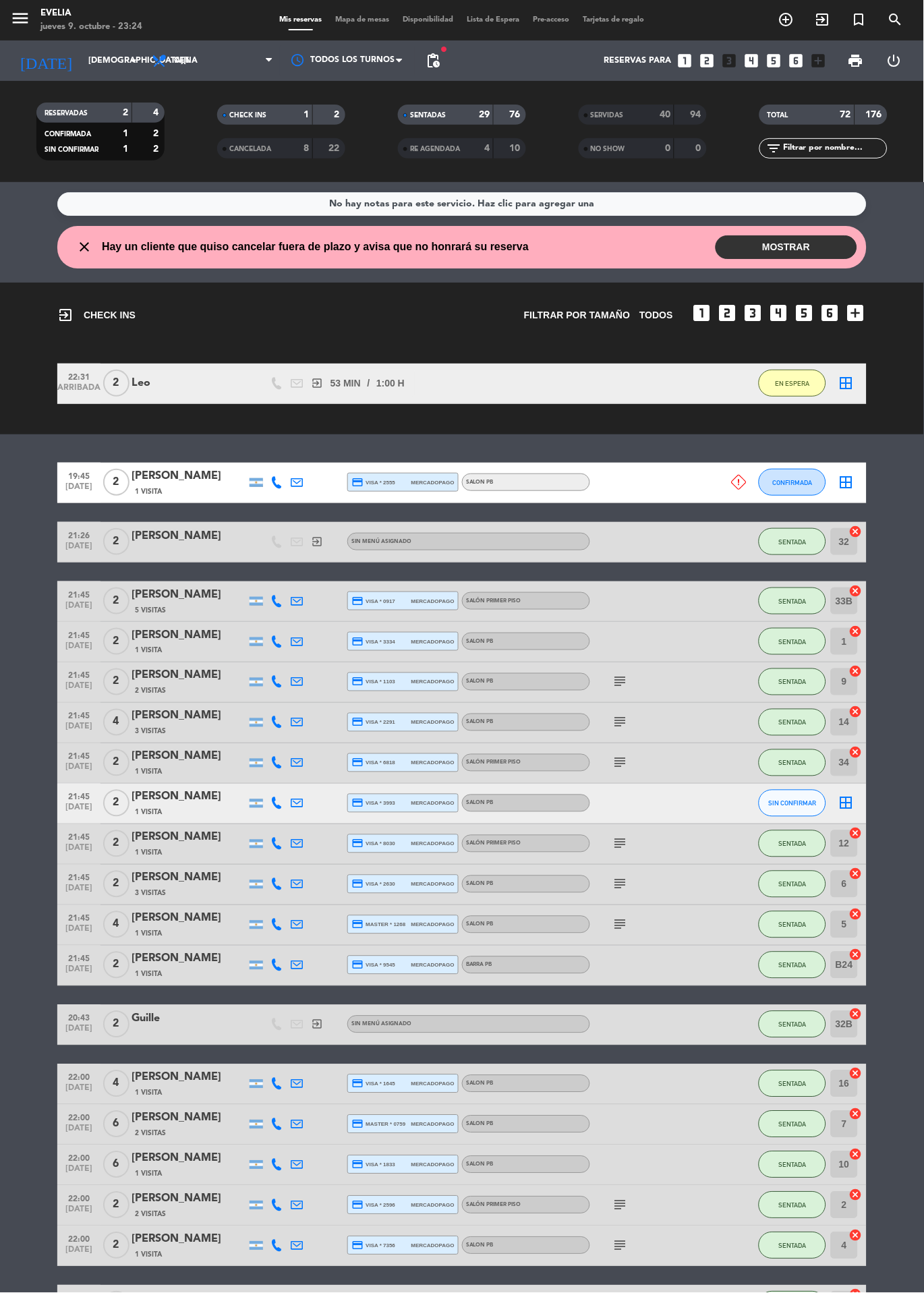
type input "[DATE]"
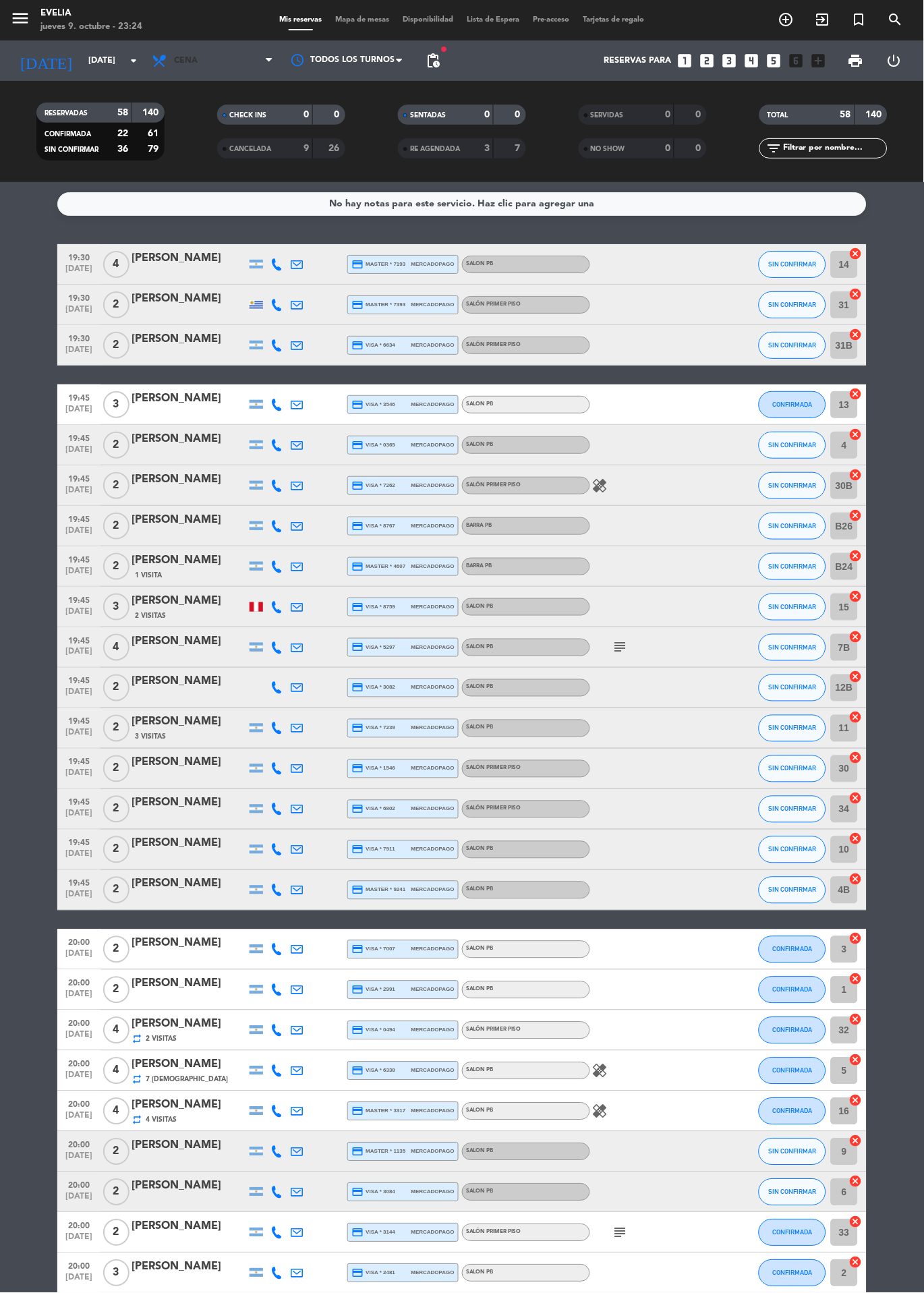
click at [209, 53] on span "Cena" at bounding box center [213, 60] width 135 height 30
click at [243, 120] on div "menu [PERSON_NAME] [DATE] 9. octubre - 23:24 Mis reservas Mapa de mesas Disponi…" at bounding box center [462, 91] width 924 height 182
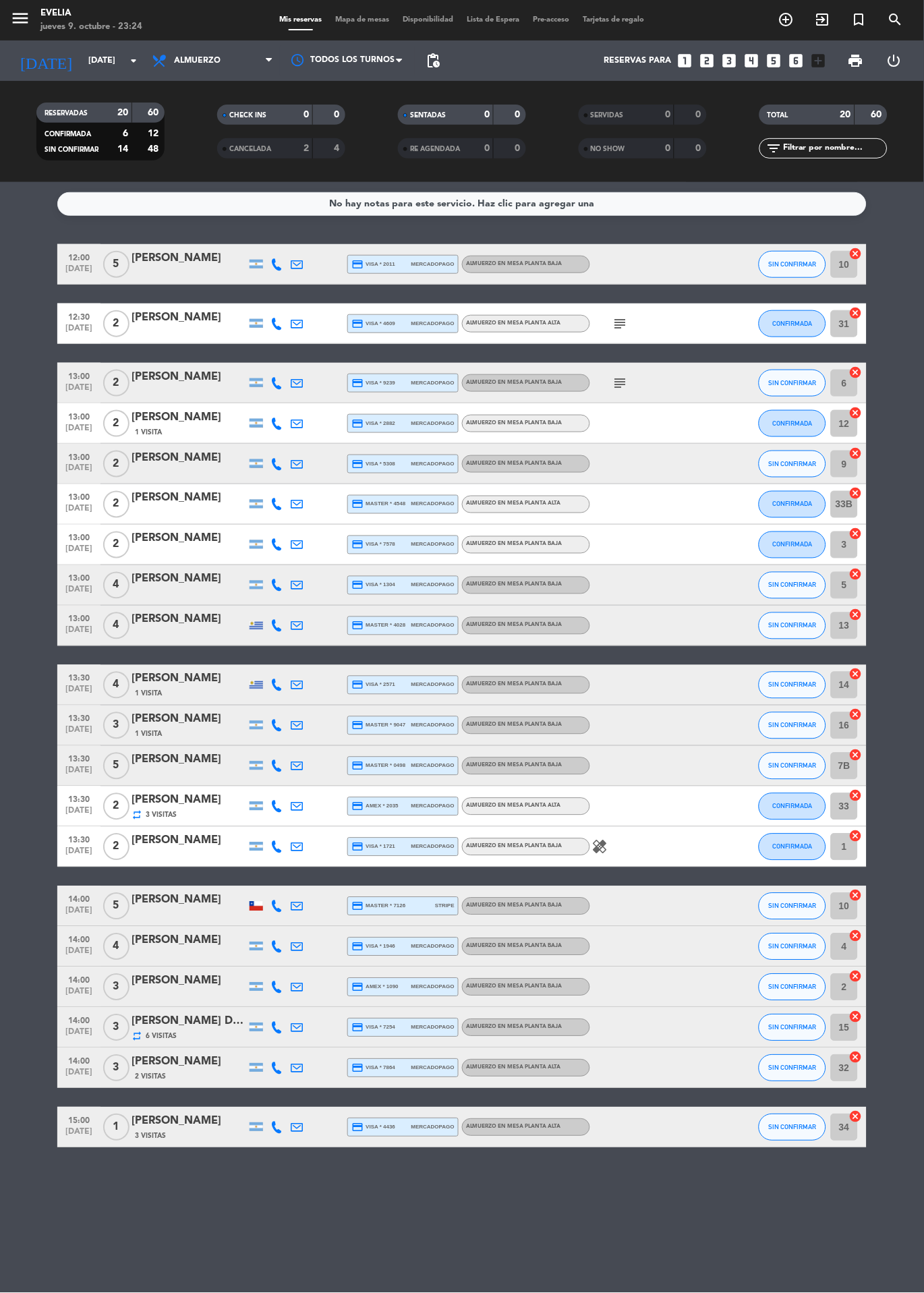
click at [176, 769] on div "[PERSON_NAME]" at bounding box center [188, 760] width 115 height 18
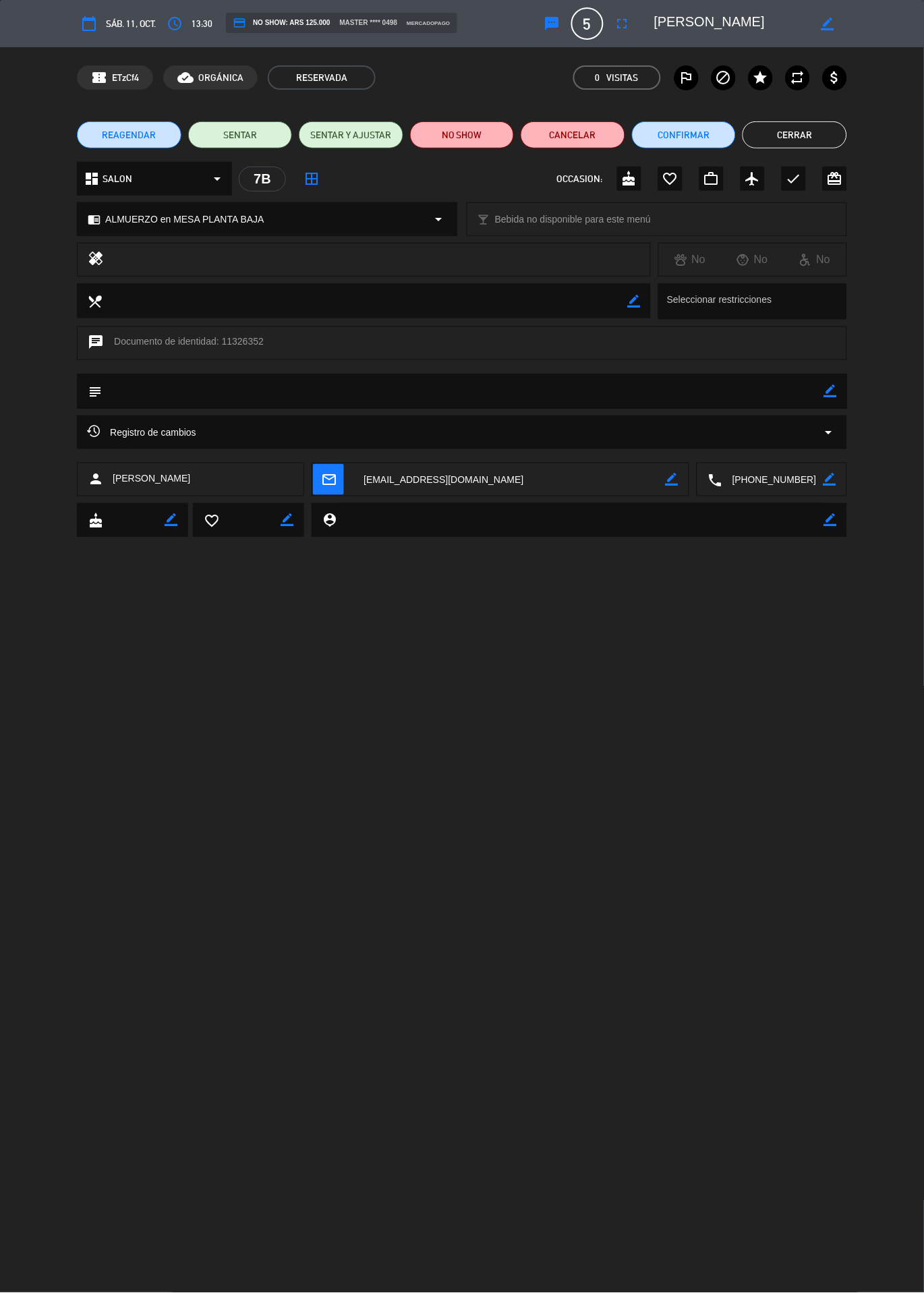
click at [830, 388] on icon "border_color" at bounding box center [831, 391] width 13 height 13
click at [610, 394] on textarea at bounding box center [463, 390] width 723 height 34
click at [548, 390] on textarea at bounding box center [463, 390] width 723 height 34
type textarea "Se le invitan postre y un helado con velita poner en la cuenta de [PERSON_NAME]."
click at [830, 390] on icon at bounding box center [831, 391] width 13 height 13
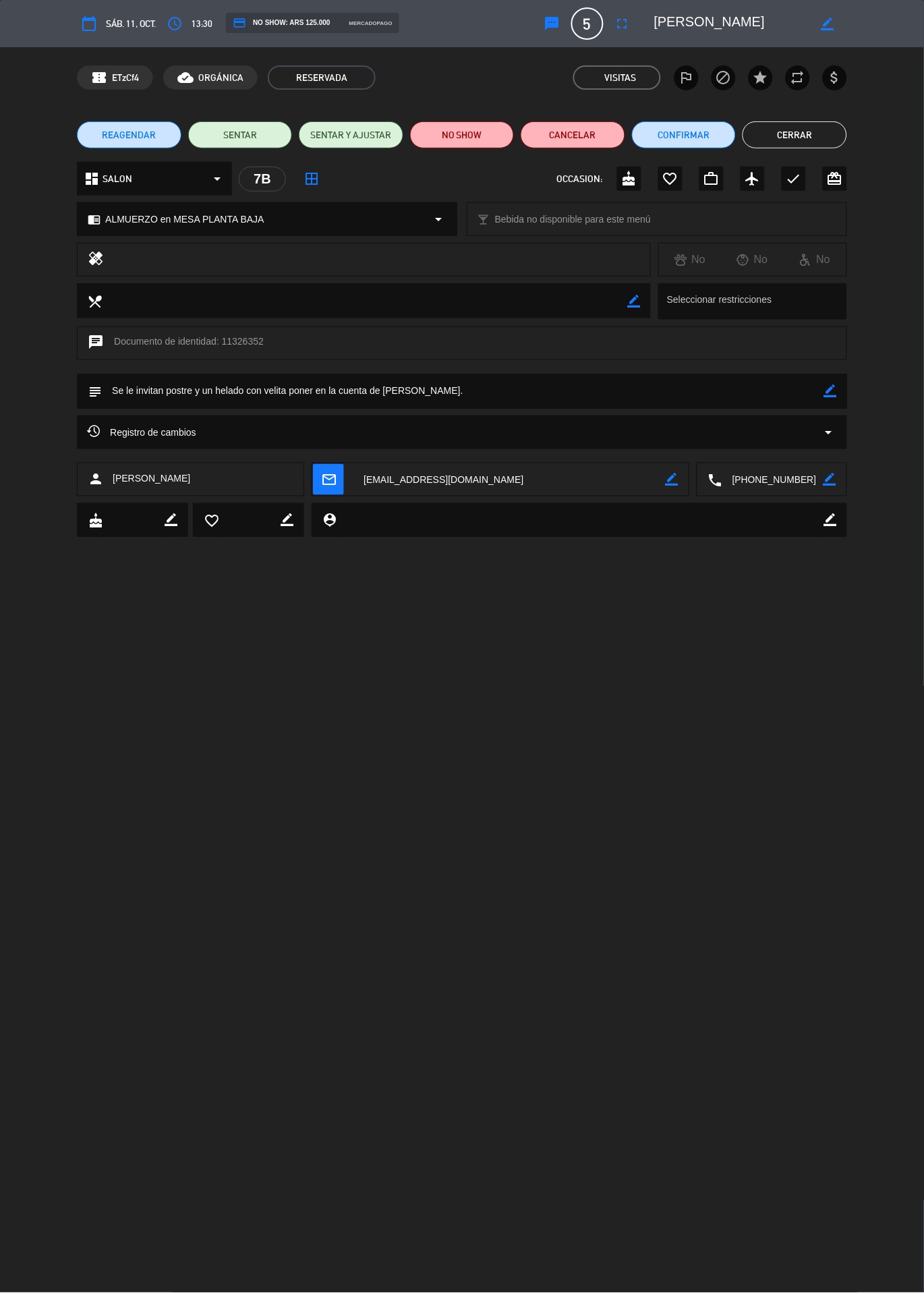
click at [807, 136] on button "Cerrar" at bounding box center [795, 135] width 105 height 27
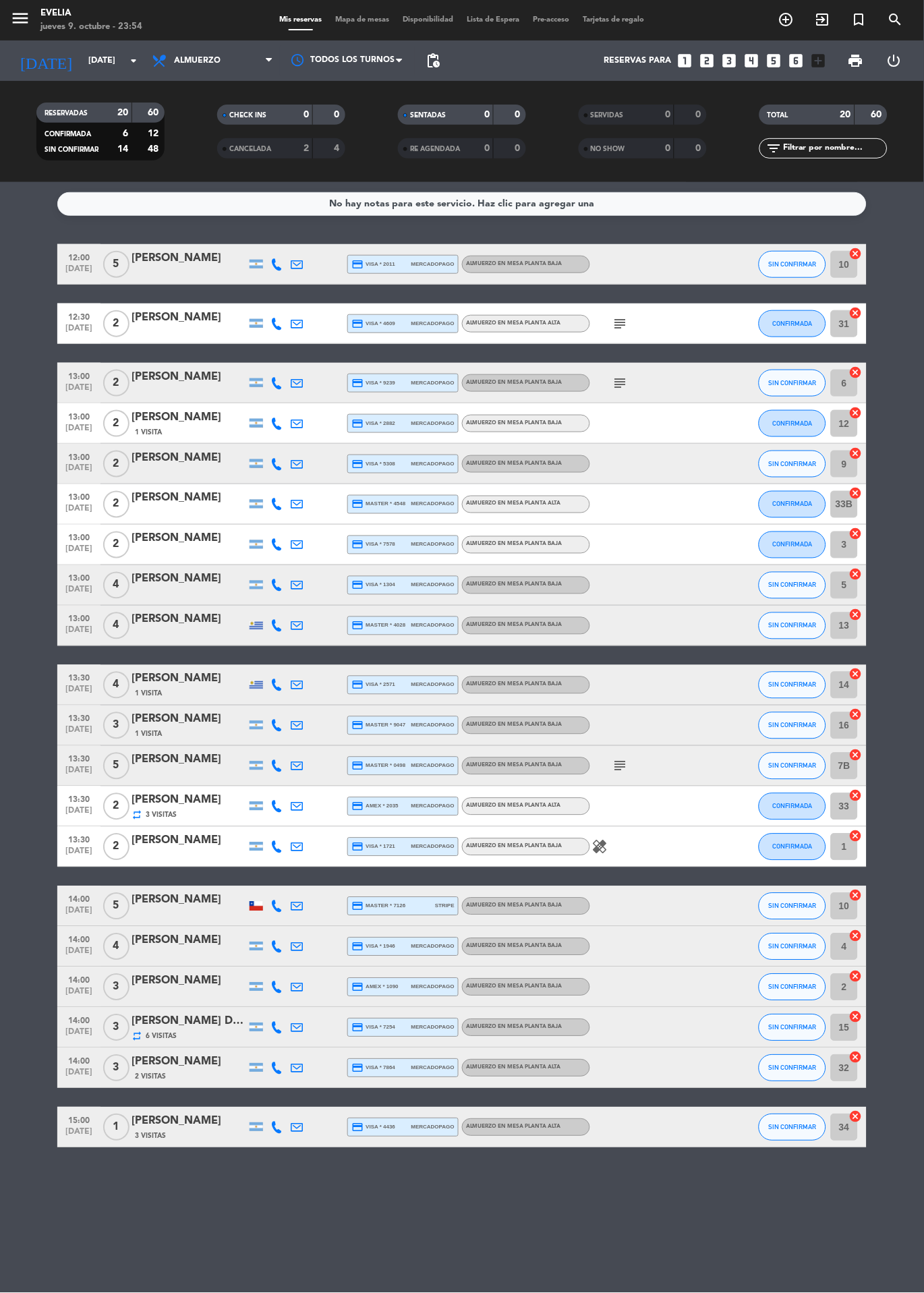
click at [82, 62] on input "[DATE]" at bounding box center [139, 60] width 114 height 23
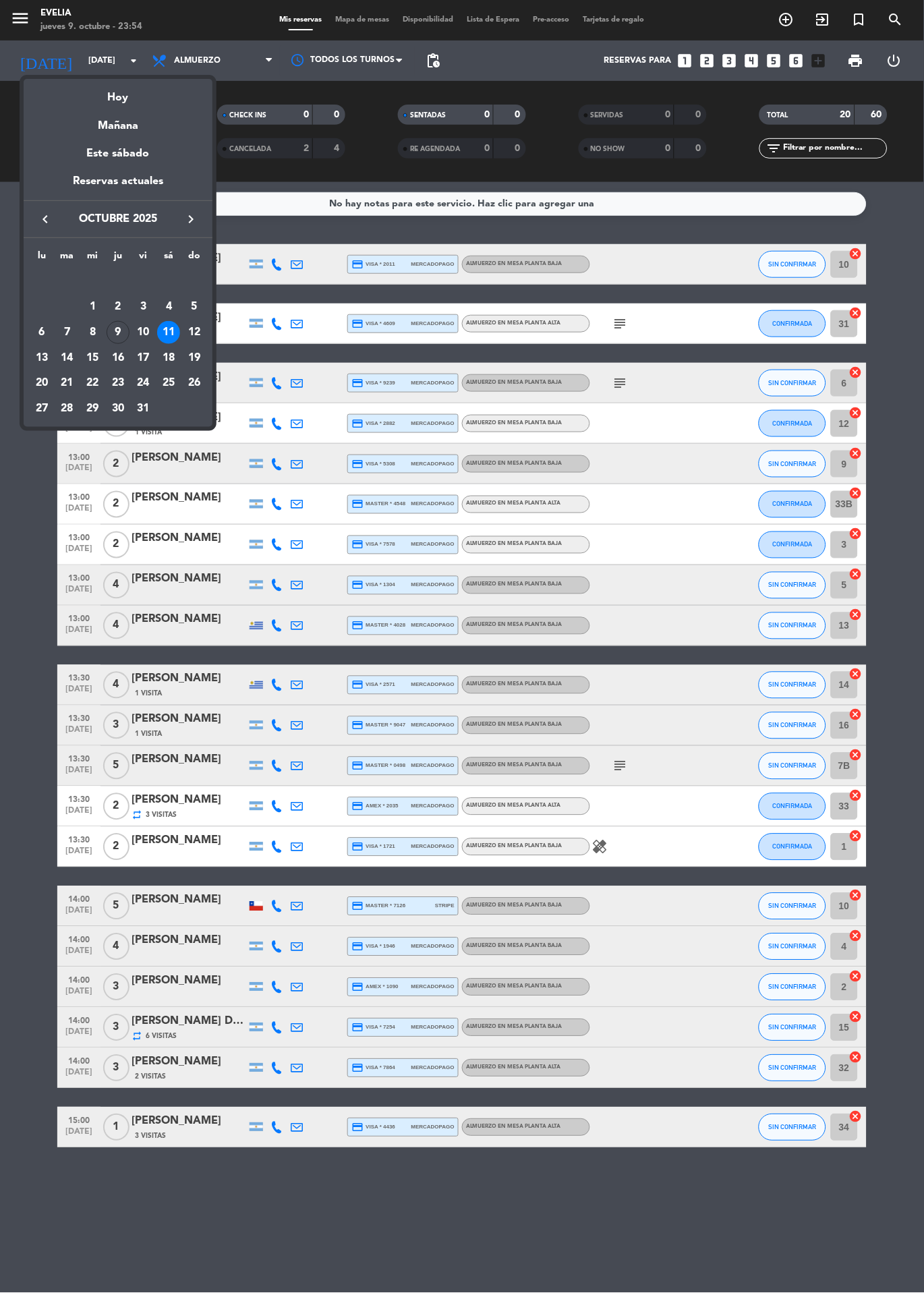
click at [117, 327] on div "9" at bounding box center [118, 332] width 23 height 23
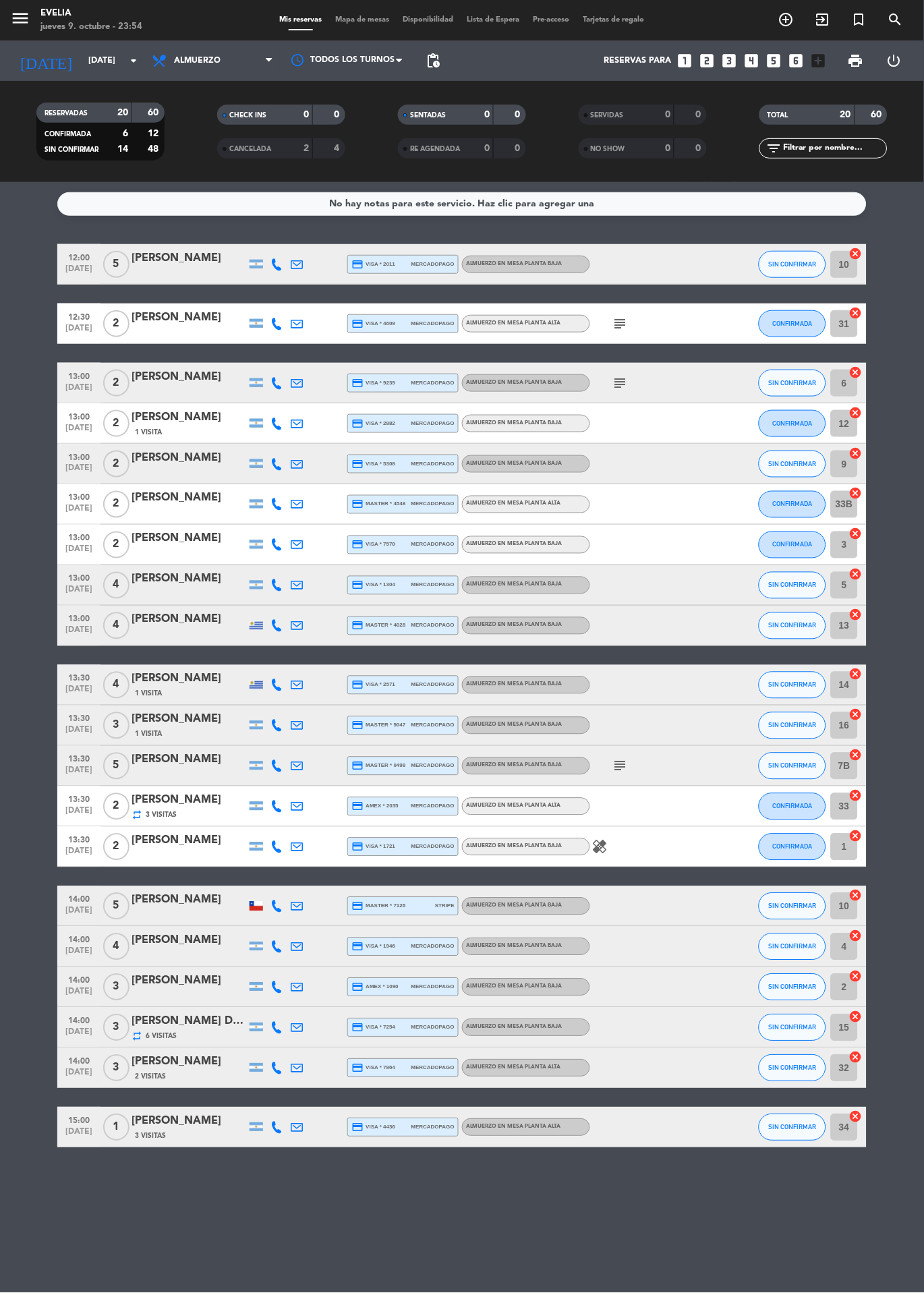
type input "[DEMOGRAPHIC_DATA][DATE]"
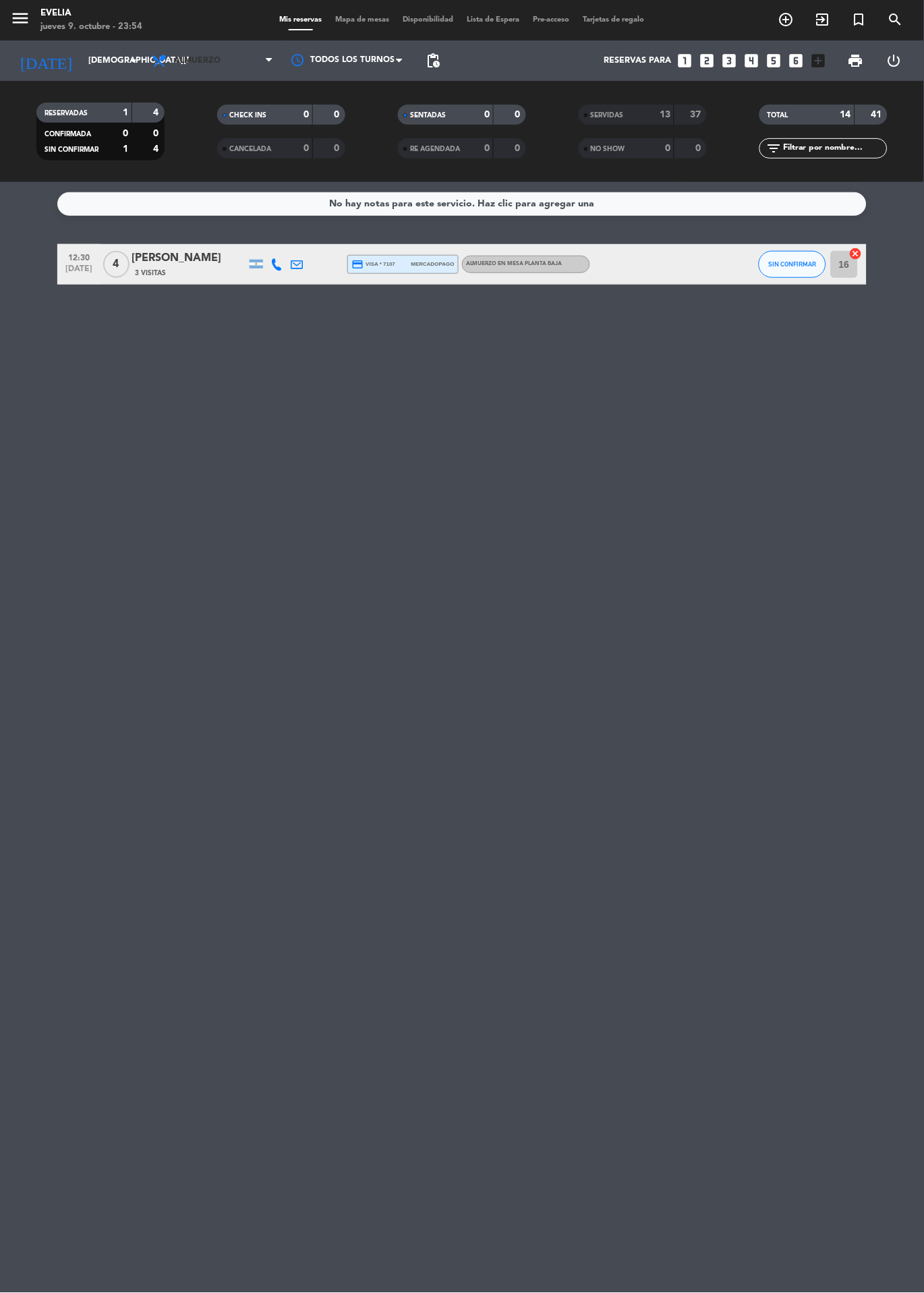
click at [188, 73] on span "Almuerzo" at bounding box center [213, 60] width 135 height 30
click at [233, 159] on div "menu [PERSON_NAME] [DATE] 9. octubre - 23:54 Mis reservas Mapa de mesas Disponi…" at bounding box center [462, 91] width 924 height 182
click at [363, 21] on span "Mapa de mesas" at bounding box center [363, 20] width 68 height 7
